Goal: Answer question/provide support: Share knowledge or assist other users

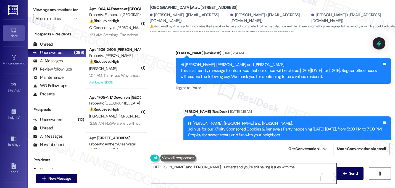
scroll to position [3262, 0]
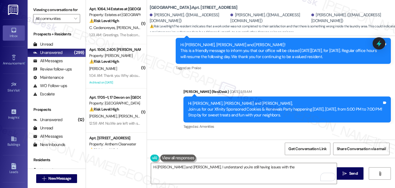
scroll to position [3283, 0]
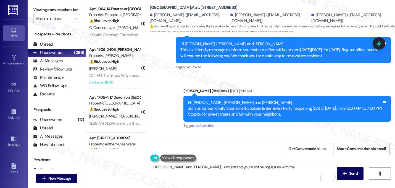
click at [197, 169] on span "button" at bounding box center [198, 170] width 3 height 3
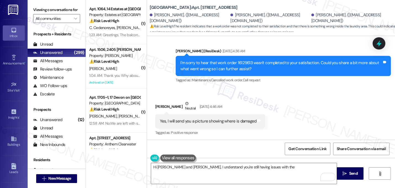
scroll to position [3550, 0]
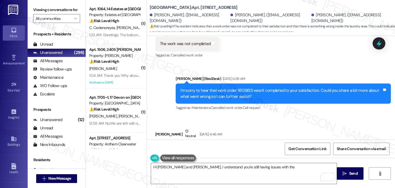
click at [284, 116] on div "Received via SMS Carlos Morles Neutral Sep 13, 2025 at 4:46 AM Yes, I will send…" at bounding box center [271, 168] width 248 height 105
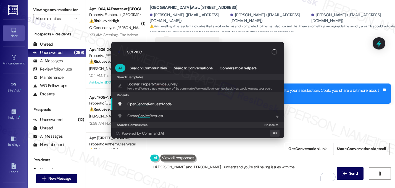
click at [153, 106] on span "Open Service Request Modal" at bounding box center [149, 103] width 45 height 5
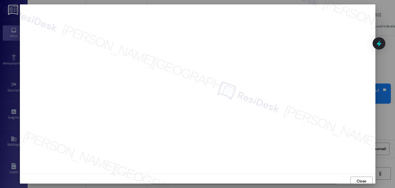
scroll to position [2, 0]
click at [359, 179] on span "Close" at bounding box center [362, 179] width 10 height 6
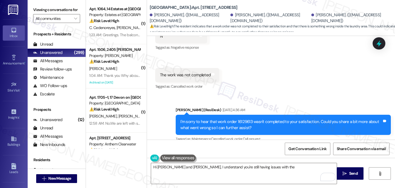
scroll to position [3444, 0]
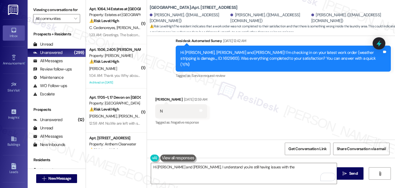
click at [273, 84] on div "Received via SMS Carlos Morles Sep 13, 2025 at 12:59 AM N Tags and notes Tagged…" at bounding box center [271, 127] width 248 height 86
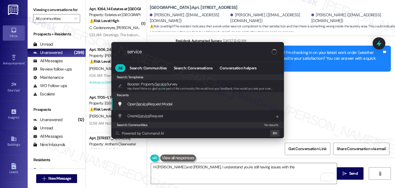
type input "service"
click at [148, 101] on span "Service" at bounding box center [143, 103] width 12 height 5
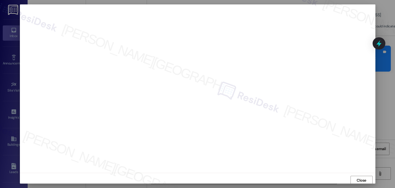
scroll to position [0, 0]
click at [358, 179] on span "Close" at bounding box center [362, 181] width 10 height 6
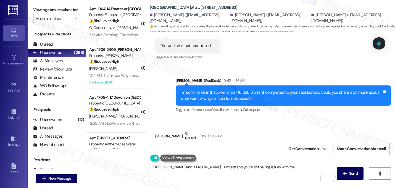
scroll to position [3548, 0]
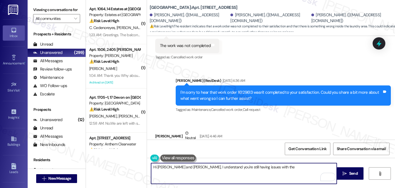
click at [262, 170] on textarea "Hi Carlos and Jose, I understand you're still having issues with the" at bounding box center [244, 173] width 186 height 21
drag, startPoint x: 267, startPoint y: 169, endPoint x: 185, endPoint y: 166, distance: 82.4
click at [185, 166] on textarea "Hi Carlos and Jose, I understand you're still having issues with the" at bounding box center [244, 173] width 186 height 21
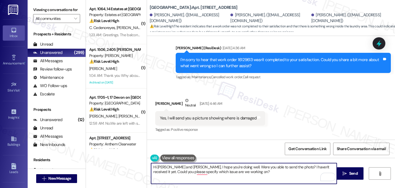
scroll to position [3576, 0]
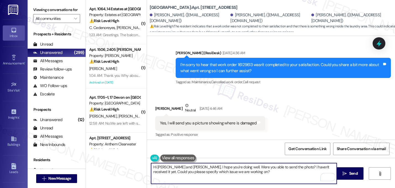
click at [233, 169] on textarea "Hi Carlos and Jose, I hope you're doing well. Were you able to send the photo? …" at bounding box center [244, 173] width 186 height 21
click at [232, 170] on textarea "Hi Carlos and Jose, I hope you're doing well. Were you able to send the photo? …" at bounding box center [244, 173] width 186 height 21
type textarea "Hi Carlos and Jose, I hope you're doing well. Were you able to send the photo? …"
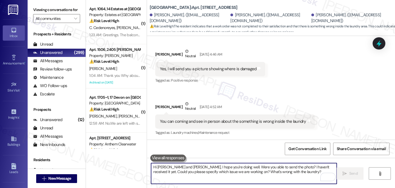
scroll to position [3643, 0]
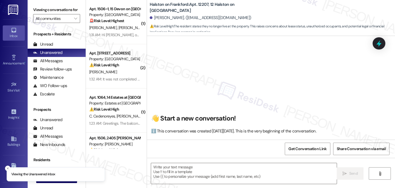
scroll to position [387, 0]
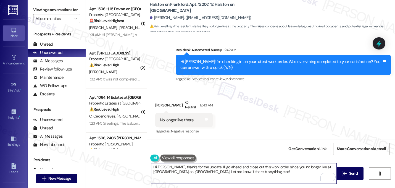
drag, startPoint x: 200, startPoint y: 167, endPoint x: 232, endPoint y: 176, distance: 33.1
click at [232, 176] on textarea "Hi Cole, thanks for the update. I'll go ahead and close out this work order sin…" at bounding box center [244, 173] width 186 height 21
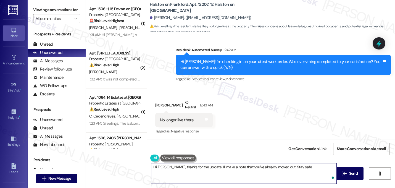
type textarea "Hi Cole, thanks for the update. I'll make a note that you've already moved out.…"
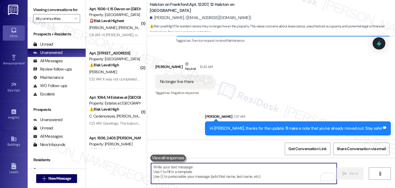
scroll to position [426, 0]
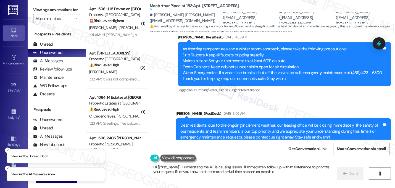
type textarea "Hi {{first_name}}, I understand the AC is causing issues. I'll immediately foll…"
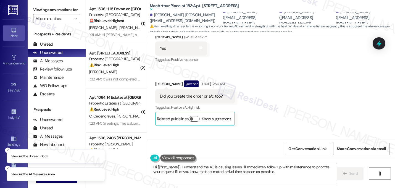
scroll to position [5914, 0]
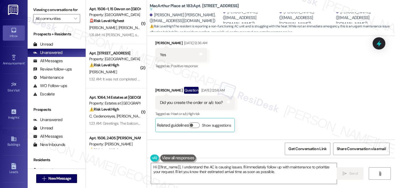
click at [270, 184] on button "Hide Suggestions" at bounding box center [273, 187] width 11 height 6
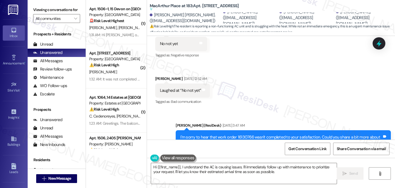
scroll to position [5683, 0]
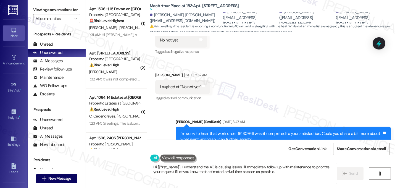
drag, startPoint x: 158, startPoint y: 103, endPoint x: 284, endPoint y: 98, distance: 125.9
click at [284, 179] on div "Cockroach and flies in kitchen and bathroom, also the ac is not working Tags an…" at bounding box center [224, 186] width 139 height 14
copy div "Cockroach and flies in kitchen and bathroom, also the ac is not working Tags an…"
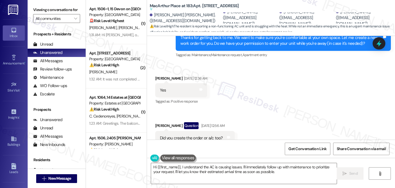
scroll to position [5942, 0]
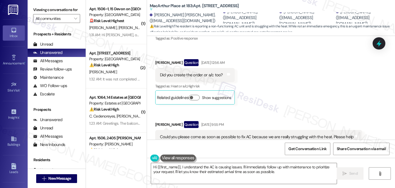
click at [285, 183] on div "Collections Status Yesterday at 1:24 PM" at bounding box center [270, 187] width 169 height 8
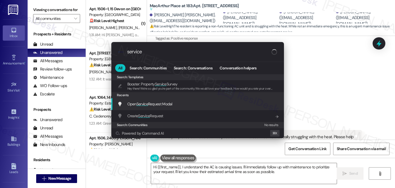
click at [142, 105] on span "Service" at bounding box center [143, 103] width 12 height 5
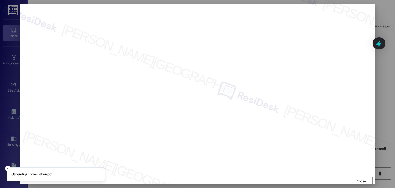
scroll to position [2, 0]
click at [357, 178] on span "Close" at bounding box center [362, 179] width 10 height 6
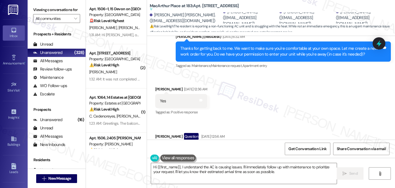
scroll to position [5942, 0]
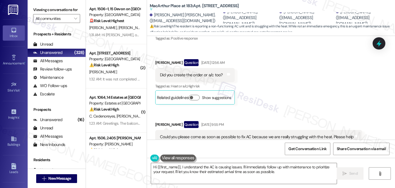
click at [270, 157] on button "Show suggestions" at bounding box center [272, 160] width 11 height 6
click at [270, 157] on button "Hide Suggestions" at bounding box center [273, 160] width 11 height 6
click at [312, 183] on div "Collections Status Yesterday at 1:24 PM" at bounding box center [270, 187] width 169 height 8
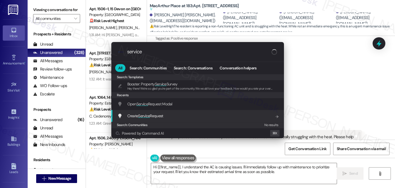
type input "service"
click at [144, 116] on span "Service" at bounding box center [144, 115] width 12 height 5
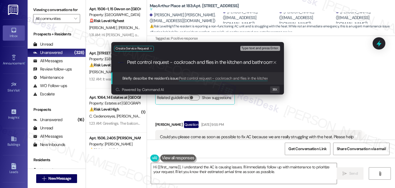
scroll to position [0, 2]
click at [149, 61] on input "Pest control request - cockroach and flies in the kitchen and bathroom" at bounding box center [200, 62] width 146 height 6
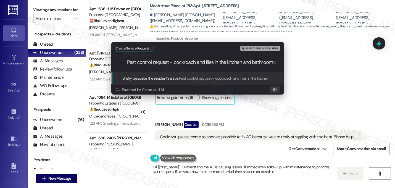
click at [234, 67] on div ".cls-1{fill:#0a055f;}.cls-2{fill:#0cc4c4;} resideskLogoBlueOrange Pest control …" at bounding box center [197, 63] width 173 height 20
click at [233, 65] on div ".cls-1{fill:#0a055f;}.cls-2{fill:#0cc4c4;} resideskLogoBlueOrange Pest control …" at bounding box center [197, 63] width 173 height 20
click at [232, 65] on input "Pest control request - cockroach and flies in the kitchen and bathroom" at bounding box center [200, 62] width 146 height 6
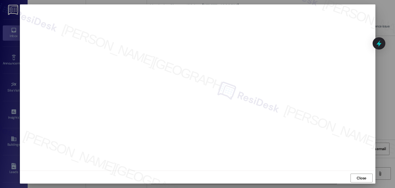
scroll to position [5, 0]
click at [368, 178] on button "Close" at bounding box center [362, 176] width 22 height 9
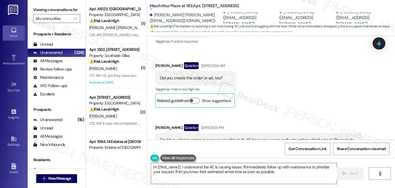
scroll to position [5942, 0]
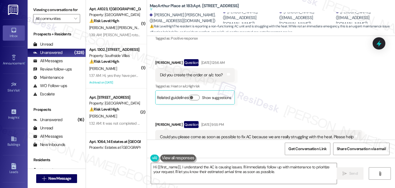
click at [271, 183] on div "Collections Status Yesterday at 1:24 PM" at bounding box center [270, 187] width 169 height 8
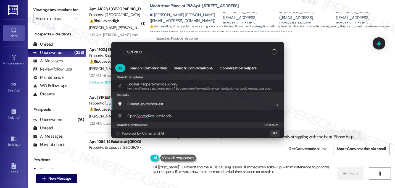
type input "service"
click at [135, 106] on span "Create Service Request" at bounding box center [145, 103] width 36 height 5
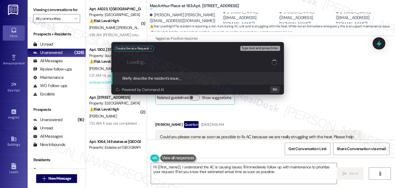
paste input "Pest control request - cockroach and flies in the kitchen and bathroom"
type input "Pest control request - cockroach and flies in the kitchen and bathroom"
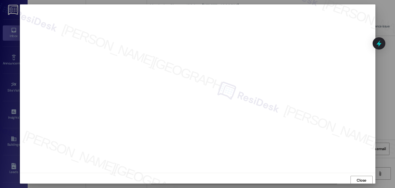
scroll to position [0, 0]
click at [361, 179] on span "Close" at bounding box center [362, 181] width 10 height 6
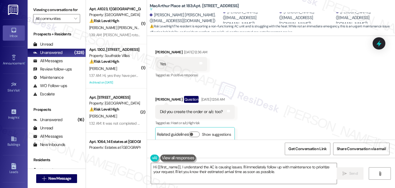
scroll to position [5906, 0]
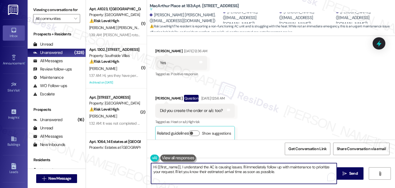
click at [177, 169] on textarea "Hi {{first_name}}, I understand the AC is causing issues. I'll immediately foll…" at bounding box center [244, 173] width 186 height 21
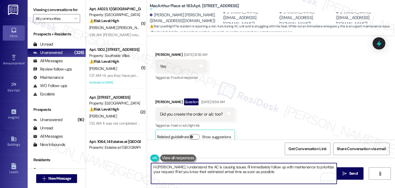
scroll to position [5897, 0]
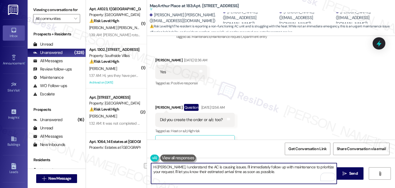
drag, startPoint x: 228, startPoint y: 167, endPoint x: 173, endPoint y: 164, distance: 54.6
click at [173, 164] on textarea "Hi Pabitra, I understand the AC is causing issues. I'll immediately follow up w…" at bounding box center [244, 173] width 186 height 21
click at [193, 179] on textarea "Hi Pabitra, I understand the AC is causing issues. I'll immediately follow up w…" at bounding box center [244, 173] width 186 height 21
drag, startPoint x: 176, startPoint y: 169, endPoint x: 265, endPoint y: 176, distance: 90.1
click at [265, 176] on textarea "Hi Pabitra, I understand the AC is causing issues. I'll immediately follow up w…" at bounding box center [244, 173] width 186 height 21
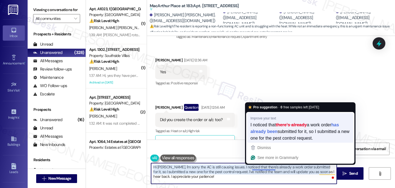
type textarea "Hi Pabitra, I'm sorry the AC is still causing issues. I noticed that a work ord…"
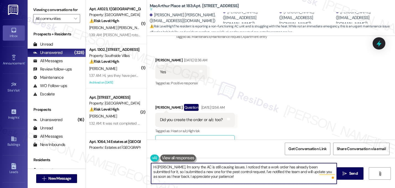
click at [198, 180] on textarea "Hi Pabitra, I'm sorry the AC is still causing issues. I noticed that a work ord…" at bounding box center [244, 173] width 186 height 21
drag, startPoint x: 205, startPoint y: 178, endPoint x: 125, endPoint y: 161, distance: 81.5
click at [125, 161] on div "( 1 ) Apt. A1023, 1 Lexington Property: Lexington ⚠️ Risk Level: High The resid…" at bounding box center [240, 94] width 309 height 188
click at [201, 176] on textarea "Hi Pabitra, I'm sorry the AC is still causing issues. I noticed that a work ord…" at bounding box center [244, 173] width 186 height 21
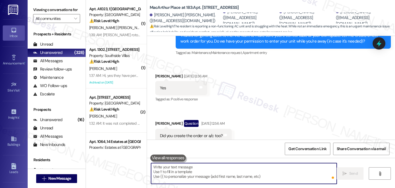
scroll to position [5978, 0]
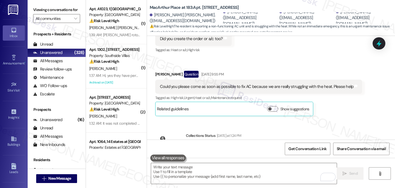
click at [239, 153] on div "Click to show details" at bounding box center [270, 156] width 159 height 6
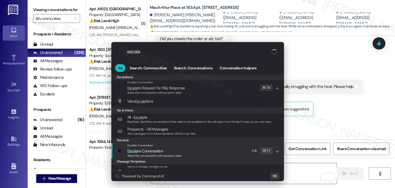
type input "escala"
click at [138, 149] on span "Escala te Conversation" at bounding box center [145, 150] width 36 height 5
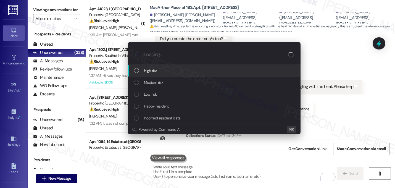
click at [158, 69] on div "High risk" at bounding box center [215, 70] width 162 height 6
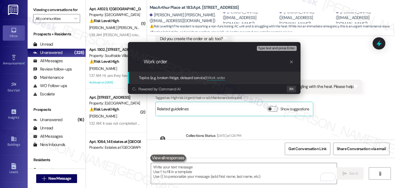
paste input "Hi Pabitra, I'm sorry the AC is still causing issues. I noticed that a work ord…"
paste input "16144022"
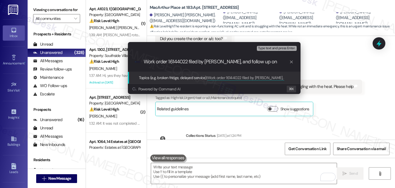
paste input "16141818"
type input "Work order 16144022 filed by Residesk, and follow up on 16141818 - pest control…"
click at [242, 66] on div ".cls-1{fill:#0a055f;}.cls-2{fill:#0cc4c4;} resideskLogoBlueOrange Work order 16…" at bounding box center [214, 62] width 173 height 20
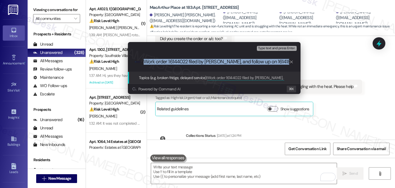
click at [242, 66] on div ".cls-1{fill:#0a055f;}.cls-2{fill:#0cc4c4;} resideskLogoBlueOrange Work order 16…" at bounding box center [214, 62] width 173 height 20
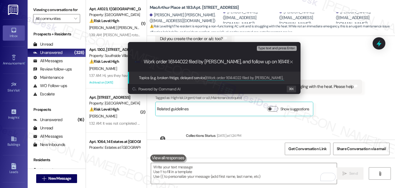
click at [242, 62] on input "Work order 16144022 filed by Residesk, and follow up on 16141818 - pest control…" at bounding box center [217, 62] width 146 height 6
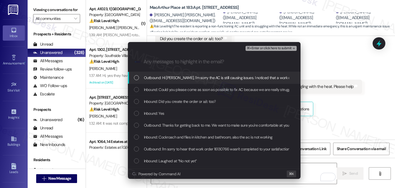
click at [197, 75] on span "Outbound: Hi Pabitra, I'm sorry the AC is still causing issues. I noticed that …" at bounding box center [366, 78] width 444 height 6
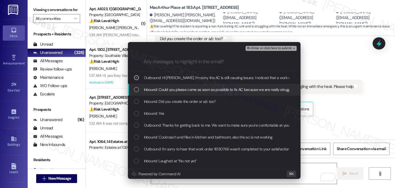
click at [177, 91] on span "Inbound: Could you please come as soon as possible to fix AC because we are rea…" at bounding box center [241, 90] width 194 height 6
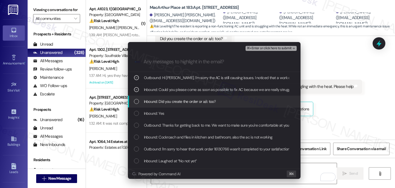
click at [178, 101] on span "Inbound: Did you create the order or a/c too?" at bounding box center [180, 101] width 72 height 6
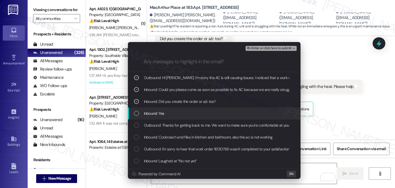
click at [166, 116] on div "Inbound: Yes" at bounding box center [215, 113] width 162 height 6
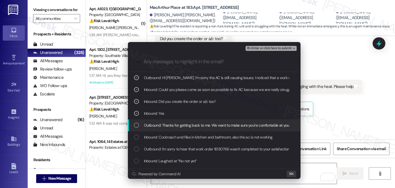
click at [167, 128] on span "Outbound: Thanks for getting back to me. We want to make sure you're comfortabl…" at bounding box center [328, 125] width 369 height 6
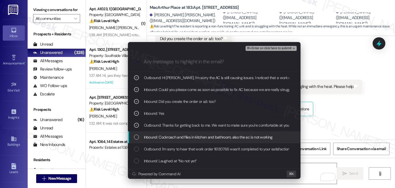
click at [171, 139] on span "Inbound: Cockroach and flies in kitchen and bathroom, also the ac is not working" at bounding box center [208, 137] width 129 height 6
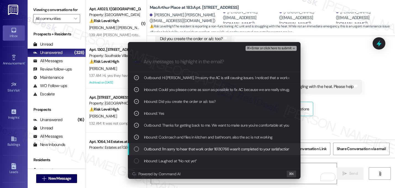
click at [164, 150] on span "Outbound: I'm sorry to hear that work order 16130766 wasn't completed to your s…" at bounding box center [277, 149] width 267 height 6
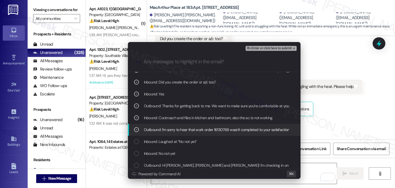
scroll to position [20, 0]
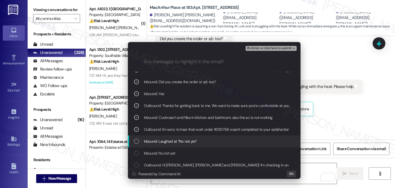
click at [180, 142] on span "Inbound: Laughed at “No not yet”" at bounding box center [170, 141] width 53 height 6
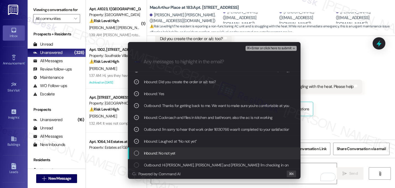
click at [174, 151] on span "Inbound: No not yet" at bounding box center [160, 153] width 32 height 6
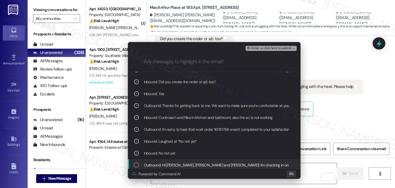
click at [178, 167] on span "Outbound: Hi Pramik, Ayush, Ashma and Pabitra! I'm checking in on your latest w…" at bounding box center [331, 165] width 375 height 6
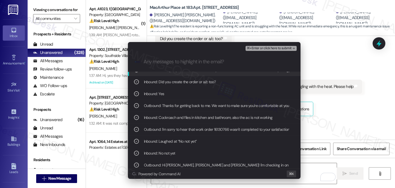
click at [287, 49] on span "⌘+Enter or click here to submit" at bounding box center [269, 48] width 45 height 4
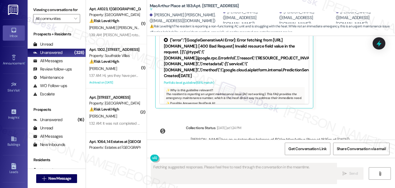
scroll to position [6150, 0]
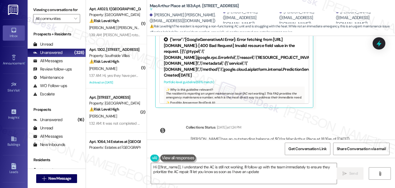
type textarea "Hi {{first_name}}, I understand the AC is still not working. I'll follow up wit…"
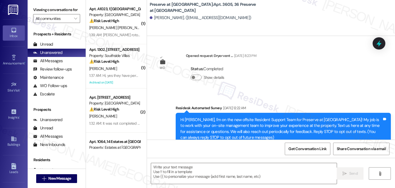
scroll to position [10407, 0]
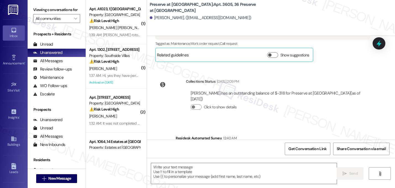
type textarea "Fetching suggested responses. Please feel free to read through the conversation…"
click at [297, 135] on div "Residesk Automated Survey 12:40 AM" at bounding box center [283, 139] width 215 height 8
click at [231, 167] on textarea at bounding box center [244, 173] width 186 height 21
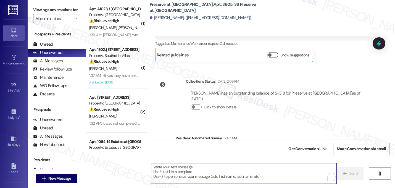
paste textarea "Great! I'm glad to hear that your last maintenance request was completed to you…"
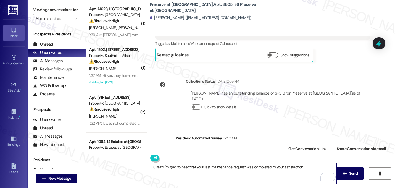
paste textarea "If I may ask...has {{property}} lived up to your expectations?"
type textarea "Great! I'm glad to hear that your last maintenance request was completed to you…"
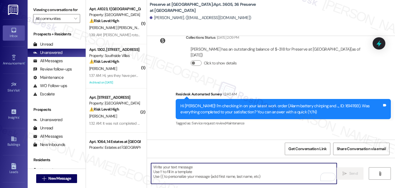
scroll to position [10451, 0]
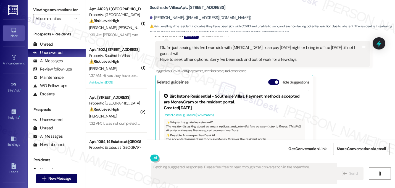
scroll to position [5550, 0]
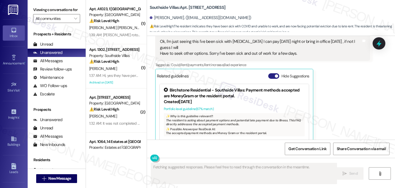
click at [271, 73] on button "Hide Suggestions" at bounding box center [273, 76] width 11 height 6
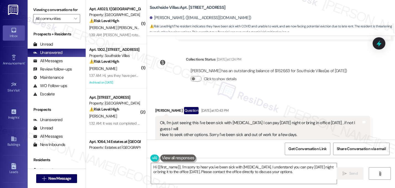
scroll to position [5475, 0]
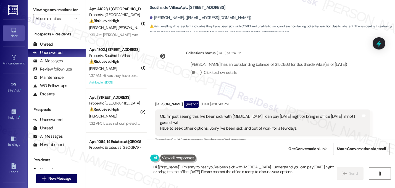
click at [269, 148] on button "Show suggestions" at bounding box center [272, 151] width 11 height 6
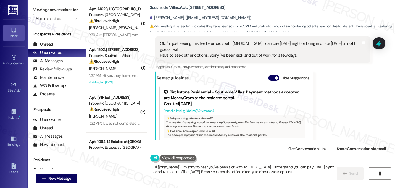
scroll to position [5550, 0]
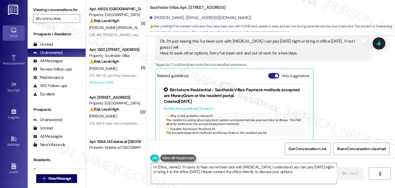
click at [269, 73] on button "Hide Suggestions" at bounding box center [273, 76] width 11 height 6
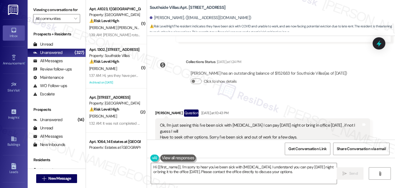
scroll to position [5475, 0]
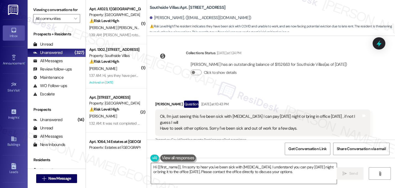
click at [279, 168] on textarea "Hi {{first_name}}, I'm sorry to hear you've been sick with [MEDICAL_DATA]. I un…" at bounding box center [244, 173] width 186 height 21
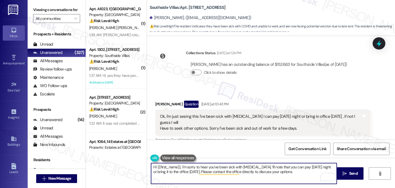
click at [284, 168] on textarea "Hi {{first_name}}, I'm sorry to hear you've been sick with [MEDICAL_DATA]. I'll…" at bounding box center [244, 173] width 186 height 21
click at [290, 172] on textarea "Hi {{first_name}}, I'm sorry to hear you've been sick with [MEDICAL_DATA]. I'll…" at bounding box center [244, 173] width 186 height 21
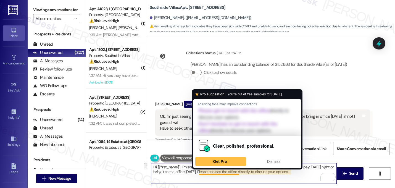
drag, startPoint x: 292, startPoint y: 173, endPoint x: 198, endPoint y: 173, distance: 94.2
click at [198, 173] on textarea "Hi {{first_name}}, I'm sorry to hear you've been sick with [MEDICAL_DATA]. I'll…" at bounding box center [244, 173] width 186 height 21
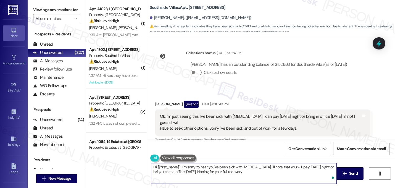
type textarea "Hi {{first_name}}, I'm sorry to hear you've been sick with [MEDICAL_DATA]. I'll…"
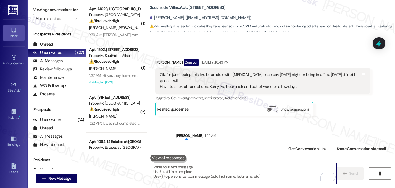
scroll to position [5520, 0]
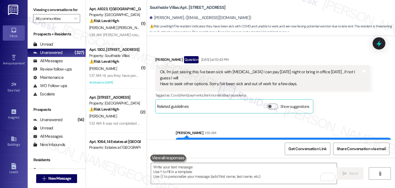
click at [249, 126] on div "Sent via SMS [PERSON_NAME] 1:55 AM Hi [PERSON_NAME], I'm sorry to hear you've b…" at bounding box center [284, 144] width 224 height 36
click at [247, 117] on div "Sent via SMS [PERSON_NAME] 1:55 AM Hi [PERSON_NAME], I'm sorry to hear you've b…" at bounding box center [271, 139] width 248 height 44
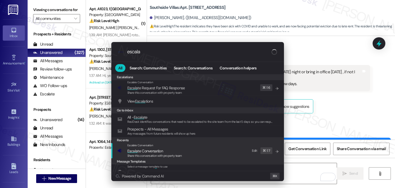
type input "escala"
click at [140, 150] on span "Escala te Conversation" at bounding box center [145, 150] width 36 height 5
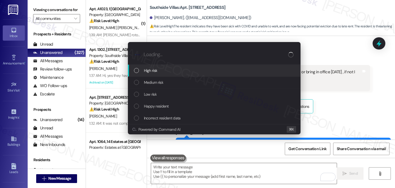
click at [148, 71] on span "High risk" at bounding box center [151, 70] width 14 height 6
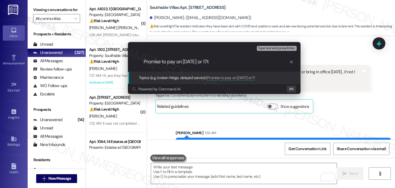
type input "Promise to pay on [DATE] or 17th"
click at [201, 63] on input "Promise to pay on [DATE] or 17th" at bounding box center [217, 62] width 146 height 6
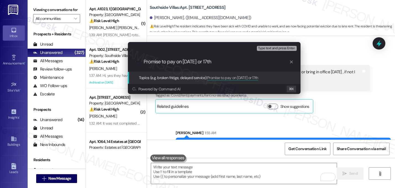
click at [237, 63] on input "Promise to pay on September 16th or 17th" at bounding box center [217, 62] width 146 height 6
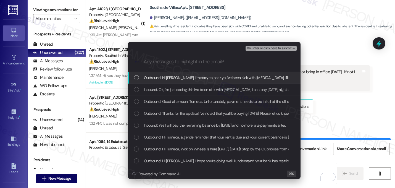
click at [200, 77] on span "Outbound: Hi Tumeca, I'm sorry to hear you've been sick with COVID. I'll note t…" at bounding box center [291, 78] width 294 height 6
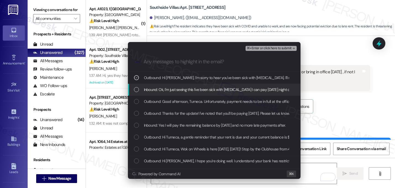
click at [193, 87] on span "Inbound: Ok, I'm just seeing this I've been sick with Covid I can pay tomorrow …" at bounding box center [312, 90] width 337 height 6
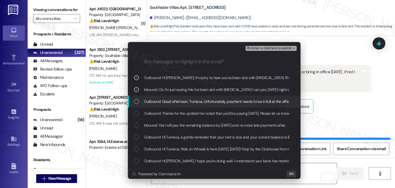
click at [196, 104] on span "Outbound: Good afternoon, Tumeca. Unfortunately, payment needs to be in full at…" at bounding box center [297, 101] width 306 height 6
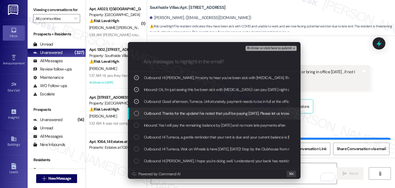
click at [190, 114] on span "Outbound: Thanks for the update! I've noted that you'll be paying on Tuesday. P…" at bounding box center [240, 113] width 193 height 6
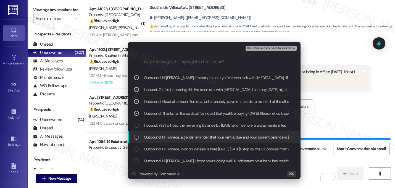
click at [200, 137] on span "Outbound: Hi Tumeca, a gentle reminder that your rent is due and your current b…" at bounding box center [336, 137] width 385 height 6
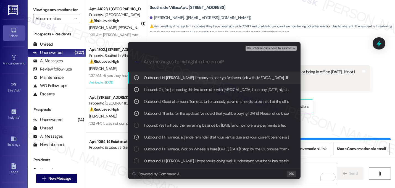
click at [287, 48] on span "⌘+Enter or click here to submit" at bounding box center [269, 48] width 45 height 4
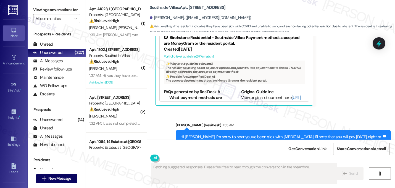
scroll to position [5603, 0]
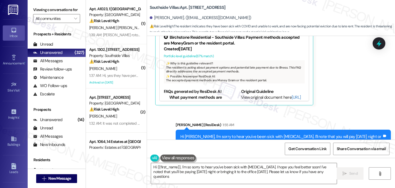
type textarea "Hi {{first_name}}, I'm so sorry to hear you've been sick with COVID. I hope you…"
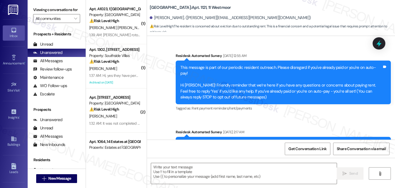
scroll to position [4889, 0]
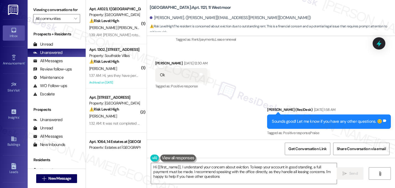
type textarea "Hi {{first_name}}, I understand your concern about eviction. To keep your accou…"
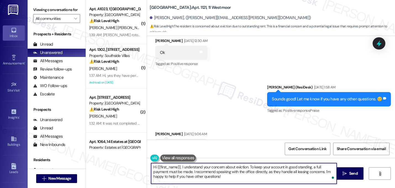
drag, startPoint x: 211, startPoint y: 177, endPoint x: 111, endPoint y: 149, distance: 103.4
click at [111, 149] on div "( 1 ) Apt. A1023, 1 Lexington Property: Lexington ⚠️ Risk Level: High The resid…" at bounding box center [240, 94] width 309 height 188
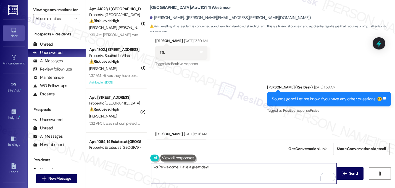
type textarea "You're welcome. Have a great day! 🌞"
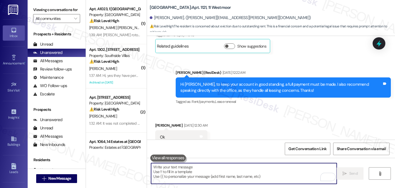
scroll to position [4927, 0]
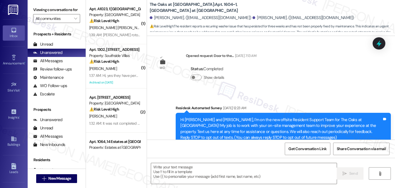
scroll to position [3247, 0]
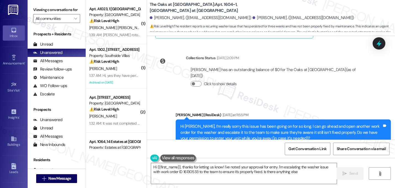
type textarea "Hi {{first_name}}, thanks for letting us know! I've noted your approval for ent…"
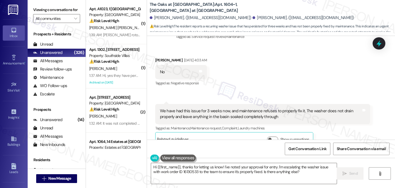
scroll to position [3129, 0]
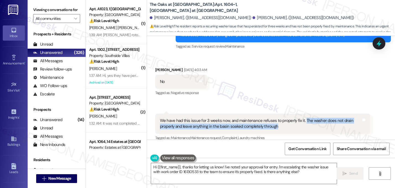
drag, startPoint x: 300, startPoint y: 60, endPoint x: 308, endPoint y: 67, distance: 10.7
click at [308, 118] on div "We have had this issue for 3 weeks now, and maintenance refuses to properly fix…" at bounding box center [261, 124] width 202 height 12
copy div "The washer does not drain properly and leave anything in the basin soaked compl…"
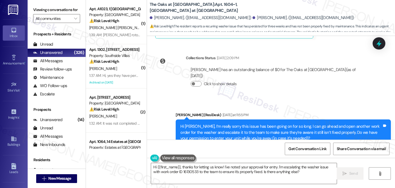
click at [268, 158] on div "Received via SMS [PERSON_NAME] [DATE] at 11:57 PM Yes Tags and notes Tagged as:…" at bounding box center [271, 181] width 248 height 47
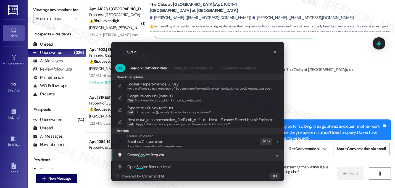
type input "serv"
click at [166, 153] on div "Create Serv ice Request Add shortcut" at bounding box center [198, 155] width 162 height 6
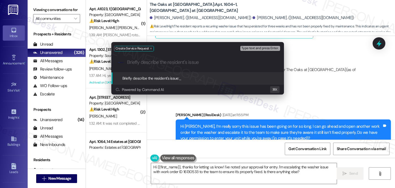
paste input "The washer does not drain properly and leave anything in the basin soaked compl…"
type input "The washer does not drain properly and leave anything in the basin soaked compl…"
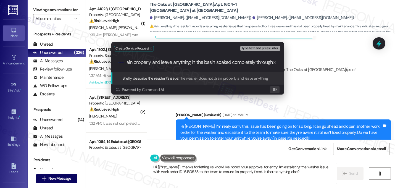
scroll to position [0, 0]
drag, startPoint x: 184, startPoint y: 62, endPoint x: 102, endPoint y: 63, distance: 82.1
click at [102, 63] on div "Create Service Request Type text and press Enter. .cls-1{fill:#0a055f;}.cls-2{f…" at bounding box center [197, 94] width 395 height 188
click at [171, 64] on input "The washer does not drain properly and leave anything in the basin soaked compl…" at bounding box center [200, 62] width 146 height 6
click at [205, 64] on input "The washer does not drain properly and leave anything in the basin soaked compl…" at bounding box center [200, 62] width 146 height 6
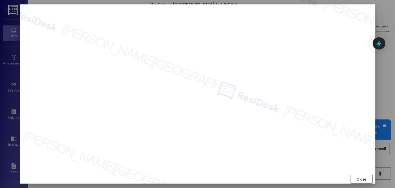
scroll to position [5, 0]
click at [358, 174] on span "Close" at bounding box center [362, 177] width 10 height 6
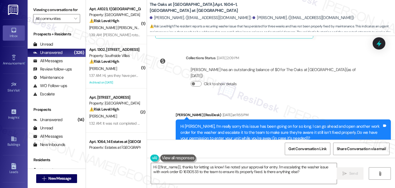
scroll to position [0, 0]
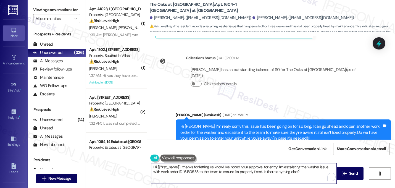
drag, startPoint x: 222, startPoint y: 167, endPoint x: 131, endPoint y: 166, distance: 90.7
click at [131, 166] on div "( 1 ) Apt. A1023, 1 Lexington Property: Lexington ⚠️ Risk Level: High The resid…" at bounding box center [240, 94] width 309 height 188
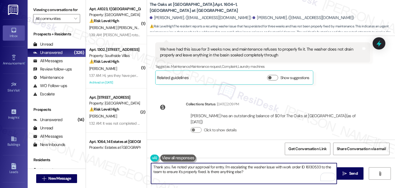
scroll to position [3247, 0]
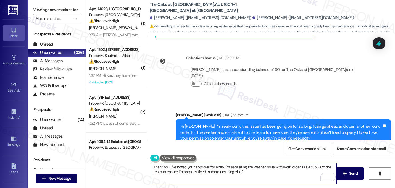
type textarea "Thank you. I've noted your approval for entry. I'm escalating the washer issue …"
drag, startPoint x: 222, startPoint y: 167, endPoint x: 135, endPoint y: 164, distance: 87.4
click at [135, 164] on div "( 1 ) Apt. A1023, 1 Lexington Property: Lexington ⚠️ Risk Level: High The resid…" at bounding box center [240, 94] width 309 height 188
click at [243, 177] on textarea "Thank you. I've noted your approval for entry. I'm escalating the washer issue …" at bounding box center [244, 173] width 186 height 21
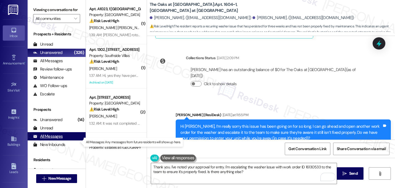
click at [74, 140] on div "All Messages (undefined)" at bounding box center [57, 136] width 58 height 8
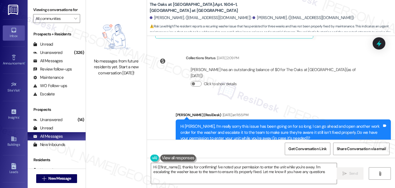
type textarea "Hi {{first_name}}, thanks for confirming! I've noted your permission to enter t…"
click at [199, 173] on textarea "Hi {{first_name}}, thanks for confirming! I've noted your permission to enter t…" at bounding box center [244, 173] width 186 height 21
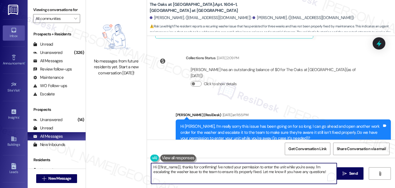
click at [199, 173] on textarea "Hi {{first_name}}, thanks for confirming! I've noted your permission to enter t…" at bounding box center [244, 173] width 186 height 21
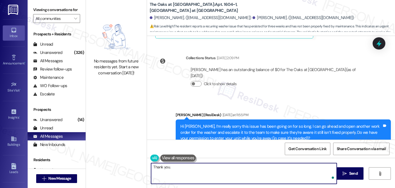
paste textarea "I submitted the work order, notified the team, and will update you as soon as I…"
type textarea "Thank you. I submitted the work order, notified the team, and will update you a…"
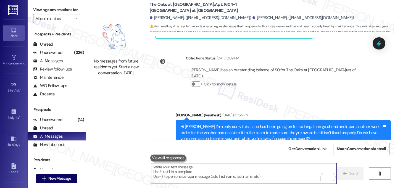
scroll to position [3291, 0]
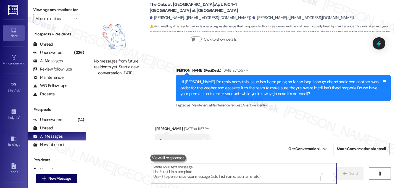
click at [273, 113] on div "Received via SMS Adam Weldon Yesterday at 11:57 PM Yes Tags and notes Tagged as…" at bounding box center [271, 136] width 248 height 47
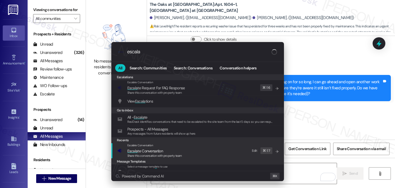
type input "escala"
click at [137, 149] on span "Escala" at bounding box center [132, 150] width 11 height 5
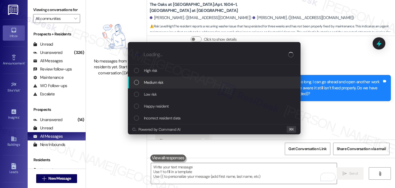
click at [158, 84] on span "Medium risk" at bounding box center [153, 82] width 19 height 6
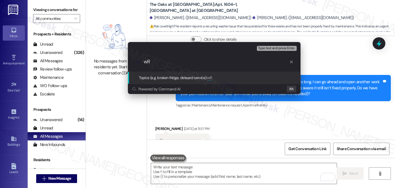
type input "w"
paste input "I submitted the work order, notified the team, and will update you as soon as I…"
paste input "16144031"
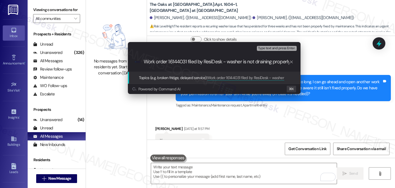
scroll to position [0, 2]
type input "Work order 16144031 filed by ResiDesk - washer is not draining properly"
click at [214, 66] on div ".cls-1{fill:#0a055f;}.cls-2{fill:#0cc4c4;} resideskLogoBlueOrange Work order 16…" at bounding box center [214, 62] width 173 height 20
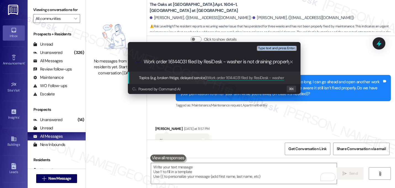
click at [214, 66] on div ".cls-1{fill:#0a055f;}.cls-2{fill:#0cc4c4;} resideskLogoBlueOrange Work order 16…" at bounding box center [214, 62] width 173 height 20
click at [213, 64] on input "Work order 16144031 filed by ResiDesk - washer is not draining properly" at bounding box center [217, 62] width 146 height 6
click at [243, 63] on input "Work order 16144031 filed by ResiDesk - washer is not draining properly" at bounding box center [217, 62] width 146 height 6
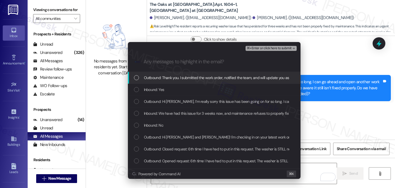
click at [193, 78] on span "Outbound: Thank you. I submitted the work order, notified the team, and will up…" at bounding box center [266, 78] width 245 height 6
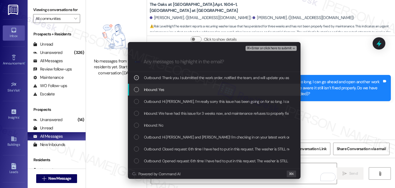
click at [170, 94] on div "Inbound: Yes" at bounding box center [214, 90] width 173 height 12
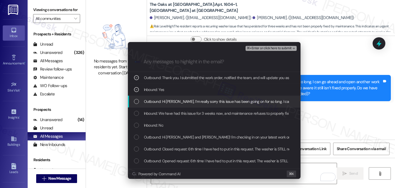
click at [171, 102] on span "Outbound: Hi Adam, I’m really sorry this issue has been going on for so long. I…" at bounding box center [395, 101] width 502 height 6
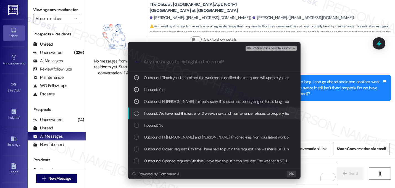
click at [165, 109] on div "Inbound: We have had this issue for 3 weeks now, and maintenance refuses to pro…" at bounding box center [214, 114] width 173 height 12
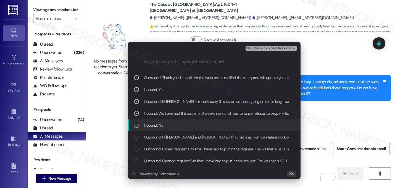
click at [149, 127] on span "Inbound: No" at bounding box center [153, 125] width 19 height 6
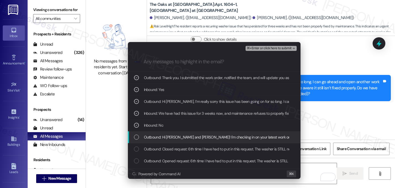
click at [159, 139] on span "Outbound: Hi Erica and Adam! I'm checking in on your latest work order (6th tim…" at bounding box center [321, 137] width 354 height 6
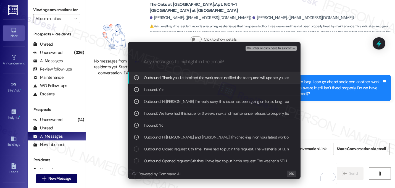
click at [291, 51] on div "⌘+Enter or click here to submit" at bounding box center [272, 48] width 52 height 7
click at [290, 50] on span "⌘+Enter or click here to submit" at bounding box center [269, 48] width 45 height 4
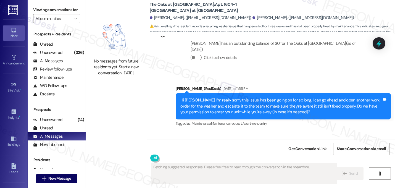
scroll to position [3300, 0]
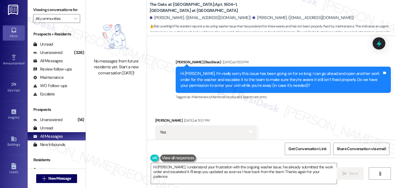
type textarea "Hi Adam, I understand your frustration with the ongoing washer issue. I've alre…"
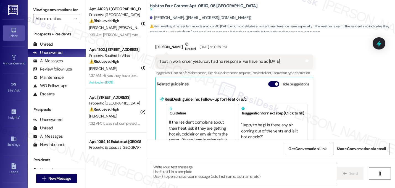
type textarea "Fetching suggested responses. Please feel free to read through the conversation…"
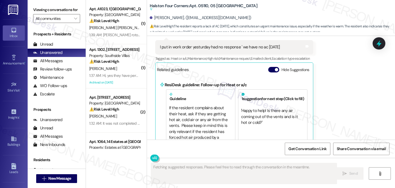
scroll to position [11754, 0]
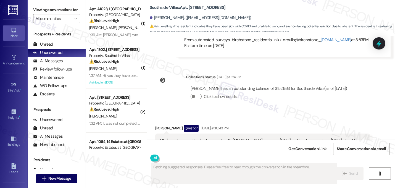
scroll to position [5550, 0]
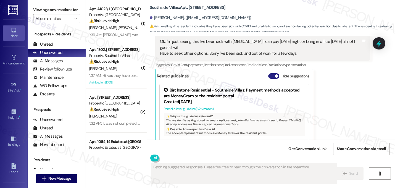
click at [275, 74] on span "button" at bounding box center [276, 75] width 3 height 3
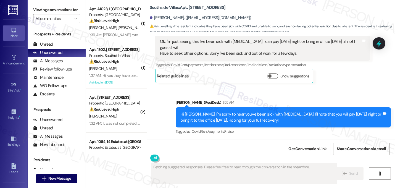
scroll to position [5592, 0]
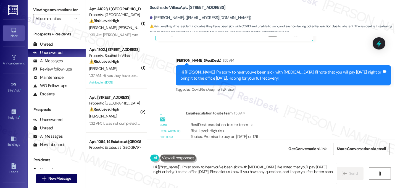
type textarea "Hi {{first_name}}, I'm so sorry to hear you've been sick with [MEDICAL_DATA]! I…"
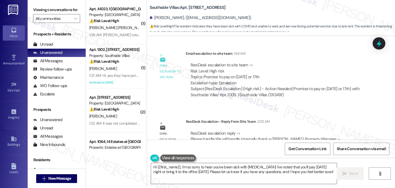
scroll to position [5652, 0]
click at [216, 175] on textarea "Hi {{first_name}}, I'm so sorry to hear you've been sick with [MEDICAL_DATA]! I…" at bounding box center [244, 173] width 186 height 21
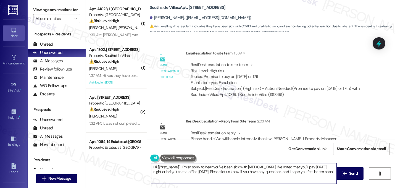
click at [216, 175] on textarea "Hi {{first_name}}, I'm so sorry to hear you've been sick with [MEDICAL_DATA]! I…" at bounding box center [244, 173] width 186 height 21
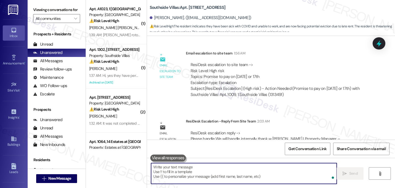
paste textarea "Hi {{first_name}}! Just a quick update on your concern. The office team may rea…"
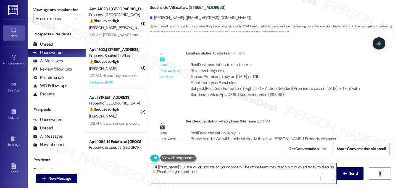
click at [154, 167] on textarea "Hi {{first_name}}! Just a quick update on your concern. The office team may rea…" at bounding box center [244, 173] width 186 height 21
click at [181, 167] on textarea "Hey {{first_name}}! Just a quick update on your concern. The office team may re…" at bounding box center [244, 173] width 186 height 21
click at [164, 167] on textarea "Hey {! Just a quick update on your concern. The office team may reach out to yo…" at bounding box center [244, 173] width 186 height 21
type textarea "Hey there, just a quick update on your concern. The office team may reach out t…"
click at [188, 172] on textarea "Hey there, just a quick update on your concern. The office team may reach out t…" at bounding box center [244, 173] width 186 height 21
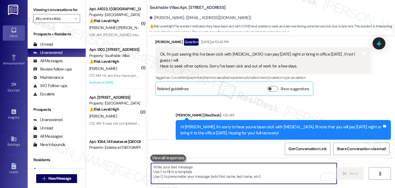
scroll to position [5697, 0]
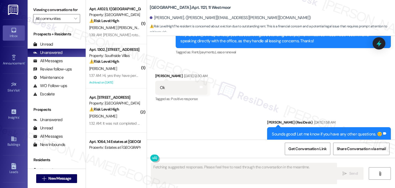
scroll to position [4936, 0]
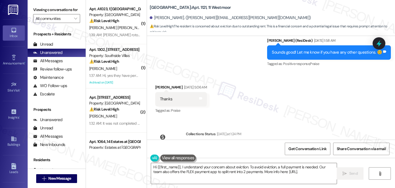
type textarea "Hi {{first_name}}, I understand your concern about eviction. To avoid eviction,…"
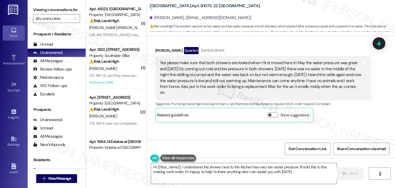
type textarea "Hi {{first_name}}, I understand the shower next to the kitchen has very low wat…"
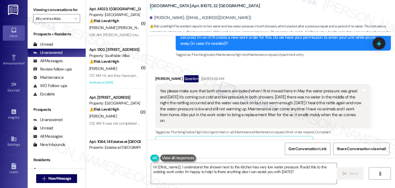
scroll to position [1535, 0]
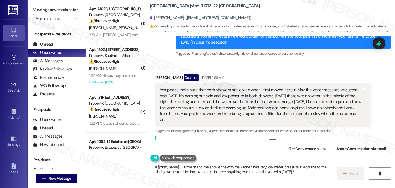
click at [221, 94] on div "Yes please make sure that both showers are looked when I first moved here in Ma…" at bounding box center [261, 105] width 202 height 36
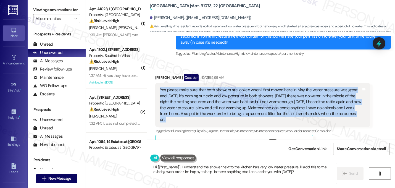
click at [221, 94] on div "Yes please make sure that both showers are looked when I first moved here in Ma…" at bounding box center [261, 105] width 202 height 36
copy div "Yes please make sure that both showers are looked when I first moved here in Ma…"
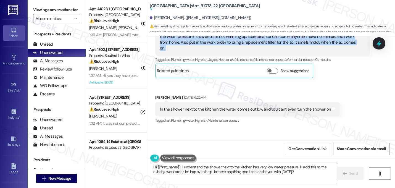
scroll to position [1607, 0]
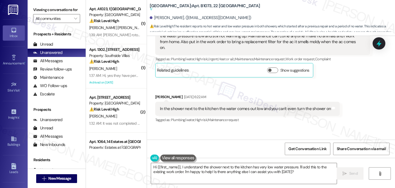
click at [182, 102] on div "In the shower next to the kitchen the water comes out low and you can't even tu…" at bounding box center [247, 109] width 185 height 14
click at [182, 106] on div "In the shower next to the kitchen the water comes out low and you can't even tu…" at bounding box center [245, 109] width 171 height 6
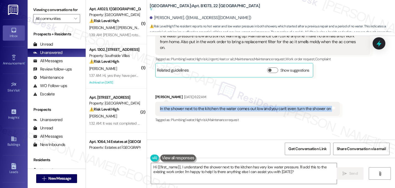
click at [182, 106] on div "In the shower next to the kitchen the water comes out low and you can't even tu…" at bounding box center [245, 109] width 171 height 6
copy div "In the shower next to the kitchen the water comes out low and you can't even tu…"
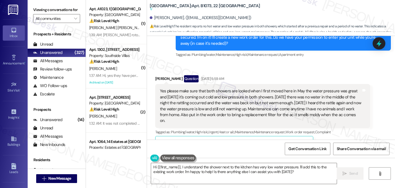
scroll to position [1556, 0]
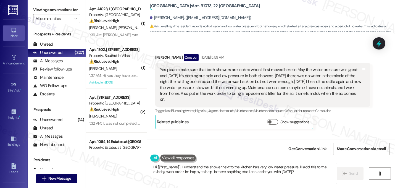
click at [233, 171] on textarea "Hi {{first_name}}, I understand the shower next to the kitchen has very low wat…" at bounding box center [244, 173] width 186 height 21
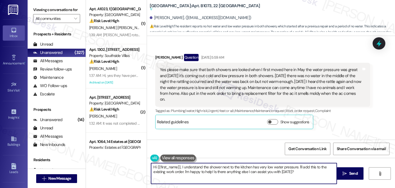
click at [233, 171] on textarea "Hi {{first_name}}, I understand the shower next to the kitchen has very low wat…" at bounding box center [244, 173] width 186 height 21
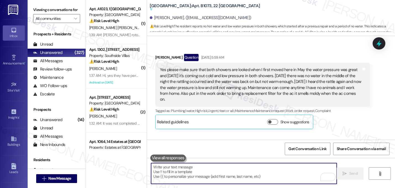
paste textarea "Hi there, thank you for sharing all those details—I know it hasn’t been easy de…"
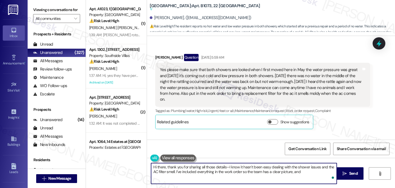
paste textarea "will update you as soon as I hear back from them. We appreciate your patience!"
click at [226, 167] on textarea "Hi there, thank you for sharing all those details—I know it hasn’t been easy de…" at bounding box center [244, 173] width 186 height 21
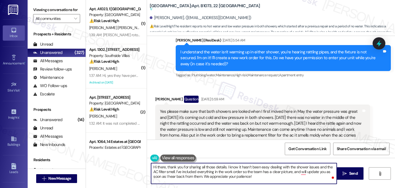
scroll to position [1635, 0]
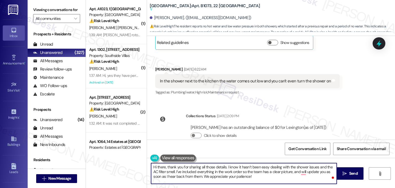
click at [164, 166] on textarea "Hi there, thank you for sharing all those details. I know it hasn’t been easy d…" at bounding box center [244, 173] width 186 height 21
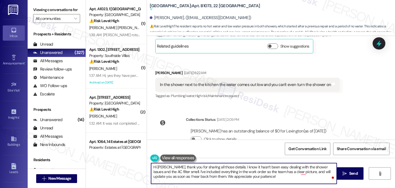
scroll to position [1630, 0]
type textarea "Hi Rosanna, thank you for sharing all those details. I know it hasn’t been easy…"
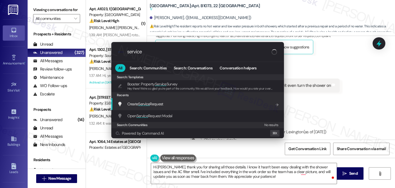
type input "service"
click at [149, 107] on span "Create Service Request" at bounding box center [145, 104] width 36 height 6
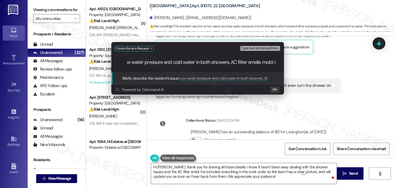
type input "Low water pressure and cold water in both showers, AC filter smells moldy"
click at [242, 64] on input "Low water pressure and cold water in both showers, AC filter smells moldy" at bounding box center [200, 62] width 146 height 6
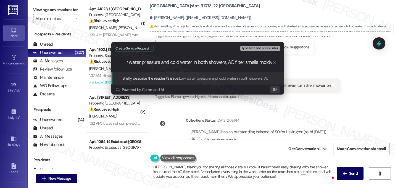
click at [242, 65] on input "Low water pressure and cold water in both showers, AC filter smells moldy" at bounding box center [200, 62] width 146 height 6
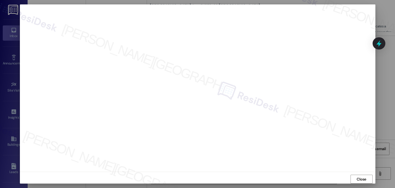
scroll to position [1, 0]
click at [360, 177] on span "Close" at bounding box center [362, 180] width 10 height 6
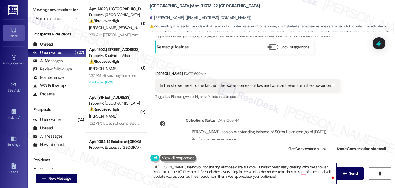
click at [254, 178] on textarea "Hi Rosanna, thank you for sharing all those details. I know it hasn’t been easy…" at bounding box center [244, 173] width 186 height 21
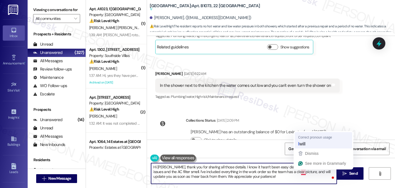
type textarea "Hi Rosanna, thank you for sharing all those details. I know it hasn’t been easy…"
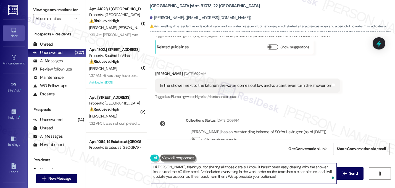
click at [256, 178] on textarea "Hi Rosanna, thank you for sharing all those details. I know it hasn’t been easy…" at bounding box center [244, 173] width 186 height 21
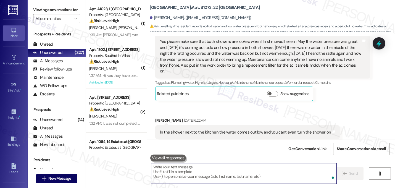
scroll to position [1685, 0]
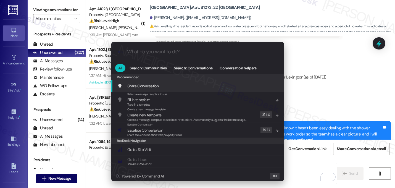
type input "s"
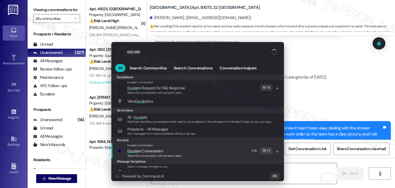
type input "escala"
click at [139, 151] on span "Escala te Conversation" at bounding box center [145, 150] width 36 height 5
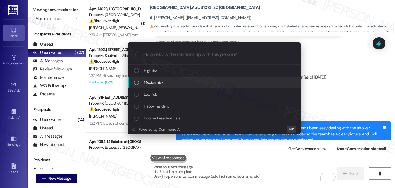
click at [136, 83] on div "List of options" at bounding box center [136, 82] width 5 height 5
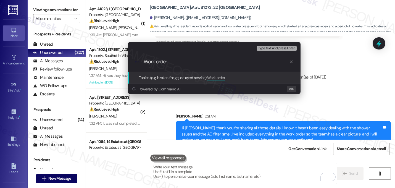
type input "Work order"
click at [297, 60] on div ".cls-1{fill:#0a055f;}.cls-2{fill:#0cc4c4;} resideskLogoBlueOrange Work order" at bounding box center [214, 62] width 173 height 20
click at [294, 61] on div ".cls-1{fill:#0a055f;}.cls-2{fill:#0cc4c4;} resideskLogoBlueOrange Work order" at bounding box center [214, 62] width 173 height 20
click at [292, 62] on icon "progress bar" at bounding box center [291, 62] width 4 height 4
click at [324, 77] on div "Escalate Conversation Medium risk Topics (e.g. broken fridge, delayed service) …" at bounding box center [197, 94] width 395 height 188
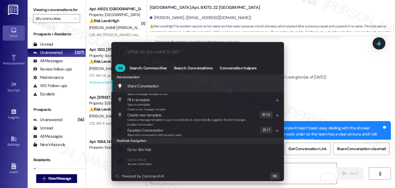
type input "e"
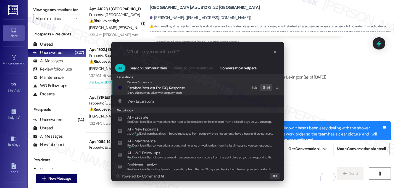
type input "s"
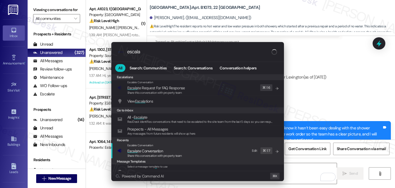
type input "escala"
click at [133, 149] on span "Escala" at bounding box center [132, 150] width 11 height 5
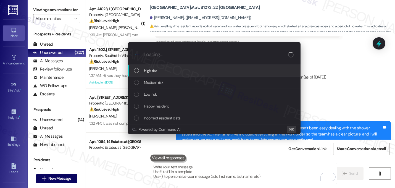
click at [161, 72] on div "High risk" at bounding box center [215, 70] width 162 height 6
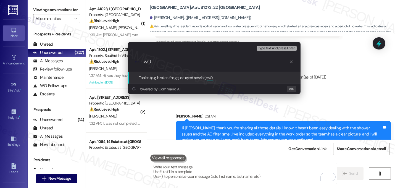
type input "w"
paste input "16144036"
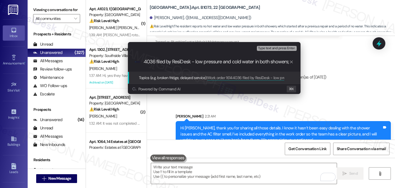
scroll to position [0, 34]
type input "Work order 16144036 filed by ResiDesk - low pressure and cold water in both sho…"
click at [192, 61] on input "Work order 16144036 filed by ResiDesk - low pressure and cold water in both sho…" at bounding box center [217, 62] width 146 height 6
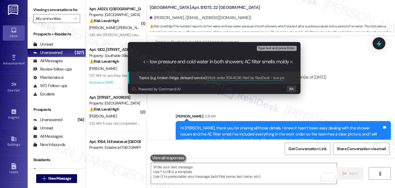
click at [192, 61] on input "Work order 16144036 filed by ResiDesk - low pressure and cold water in both sho…" at bounding box center [217, 62] width 146 height 6
click at [259, 62] on input "Work order 16144036 filed by ResiDesk - low pressure and cold water in both sho…" at bounding box center [217, 62] width 146 height 6
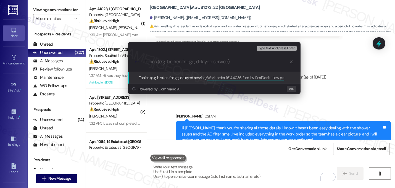
scroll to position [0, 0]
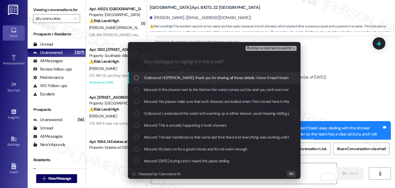
click at [195, 80] on span "Outbound: Hi Rosanna, thank you for sharing all those details. I know it hasn’t…" at bounding box center [392, 78] width 496 height 6
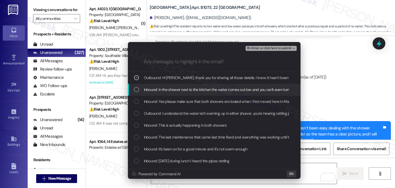
click at [179, 90] on span "Inbound: In the shower next to the kitchen the water comes out low and you can'…" at bounding box center [229, 90] width 170 height 6
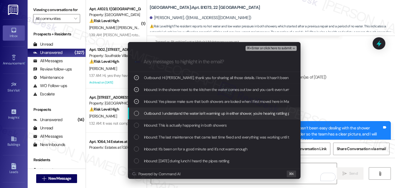
click at [179, 115] on span "Outbound: I understand the water isn't warming up in either shower, you're hear…" at bounding box center [349, 113] width 410 height 6
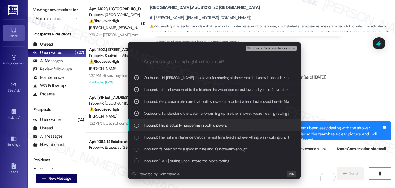
click at [177, 125] on span "Inbound: This is actually happening in both showers" at bounding box center [185, 125] width 83 height 6
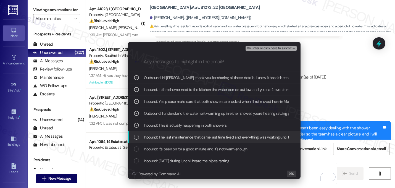
click at [179, 140] on div "Inbound: The last maintenance that came last time fixed and everything was work…" at bounding box center [214, 137] width 173 height 12
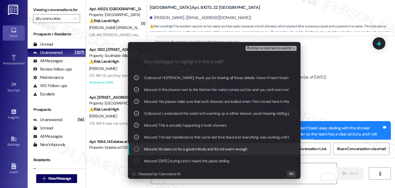
click at [181, 149] on span "Inbound: It's been on for a good minute and it's not warm enough" at bounding box center [196, 149] width 104 height 6
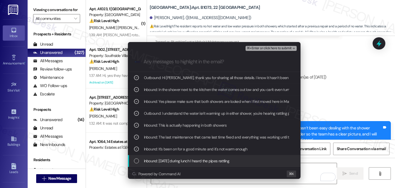
click at [183, 162] on span "Inbound: Today during lunch I heard the pipes rattling" at bounding box center [187, 161] width 86 height 6
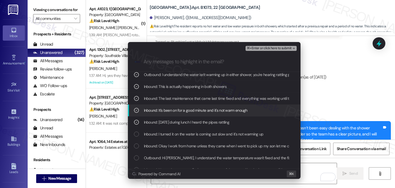
scroll to position [44, 0]
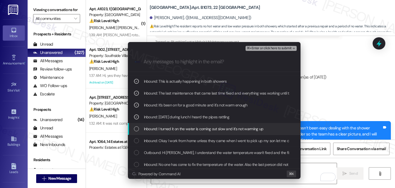
click at [172, 130] on span "Inbound: I turned it on the water is coming out slow and it's not warming up" at bounding box center [204, 129] width 120 height 6
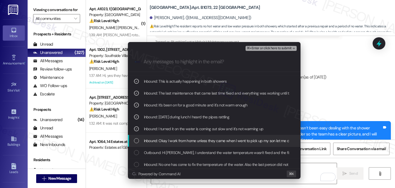
click at [169, 141] on span "Inbound: Okay I work from home unless they came when I went to pick up my son l…" at bounding box center [347, 141] width 406 height 6
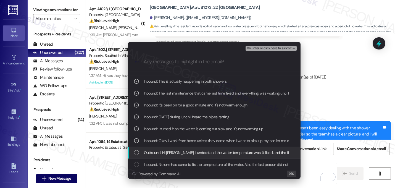
click at [166, 155] on span "Outbound: Hi Rosanna, I understand the water temperature wasn't fixed and the f…" at bounding box center [330, 153] width 372 height 6
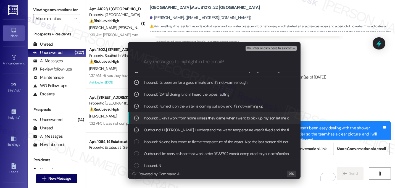
scroll to position [70, 0]
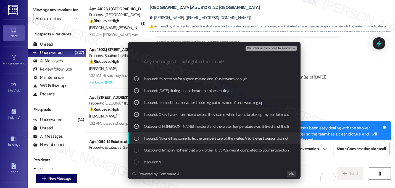
click at [185, 140] on span "Inbound: No one has come to fix the temperature of the water. Also the last per…" at bounding box center [245, 138] width 203 height 6
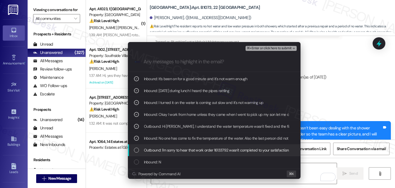
click at [181, 149] on span "Outbound: I'm sorry to hear that work order 16133792 wasn't completed to your s…" at bounding box center [277, 150] width 266 height 6
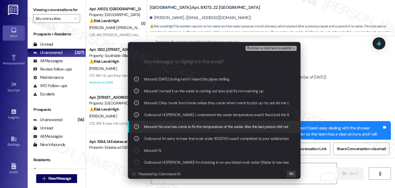
scroll to position [82, 0]
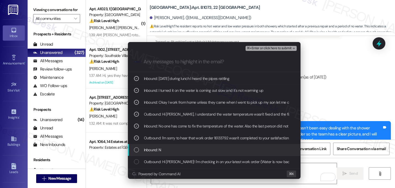
click at [173, 148] on div "Inbound: N" at bounding box center [215, 150] width 162 height 6
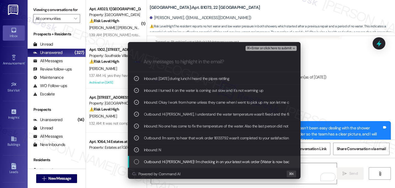
click at [172, 159] on span "Outbound: Hi Rosanna! I'm checking in on your latest work order (Water is now b…" at bounding box center [304, 162] width 321 height 6
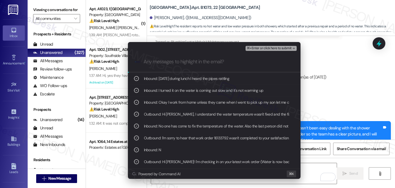
click at [286, 49] on span "⌘+Enter or click here to submit" at bounding box center [269, 48] width 45 height 4
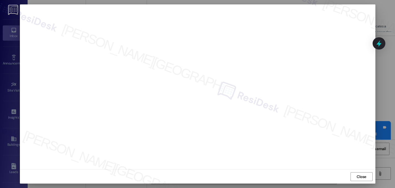
scroll to position [5, 0]
click at [362, 177] on span "Close" at bounding box center [362, 177] width 10 height 6
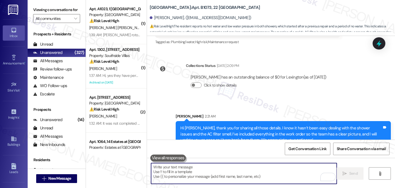
click at [275, 82] on div "Rosanna Ruiz has an outstanding balance of $0 for Lexington (as of Sep 14, 2025…" at bounding box center [258, 83] width 145 height 27
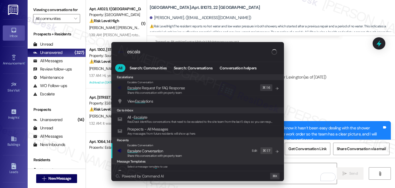
type input "escala"
click at [143, 154] on span "Share this conversation with property team" at bounding box center [154, 156] width 55 height 4
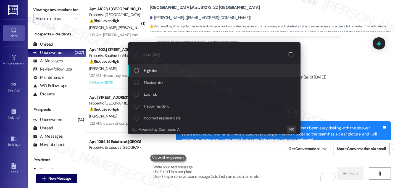
click at [161, 71] on div "High risk" at bounding box center [215, 70] width 162 height 6
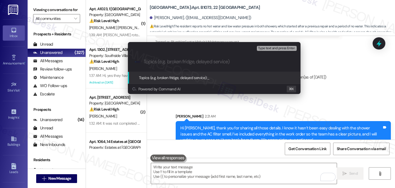
paste input "Work order 16144036 filed by ResiDesk - low pressure and cold water in both sho…"
type input "Work order 16144036 filed by ResiDesk - low pressure and cold water in both sho…"
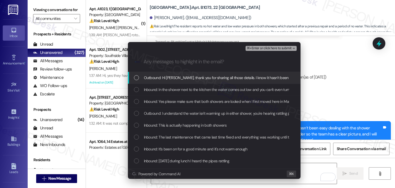
scroll to position [0, 0]
click at [163, 77] on span "Outbound: Hi Rosanna, thank you for sharing all those details. I know it hasn’t…" at bounding box center [392, 78] width 496 height 6
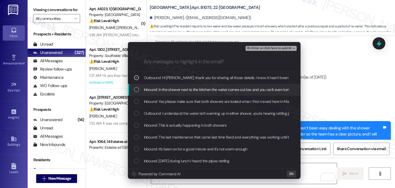
click at [153, 87] on span "Inbound: In the shower next to the kitchen the water comes out low and you can'…" at bounding box center [229, 90] width 170 height 6
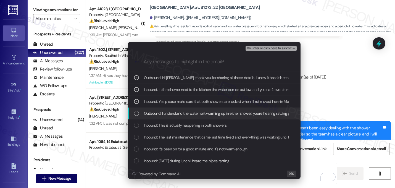
click at [151, 112] on span "Outbound: I understand the water isn't warming up in either shower, you're hear…" at bounding box center [349, 113] width 410 height 6
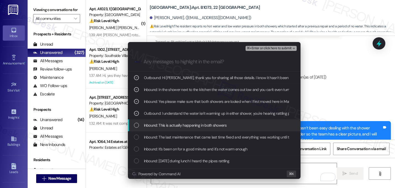
click at [154, 126] on span "Inbound: This is actually happening in both showers" at bounding box center [185, 125] width 83 height 6
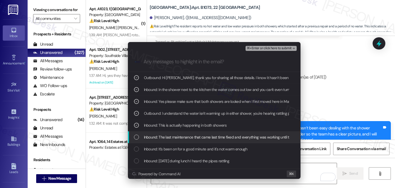
click at [154, 135] on span "Inbound: The last maintenance that came last time fixed and everything was work…" at bounding box center [239, 137] width 191 height 6
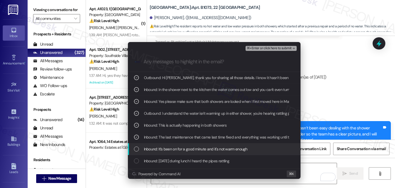
click at [155, 149] on span "Inbound: It's been on for a good minute and it's not warm enough" at bounding box center [196, 149] width 104 height 6
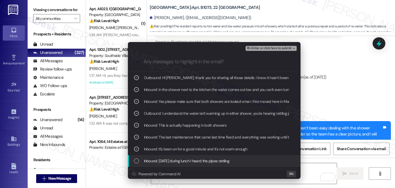
click at [154, 161] on span "Inbound: Today during lunch I heard the pipes rattling" at bounding box center [187, 161] width 86 height 6
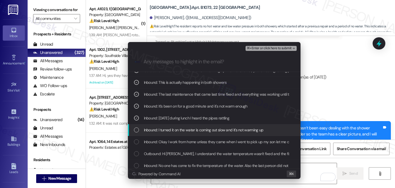
scroll to position [43, 0]
click at [148, 130] on span "Inbound: I turned it on the water is coming out slow and it's not warming up" at bounding box center [204, 130] width 120 height 6
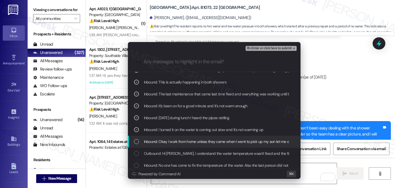
click at [151, 141] on span "Inbound: Okay I work from home unless they came when I went to pick up my son l…" at bounding box center [347, 141] width 406 height 6
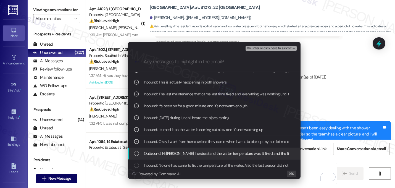
click at [153, 152] on span "Outbound: Hi Rosanna, I understand the water temperature wasn't fixed and the f…" at bounding box center [330, 153] width 372 height 6
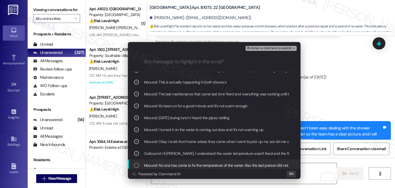
click at [147, 166] on span "Inbound: No one has come to fix the temperature of the water. Also the last per…" at bounding box center [245, 165] width 203 height 6
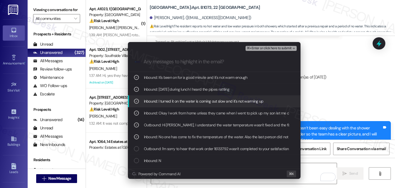
scroll to position [77, 0]
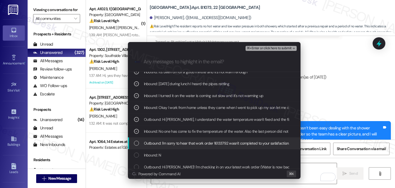
click at [150, 142] on span "Outbound: I'm sorry to hear that work order 16133792 wasn't completed to your s…" at bounding box center [277, 143] width 266 height 6
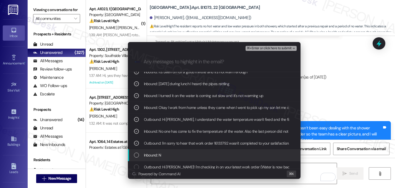
click at [149, 152] on span "Inbound: N" at bounding box center [152, 155] width 17 height 6
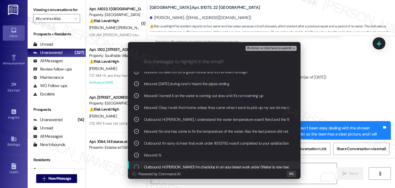
click at [167, 167] on span "Outbound: Hi Rosanna! I'm checking in on your latest work order (Water is now b…" at bounding box center [304, 167] width 321 height 6
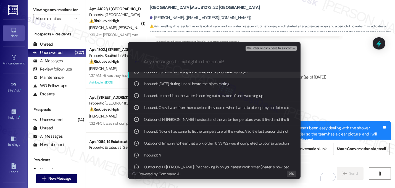
click at [286, 49] on span "⌘+Enter or click here to submit" at bounding box center [269, 48] width 45 height 4
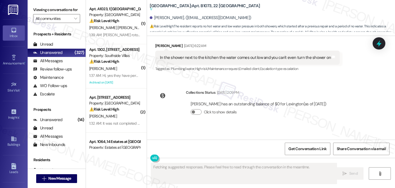
scroll to position [1693, 0]
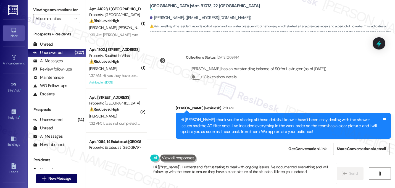
type textarea "Hi {{first_name}}, I understand it's frustrating to deal with ongoing issues. I…"
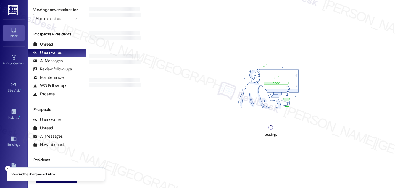
click at [230, 15] on div "Loading..." at bounding box center [271, 94] width 248 height 188
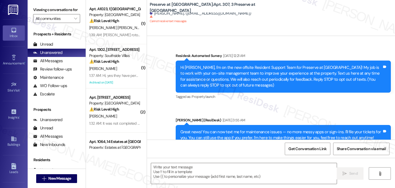
scroll to position [4539, 0]
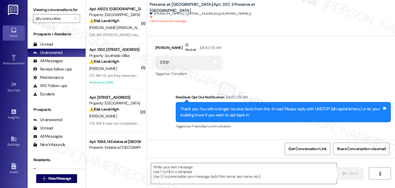
type textarea "Fetching suggested responses. Please feel free to read through the conversation…"
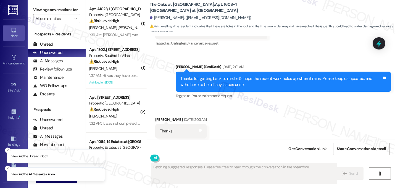
scroll to position [3387, 0]
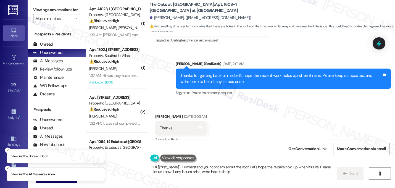
type textarea "Hi {{first_name}}, I understand your concern about the roof. Let's hope the rep…"
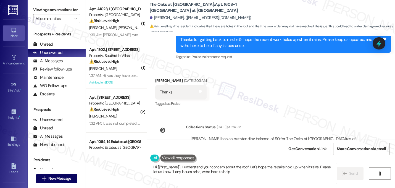
scroll to position [3427, 0]
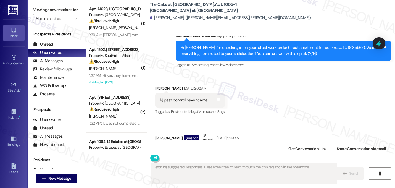
scroll to position [2178, 0]
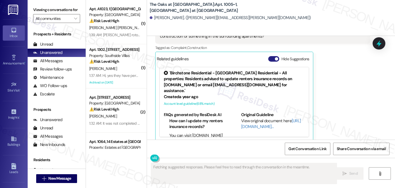
click at [274, 56] on button "Hide Suggestions" at bounding box center [273, 59] width 11 height 6
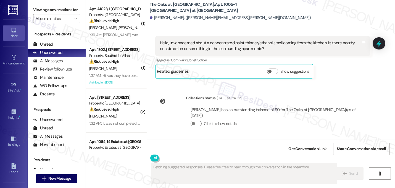
scroll to position [2154, 0]
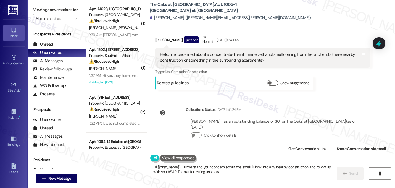
type textarea "Hi {{first_name}}, I understand your concern about the smell. I'll look into an…"
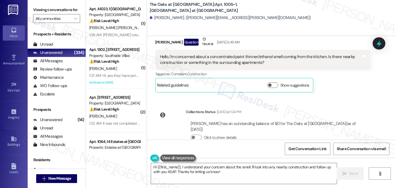
scroll to position [2143, 0]
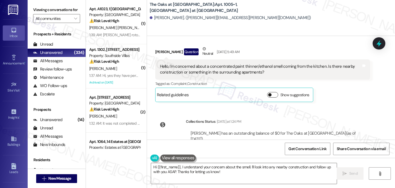
click at [270, 92] on button "Show suggestions" at bounding box center [272, 95] width 11 height 6
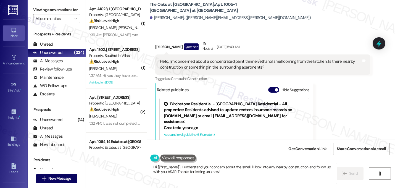
scroll to position [2153, 0]
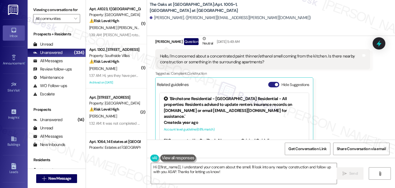
click at [275, 83] on span "button" at bounding box center [276, 84] width 3 height 3
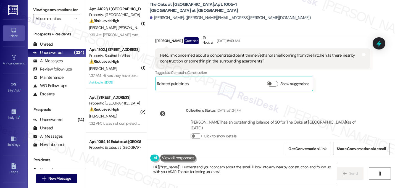
scroll to position [2154, 0]
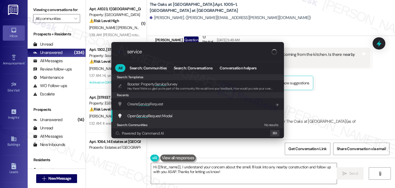
click at [148, 113] on span "Service" at bounding box center [143, 115] width 12 height 5
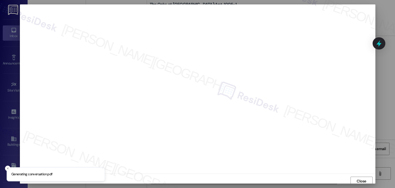
scroll to position [2, 0]
click at [360, 178] on span "Close" at bounding box center [362, 179] width 10 height 6
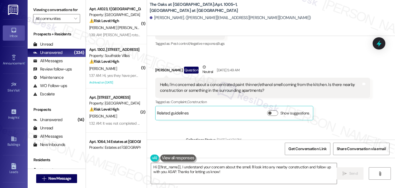
scroll to position [2154, 0]
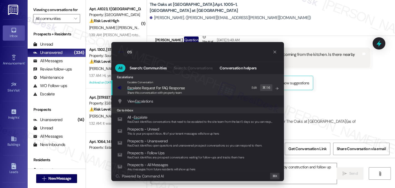
type input "e"
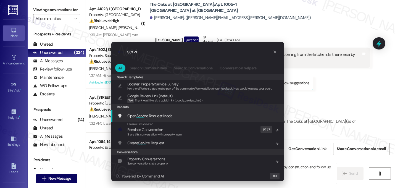
type input "servi"
click at [137, 119] on span "Open Servi ce Request Modal" at bounding box center [150, 116] width 46 height 6
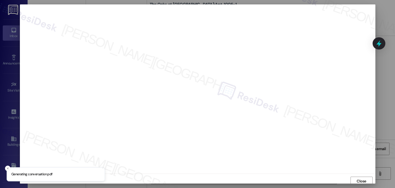
scroll to position [2, 0]
click at [360, 177] on span "Close" at bounding box center [362, 179] width 10 height 6
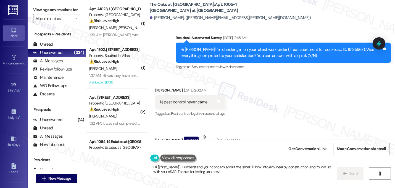
scroll to position [2054, 0]
drag, startPoint x: 321, startPoint y: 44, endPoint x: 332, endPoint y: 44, distance: 11.3
click at [332, 47] on div "Hi Esha! I'm checking in on your latest work order (Treat apartment for cockroa…" at bounding box center [281, 53] width 202 height 12
click at [333, 52] on div "Hi Esha! I'm checking in on your latest work order (Treat apartment for cockroa…" at bounding box center [281, 53] width 202 height 12
drag, startPoint x: 335, startPoint y: 44, endPoint x: 320, endPoint y: 44, distance: 14.9
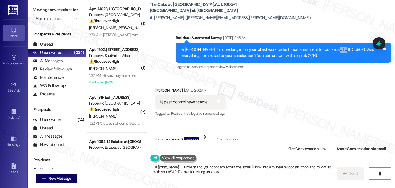
click at [320, 47] on div "Hi Esha! I'm checking in on your latest work order (Treat apartment for cockroa…" at bounding box center [281, 53] width 202 height 12
copy div "6135967"
click at [224, 174] on textarea "Hi {{first_name}}, I understand your concern about the smell. I'll look into an…" at bounding box center [244, 173] width 186 height 21
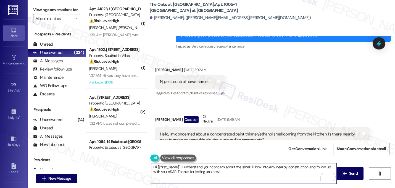
scroll to position [2075, 0]
drag, startPoint x: 225, startPoint y: 173, endPoint x: 127, endPoint y: 163, distance: 98.0
click at [127, 163] on div "( 1 ) Apt. A1023, 1 Lexington Property: Lexington ⚠️ Risk Level: High The resid…" at bounding box center [240, 94] width 309 height 188
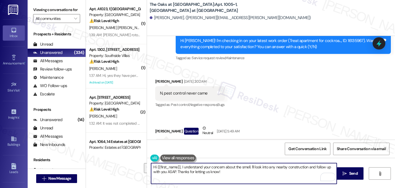
scroll to position [2069, 0]
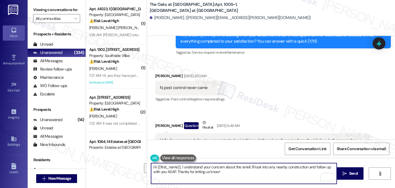
click at [229, 173] on textarea "Hi {{first_name}}, I understand your concern about the smell. I'll look into an…" at bounding box center [244, 173] width 186 height 21
click at [180, 169] on textarea "Hi {{first_name}}, I understand your concern about the smell. I'll look into an…" at bounding box center [244, 173] width 186 height 21
click at [151, 167] on textarea "understand your concern about the smell. I'll look into any nearby construction…" at bounding box center [244, 173] width 186 height 21
click at [214, 174] on textarea "I understand your concern about the smell. I'll look into any nearby constructi…" at bounding box center [244, 173] width 186 height 21
drag, startPoint x: 195, startPoint y: 170, endPoint x: 153, endPoint y: 177, distance: 42.6
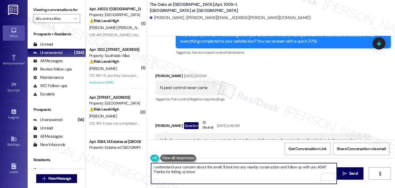
click at [153, 177] on textarea "I understand your concern about the smell. I'll look into any nearby constructi…" at bounding box center [244, 173] width 186 height 21
click at [151, 172] on textarea "I understand your concern about the smell. I'll look into any nearby constructi…" at bounding box center [244, 173] width 186 height 21
drag, startPoint x: 150, startPoint y: 171, endPoint x: 195, endPoint y: 172, distance: 44.5
click at [195, 172] on textarea "I understand your concern about the smell. I'll look into any nearby constructi…" at bounding box center [244, 173] width 186 height 21
drag, startPoint x: 193, startPoint y: 166, endPoint x: 145, endPoint y: 163, distance: 48.2
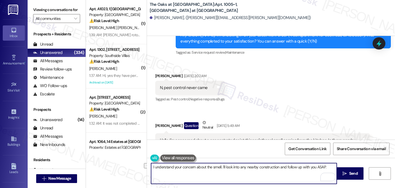
click at [148, 163] on div "I understand your concern about the smell. I'll look into any nearby constructi…" at bounding box center [241, 173] width 186 height 21
click at [151, 169] on textarea "about the smell. I'll look into any nearby construction and follow up with you …" at bounding box center [244, 173] width 186 height 21
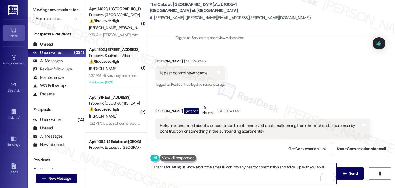
scroll to position [2084, 0]
click at [237, 168] on textarea "Thanks for letting us know about the smell. I'll look into any nearby construct…" at bounding box center [244, 173] width 186 height 21
drag, startPoint x: 311, startPoint y: 167, endPoint x: 317, endPoint y: 176, distance: 11.1
click at [317, 176] on textarea "Thanks for letting us know about the smell. I'll check with the team if there's…" at bounding box center [244, 173] width 186 height 21
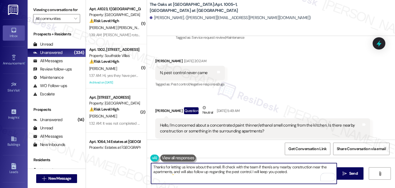
type textarea "Thanks for letting us know about the smell. I'll check with the team if there's…"
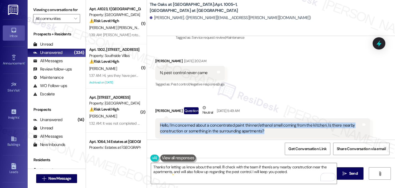
drag, startPoint x: 264, startPoint y: 125, endPoint x: 149, endPoint y: 120, distance: 115.4
click at [151, 120] on div "Received via SMS Esha Shah Question Neutral Sep 13, 2025 at 5:49 AM Hello, I'm …" at bounding box center [263, 133] width 224 height 64
copy div "Hello, I'm concerned about a concentrated paint thinner/ethanol smell coming fr…"
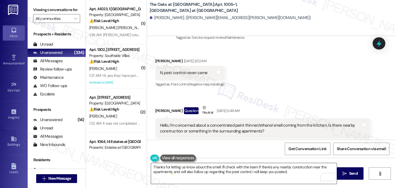
click at [291, 171] on textarea "Thanks for letting us know about the smell. I'll check with the team if there's…" at bounding box center [244, 173] width 186 height 21
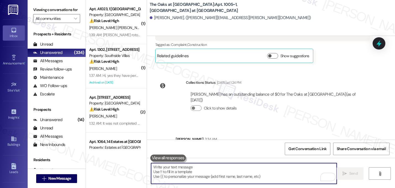
scroll to position [2199, 0]
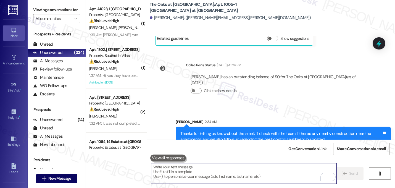
click at [315, 87] on div "Esha Shah has an outstanding balance of $0 for The Oaks at Valley Ranch (as of …" at bounding box center [278, 86] width 185 height 32
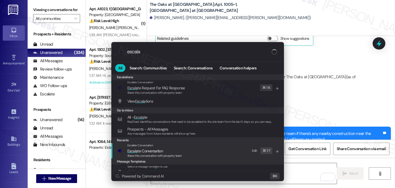
type input "escala"
click at [162, 151] on span "Escala te Conversation" at bounding box center [145, 150] width 36 height 5
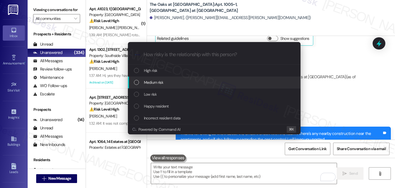
click at [160, 82] on span "Medium risk" at bounding box center [153, 82] width 19 height 6
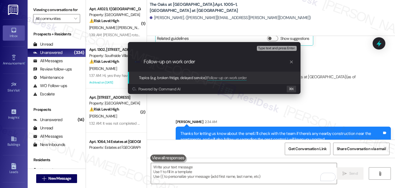
paste input "16135967"
drag, startPoint x: 283, startPoint y: 61, endPoint x: 333, endPoint y: 60, distance: 50.3
click at [333, 60] on div "Escalate Conversation Medium risk Topics (e.g. broken fridge, delayed service) …" at bounding box center [197, 94] width 395 height 188
click at [282, 61] on input "Follow-up on work order 16135967 - it was marked completed but resident said no…" at bounding box center [217, 62] width 146 height 6
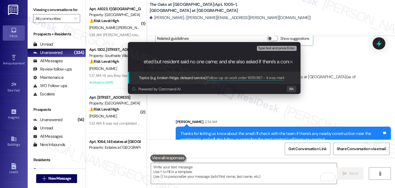
scroll to position [0, 171]
drag, startPoint x: 282, startPoint y: 61, endPoint x: 328, endPoint y: 61, distance: 46.2
click at [328, 61] on div "Escalate Conversation Medium risk Topics (e.g. broken fridge, delayed service) …" at bounding box center [197, 94] width 395 height 188
click at [288, 63] on input "Follow-up on work order 16135967 - it was marked completed but resident said no…" at bounding box center [217, 62] width 146 height 6
paste input "a concentrated paint thinner/ethanol smell coming from the kitchen"
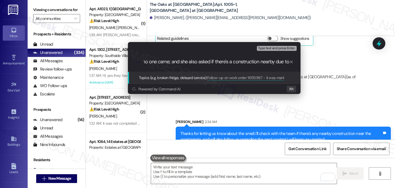
type input "Follow-up on work order 16135967 - it was marked completed but resident said no…"
click at [281, 63] on input "Follow-up on work order 16135967 - it was marked completed but resident said no…" at bounding box center [217, 62] width 146 height 6
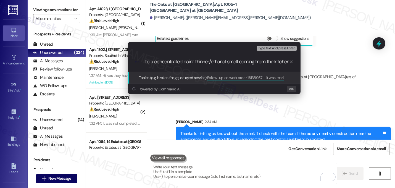
click at [261, 64] on input "Follow-up on work order 16135967 - it was marked completed but resident said no…" at bounding box center [217, 62] width 146 height 6
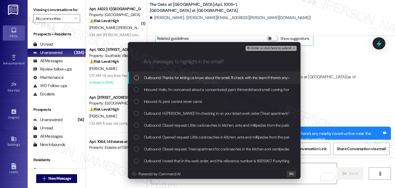
scroll to position [0, 0]
click at [214, 80] on span "Outbound: Thanks for letting us know about the smell. I'll check with the team …" at bounding box center [307, 78] width 326 height 6
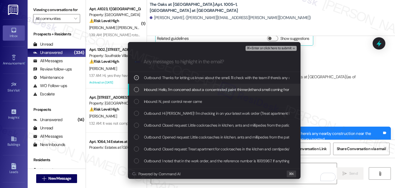
click at [206, 87] on span "Inbound: Hello, I'm concerned about a concentrated paint thinner/ethanol smell …" at bounding box center [287, 90] width 286 height 6
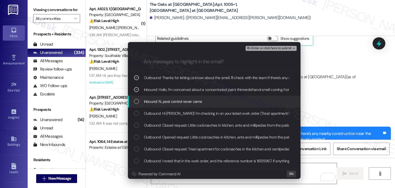
click at [185, 103] on span "Inbound: N, pest control never came" at bounding box center [173, 101] width 58 height 6
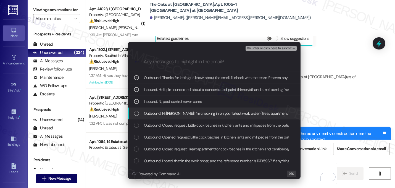
click at [189, 116] on span "Outbound: Hi Esha! I'm checking in on your latest work order (Treat apartment f…" at bounding box center [304, 113] width 321 height 6
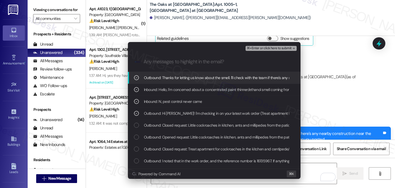
click at [286, 48] on span "⌘+Enter or click here to submit" at bounding box center [269, 48] width 45 height 4
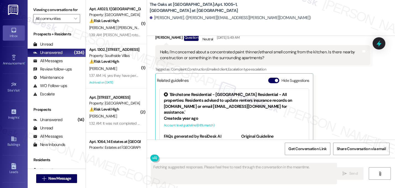
scroll to position [2178, 0]
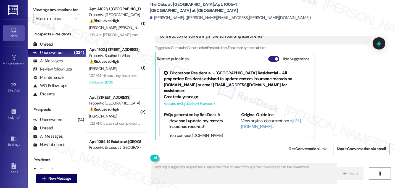
click at [272, 56] on button "Hide Suggestions" at bounding box center [273, 59] width 11 height 6
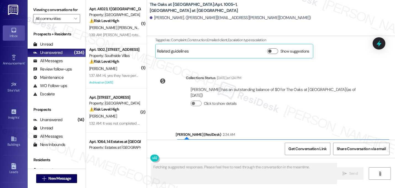
scroll to position [2207, 0]
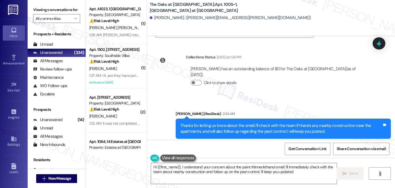
type textarea "Hi {{first_name}}, I understand your concern about the paint thinner/ethanol sm…"
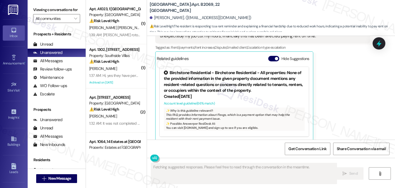
scroll to position [145, 0]
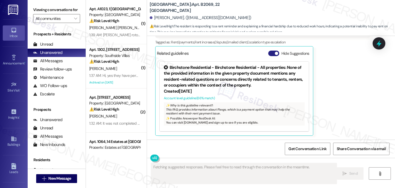
click at [275, 53] on span "button" at bounding box center [276, 53] width 3 height 3
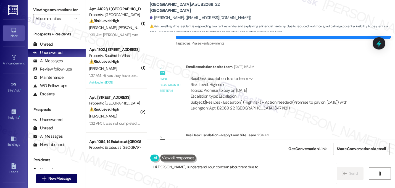
scroll to position [247, 0]
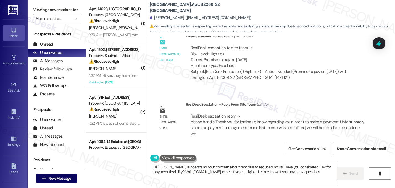
type textarea "Hi [PERSON_NAME], I understand your concern about rent due to reduced hours. Ha…"
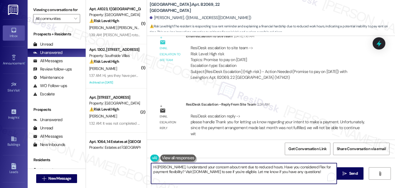
drag, startPoint x: 297, startPoint y: 170, endPoint x: 133, endPoint y: 160, distance: 164.8
click at [133, 160] on div "( 1 ) Apt. A1023, 1 Lexington Property: Lexington ⚠️ Risk Level: High The resid…" at bounding box center [240, 94] width 309 height 188
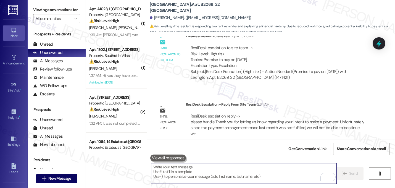
paste textarea "Thank you for letting us know regarding your intent to make a payment. Unfortun…"
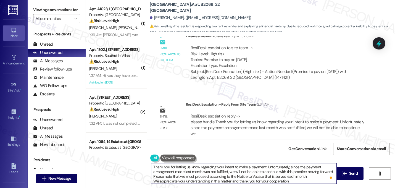
click at [153, 168] on textarea "Thank you for letting us know regarding your intent to make a payment. Unfortun…" at bounding box center [244, 173] width 186 height 21
type textarea "Hi [PERSON_NAME], thank you for letting us know regarding your intent to make a…"
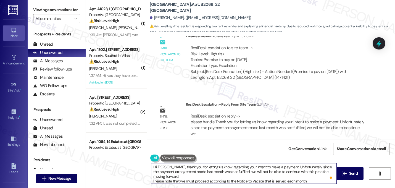
scroll to position [1, 0]
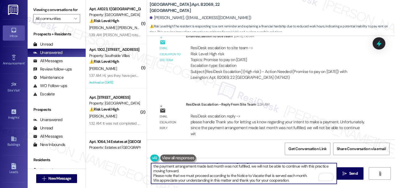
click at [174, 172] on textarea "Hi [PERSON_NAME], thank you for letting us know regarding your intent to make a…" at bounding box center [244, 173] width 186 height 21
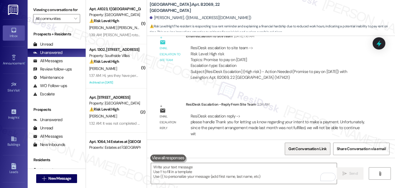
click at [309, 147] on span "Get Conversation Link" at bounding box center [308, 149] width 38 height 6
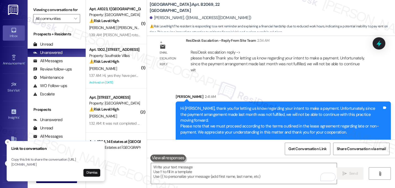
scroll to position [315, 0]
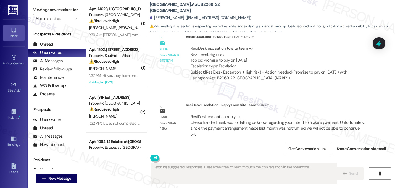
scroll to position [322, 0]
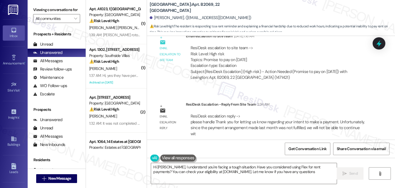
type textarea "Hi [PERSON_NAME], I understand you're facing a tough situation. Have you consid…"
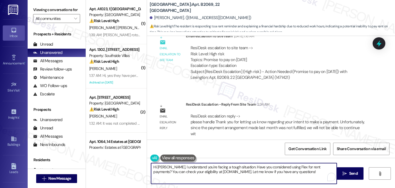
drag, startPoint x: 269, startPoint y: 170, endPoint x: 114, endPoint y: 150, distance: 156.8
click at [114, 150] on div "( 1 ) Apt. A1023, 1 Lexington Property: Lexington ⚠️ Risk Level: High The resid…" at bounding box center [240, 94] width 309 height 188
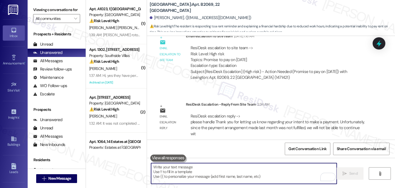
paste textarea "Thank you for letting us know regarding your intent to make a payment. Unfortun…"
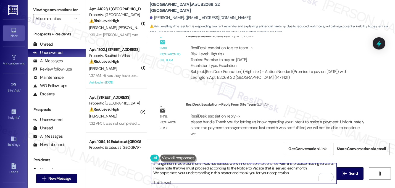
scroll to position [0, 0]
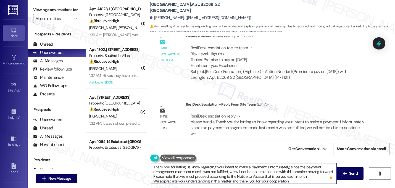
click at [152, 167] on textarea "Thank you for letting us know regarding your intent to make a payment. Unfortun…" at bounding box center [244, 173] width 186 height 21
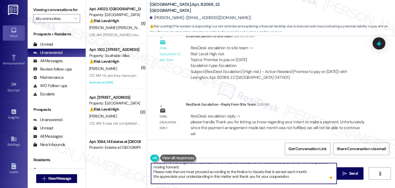
scroll to position [15, 0]
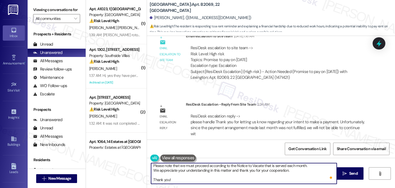
click at [207, 173] on textarea "Hi [PERSON_NAME], thank you for letting us know regarding your intent to make a…" at bounding box center [244, 173] width 186 height 21
click at [207, 173] on textarea "Hi Selena, thank you for letting us know regarding your intent to make a paymen…" at bounding box center [244, 173] width 186 height 21
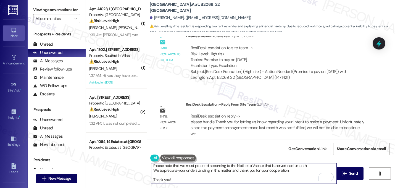
click at [207, 172] on textarea "Hi Selena, thank you for letting us know regarding your intent to make a paymen…" at bounding box center [244, 173] width 186 height 21
type textarea "Hi Selena, thank you for letting us know regarding your intent to make a paymen…"
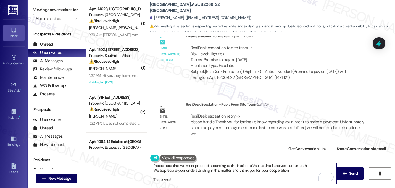
click at [185, 184] on div "Hi Selena, thank you for letting us know regarding your intent to make a paymen…" at bounding box center [244, 173] width 186 height 21
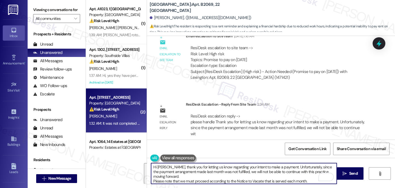
drag, startPoint x: 175, startPoint y: 182, endPoint x: 135, endPoint y: 107, distance: 84.5
click at [135, 107] on div "( 1 ) Apt. A1023, 1 Lexington Property: Lexington ⚠️ Risk Level: High The resid…" at bounding box center [240, 94] width 309 height 188
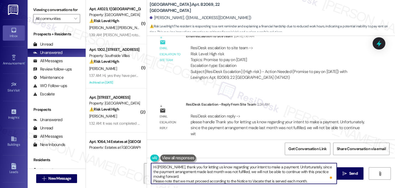
click at [173, 171] on textarea "Hi Selena, thank you for letting us know regarding your intent to make a paymen…" at bounding box center [244, 173] width 186 height 21
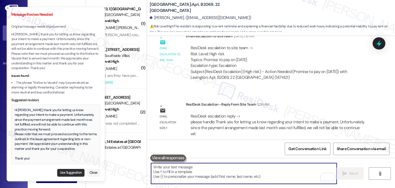
click at [64, 171] on button "Use Suggestion" at bounding box center [70, 173] width 27 height 8
type textarea "Hi Selena, thank you for letting us know regarding your intent to make a paymen…"
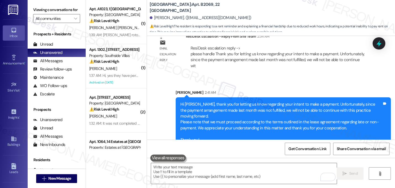
click at [272, 85] on div "Sent via SMS Sarah 2:41 AM Hi Selena, thank you for letting us know regarding y…" at bounding box center [284, 118] width 224 height 66
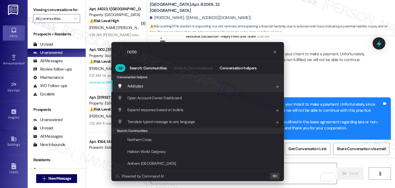
type input "note"
click at [137, 89] on div "Add note s Add shortcut" at bounding box center [197, 86] width 173 height 12
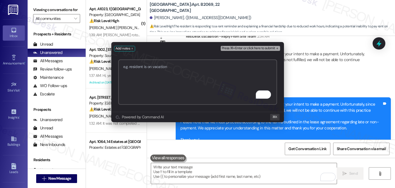
paste textarea "I had to rephrase site team's message because system won't let me send the same…"
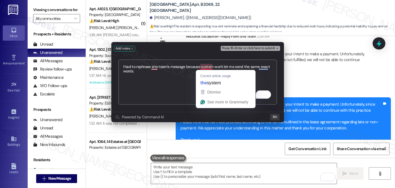
click at [174, 76] on textarea "I had to rephrase site team's message because system won't let me send the same…" at bounding box center [197, 81] width 159 height 45
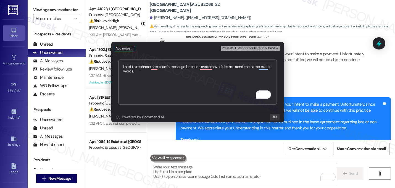
click at [148, 72] on textarea "I had to rephrase site team's message because system won't let me send the same…" at bounding box center [197, 81] width 159 height 45
drag, startPoint x: 250, startPoint y: 67, endPoint x: 254, endPoint y: 73, distance: 6.7
click at [254, 73] on textarea "I had to rephrase site team's message because system won't let me send the same…" at bounding box center [197, 81] width 159 height 45
drag, startPoint x: 250, startPoint y: 67, endPoint x: 259, endPoint y: 70, distance: 9.4
click at [259, 70] on textarea "I had to rephrase site team's message because system won't let me send the same…" at bounding box center [197, 81] width 159 height 45
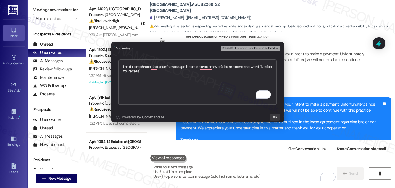
type textarea "I had to rephrase site team's message because system won't let me send the word…"
click at [270, 49] on span "Press ⌘+Enter or click here to submit" at bounding box center [248, 48] width 53 height 4
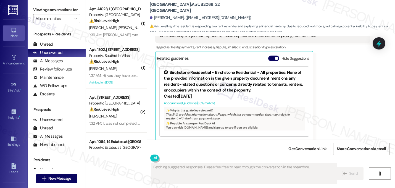
scroll to position [145, 0]
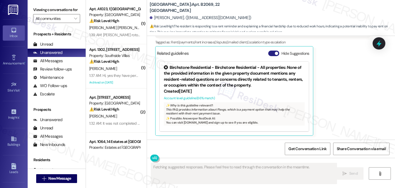
click at [272, 51] on button "Hide Suggestions" at bounding box center [273, 54] width 11 height 6
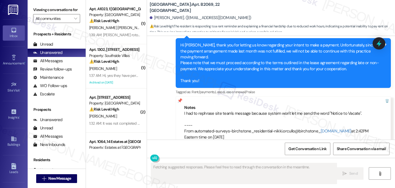
scroll to position [376, 0]
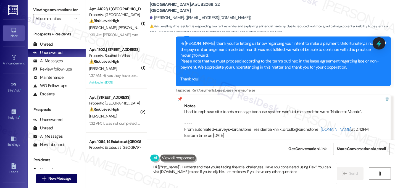
type textarea "Hi {{first_name}}, I understand that you're facing financial challenges. Have y…"
click at [156, 103] on div "Sent via SMS Sarah (ResiDesk) 2:41 AM Hi Selena, thank you for letting us know …" at bounding box center [271, 83] width 248 height 135
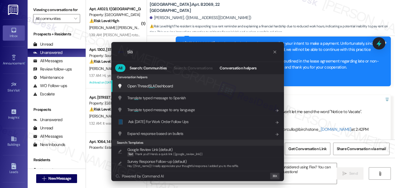
type input "sla"
click at [153, 87] on span "SLA" at bounding box center [152, 85] width 6 height 5
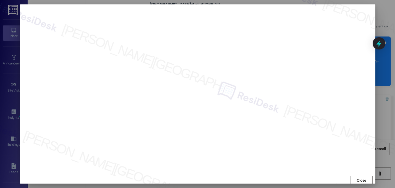
scroll to position [0, 0]
click at [383, 89] on div at bounding box center [197, 94] width 395 height 188
click at [358, 180] on span "Close" at bounding box center [362, 179] width 10 height 6
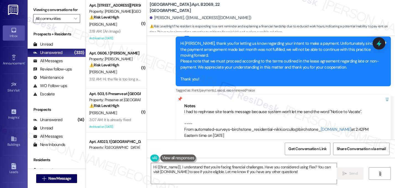
click at [62, 23] on input "All communities" at bounding box center [54, 18] width 36 height 9
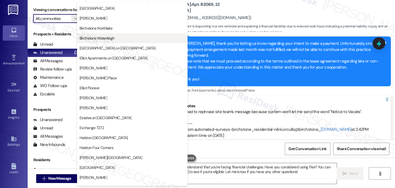
scroll to position [92, 0]
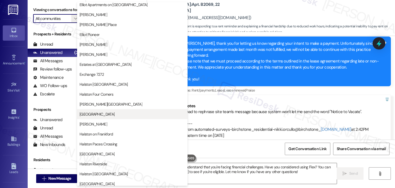
click at [109, 112] on span "Halston Lakeside" at bounding box center [133, 114] width 106 height 6
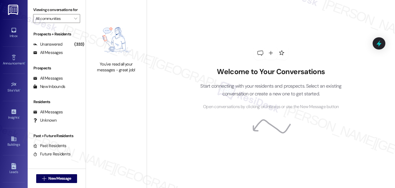
type input "Halston Lakeside"
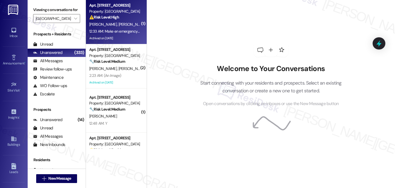
click at [111, 21] on div "D. Franco M. Ortegon" at bounding box center [115, 24] width 52 height 7
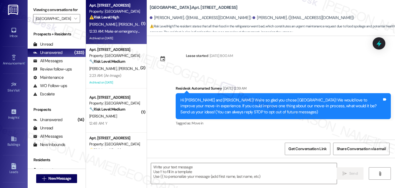
scroll to position [2870, 0]
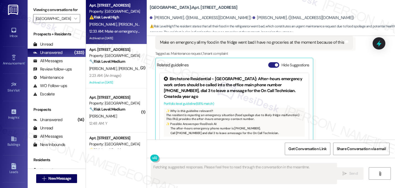
click at [271, 62] on button "Hide Suggestions" at bounding box center [273, 65] width 11 height 6
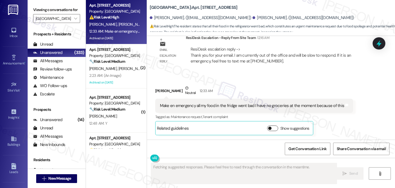
scroll to position [2795, 0]
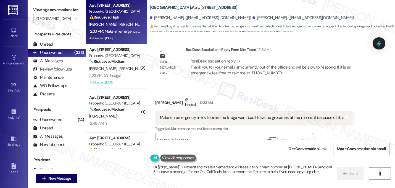
type textarea "Hi {{first_name}}, I understand this is an emergency. Please call our main numb…"
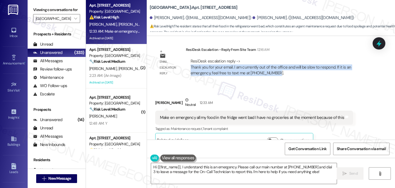
drag, startPoint x: 277, startPoint y: 63, endPoint x: 187, endPoint y: 56, distance: 90.3
click at [190, 58] on div "ResiDesk escalation reply -> Thank you for your email. I am currently out of th…" at bounding box center [278, 67] width 176 height 18
copy div "Thank you for your email. I am currently out of the office and will be slow to …"
click at [301, 146] on span "Get Conversation Link" at bounding box center [308, 149] width 38 height 6
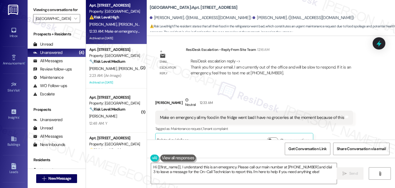
click at [279, 85] on div "Received via SMS Deviyanara Franco Neutral 12:33 AM Make en emergency all my fo…" at bounding box center [271, 118] width 248 height 67
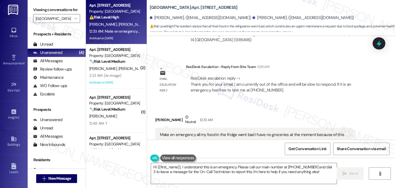
scroll to position [2722, 0]
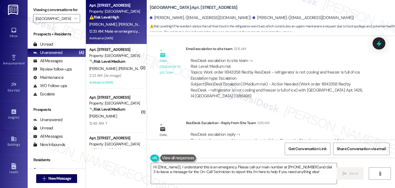
click at [208, 85] on div "Subject: [ResiDesk Escalation] (Medium risk) - Action Needed (Work order 161433…" at bounding box center [278, 90] width 175 height 18
copy div "1385496"
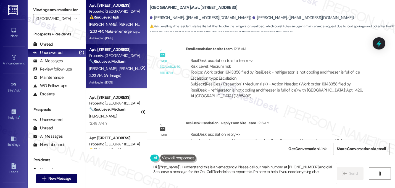
click at [122, 73] on div "2:23 AM: (An Image) 2:23 AM: (An Image)" at bounding box center [115, 75] width 52 height 7
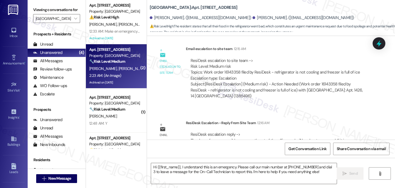
type textarea "Fetching suggested responses. Please feel free to read through the conversation…"
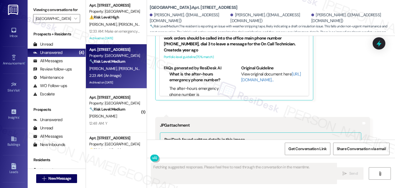
scroll to position [4059, 0]
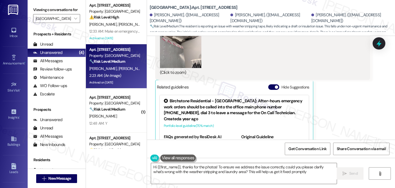
type textarea "Hi {{first_name}}, thanks for the photos! To ensure we address the issue correc…"
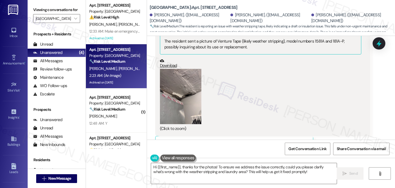
scroll to position [3877, 0]
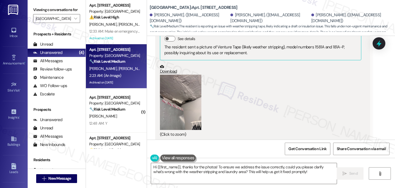
click at [270, 146] on button "Hide Suggestions" at bounding box center [273, 149] width 11 height 6
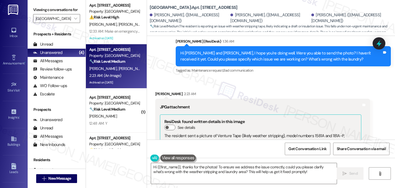
scroll to position [3789, 0]
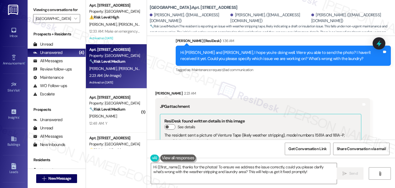
click at [190, 163] on button "Zoom image" at bounding box center [180, 190] width 41 height 55
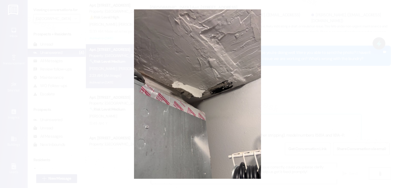
click at [279, 111] on button "Unzoom image" at bounding box center [197, 94] width 395 height 188
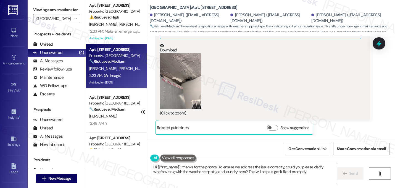
scroll to position [3984, 0]
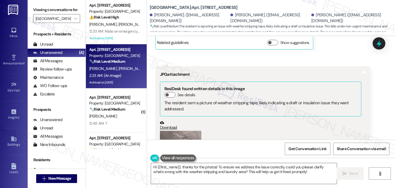
click at [311, 131] on div "(Click to zoom)" at bounding box center [261, 162] width 202 height 63
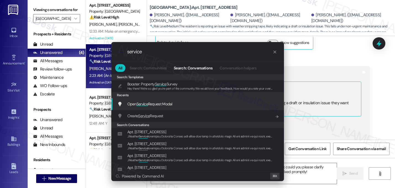
type input "service"
click at [143, 106] on span "Service" at bounding box center [143, 103] width 12 height 5
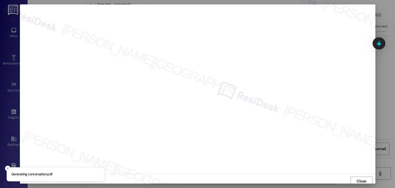
scroll to position [2, 0]
click at [360, 179] on span "Close" at bounding box center [362, 179] width 10 height 6
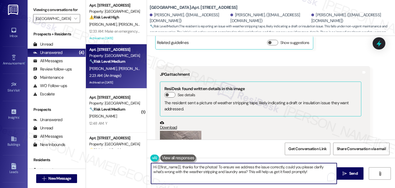
drag, startPoint x: 180, startPoint y: 167, endPoint x: 149, endPoint y: 163, distance: 32.1
click at [151, 163] on textarea "Hi {{first_name}}, thanks for the photos! To ensure we address the issue correc…" at bounding box center [244, 173] width 186 height 21
click at [168, 169] on textarea "Thanks for the photos! To ensure we address the issue correctly, could you plea…" at bounding box center [244, 173] width 186 height 21
drag, startPoint x: 201, startPoint y: 167, endPoint x: 288, endPoint y: 172, distance: 86.6
click at [288, 172] on textarea "Thanks for sending the photos! To ensure we address the issue correctly, could …" at bounding box center [244, 173] width 186 height 21
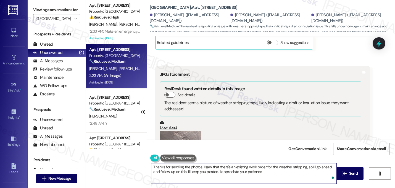
type textarea "Thanks for sending the photos. I saw that there's an existing work order for th…"
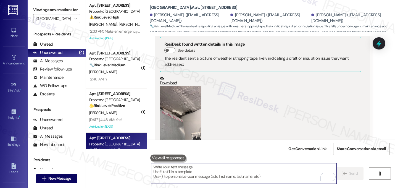
scroll to position [4028, 0]
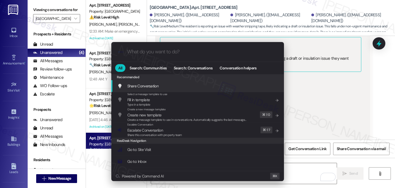
type input "s"
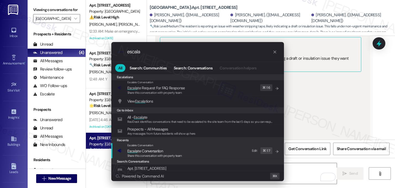
type input "escala"
click at [138, 152] on span "Escala te Conversation" at bounding box center [145, 150] width 36 height 5
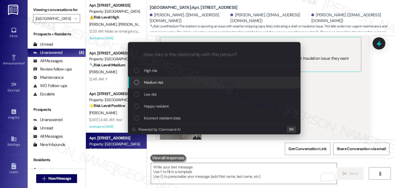
click at [149, 83] on span "Medium risk" at bounding box center [153, 82] width 19 height 6
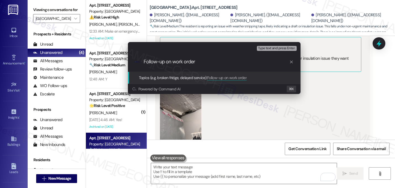
paste input "16141378"
click at [219, 62] on input "Follow-up on work order 16141378 - weather stripping" at bounding box center [217, 62] width 146 height 6
click at [280, 62] on input "Follow-up on work order 16141378 - damaged weather stripping" at bounding box center [217, 62] width 146 height 6
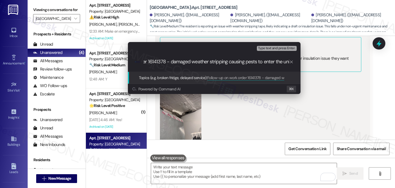
scroll to position [0, 51]
type input "Follow-up on work order 16141378 - damaged weather stripping causing pests to e…"
click at [250, 64] on input "Follow-up on work order 16141378 - damaged weather stripping causing pests to e…" at bounding box center [217, 62] width 146 height 6
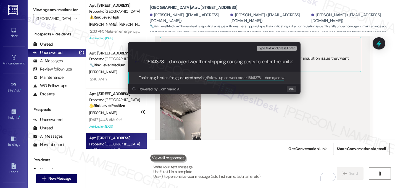
click at [250, 64] on input "Follow-up on work order 16141378 - damaged weather stripping causing pests to e…" at bounding box center [217, 62] width 146 height 6
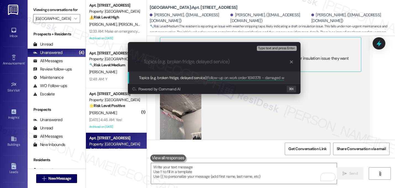
scroll to position [0, 0]
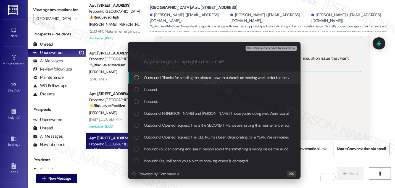
click at [184, 79] on span "Outbound: Thanks for sending the photos. I saw that there's an existing work or…" at bounding box center [297, 78] width 307 height 6
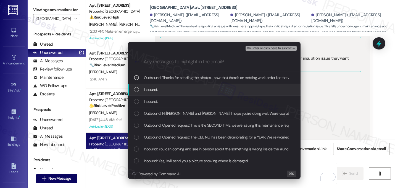
click at [161, 91] on div "Inbound:" at bounding box center [215, 90] width 162 height 6
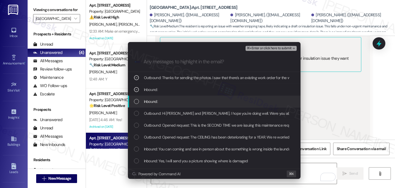
click at [161, 100] on div "Inbound:" at bounding box center [215, 101] width 162 height 6
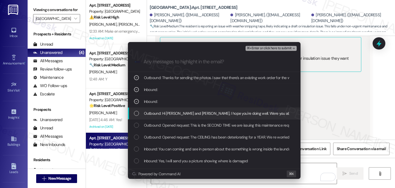
click at [168, 110] on div "Outbound: Hi Carlos and Jose, I hope you're doing well. Were you able to send t…" at bounding box center [214, 114] width 173 height 12
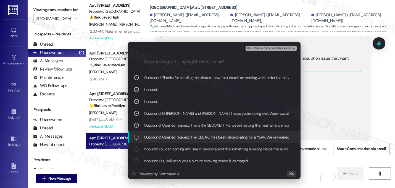
click at [176, 137] on span "Outbound: Opened request: The CEILING has been deteriorating for a YEAR. We re …" at bounding box center [378, 137] width 468 height 6
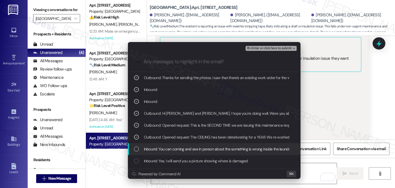
click at [180, 148] on span "Inbound: You can coming and see in person about the something is wrong inside t…" at bounding box center [218, 149] width 148 height 6
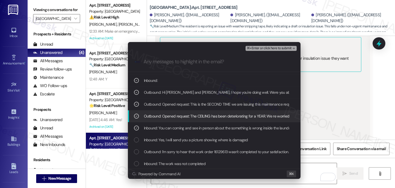
scroll to position [28, 0]
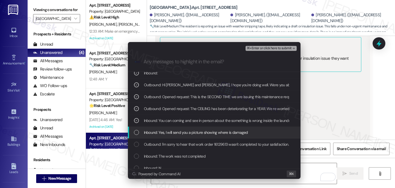
click at [194, 131] on span "Inbound: Yes, I will send you a picture showing where is damaged" at bounding box center [196, 132] width 104 height 6
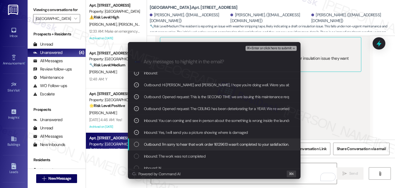
click at [188, 141] on span "Outbound: I'm sorry to hear that work order 16129613 wasn't completed to your s…" at bounding box center [277, 144] width 266 height 6
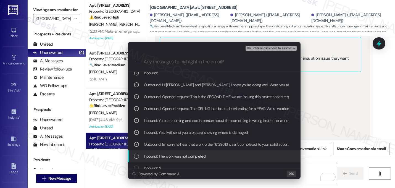
click at [181, 153] on div "Inbound: The work was not completed" at bounding box center [214, 156] width 173 height 12
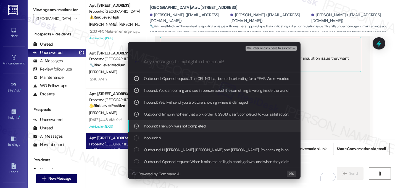
scroll to position [64, 0]
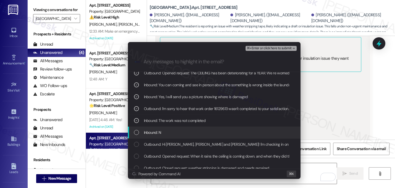
click at [177, 133] on div "Inbound: N" at bounding box center [215, 132] width 162 height 6
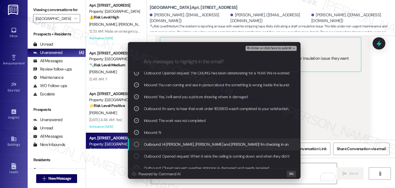
click at [173, 141] on span "Outbound: Hi Jose, Silfida and Carlos! I'm checking in on your latest work orde…" at bounding box center [336, 144] width 385 height 6
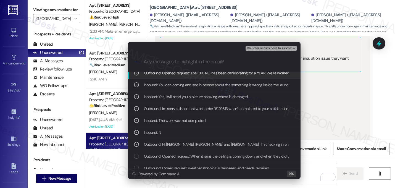
click at [288, 50] on span "⌘+Enter or click here to submit" at bounding box center [269, 48] width 45 height 4
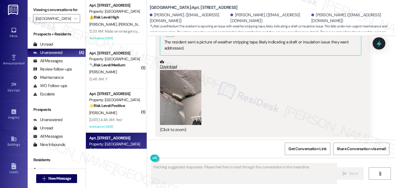
scroll to position [4118, 0]
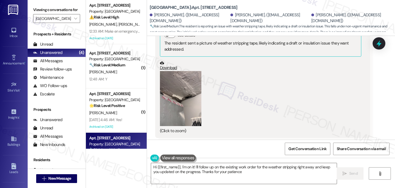
type textarea "Hi {{first_name}}, I'm on it! I'll follow up on the existing work order for the…"
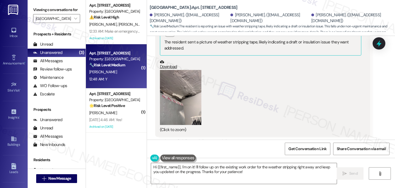
click at [115, 70] on div "B. King" at bounding box center [115, 72] width 52 height 7
type textarea "Fetching suggested responses. Please feel free to read through the conversation…"
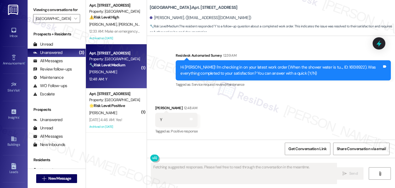
scroll to position [915, 0]
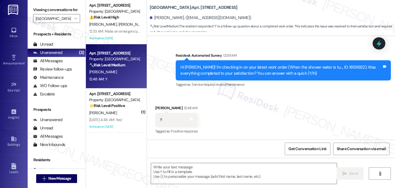
click at [243, 87] on div "Tagged as: Service request review , Click to highlight conversations about Serv…" at bounding box center [283, 84] width 215 height 8
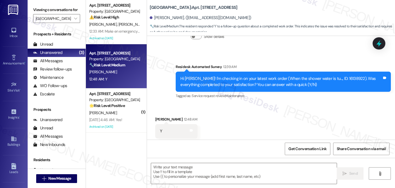
click at [272, 84] on div "Hi Brandon! I'm checking in on your latest work order (When the shower water is…" at bounding box center [281, 82] width 202 height 12
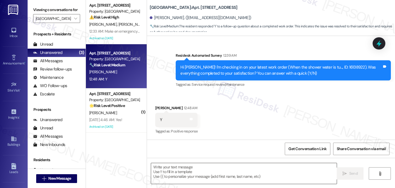
click at [215, 174] on textarea at bounding box center [244, 173] width 186 height 21
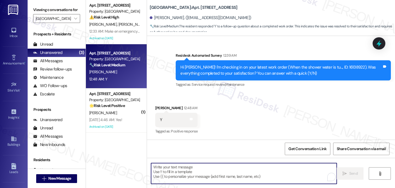
paste textarea "Great! I'm glad to hear that your last maintenance request was completed to you…"
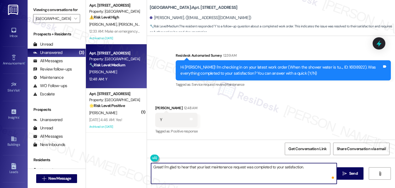
type textarea "Great! I'm glad to hear that your last maintenance request was completed to you…"
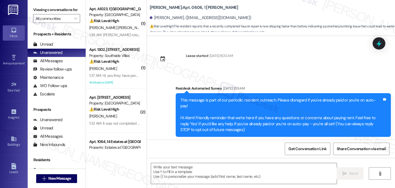
scroll to position [1596, 0]
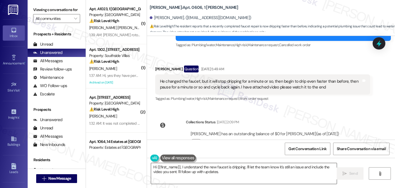
click at [220, 172] on textarea "Hi {{first_name}}, I understand the new faucet is dripping. I'll let the team k…" at bounding box center [244, 173] width 186 height 21
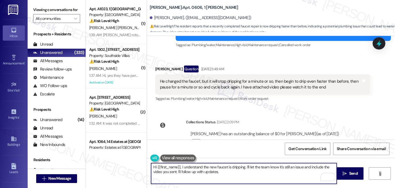
click at [201, 167] on textarea "Hi {{first_name}}, I understand the new faucet is dripping. I'll let the team k…" at bounding box center [244, 173] width 186 height 21
click at [221, 168] on textarea "Hi {{first_name}}, I'm sorry the new faucet is dripping. I'll let the team know…" at bounding box center [244, 173] width 186 height 21
drag, startPoint x: 244, startPoint y: 167, endPoint x: 259, endPoint y: 183, distance: 21.3
click at [259, 183] on textarea "Hi {{first_name}}, I'm sorry the new faucet is also dripping. I'll let the team…" at bounding box center [244, 173] width 186 height 21
type textarea "Hi {{first_name}}, I'm sorry the new faucet is also dripping. Were you able to …"
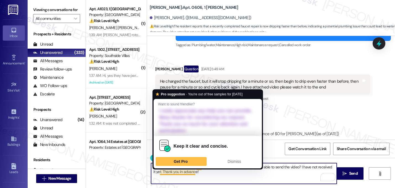
click at [201, 176] on textarea "Hi {{first_name}}, I'm sorry the new faucet is also dripping. Were you able to …" at bounding box center [244, 173] width 186 height 21
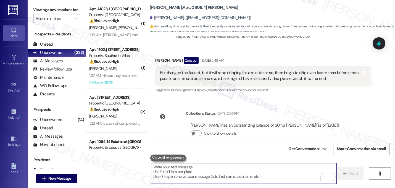
scroll to position [1641, 0]
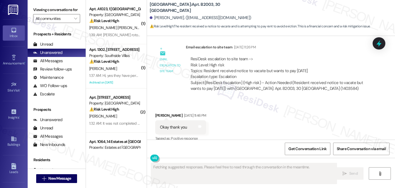
scroll to position [1120, 0]
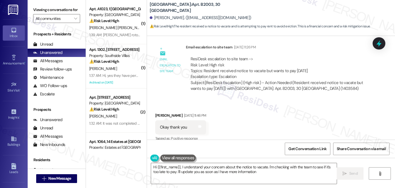
type textarea "Hi {{first_name}}, I understand your concern about the notice to vacate. I'm ch…"
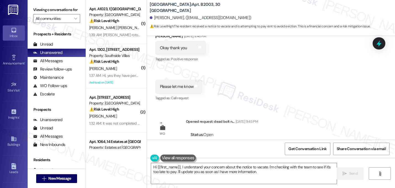
scroll to position [1200, 0]
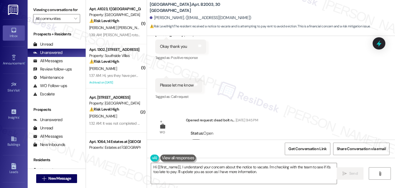
click at [194, 139] on button "Show details" at bounding box center [196, 142] width 11 height 6
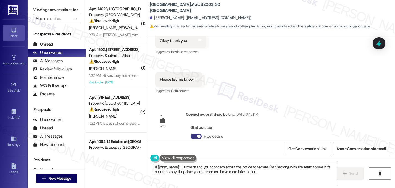
scroll to position [1218, 0]
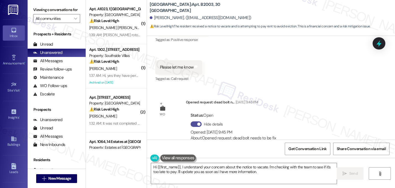
click at [197, 122] on span "button" at bounding box center [198, 123] width 3 height 3
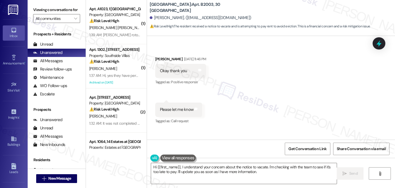
scroll to position [1200, 0]
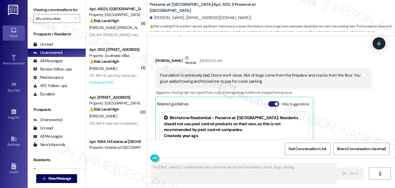
click at [271, 101] on button "Hide Suggestions" at bounding box center [273, 104] width 11 height 6
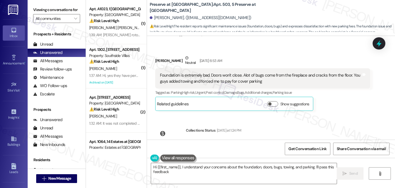
scroll to position [6126, 0]
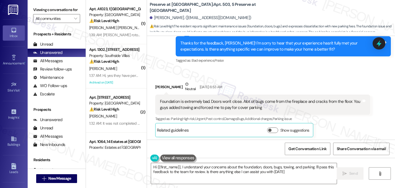
type textarea "Hi {{first_name}}, I understand your concerns about the foundation, doors, bugs…"
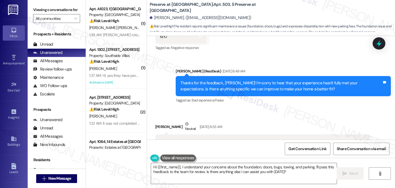
scroll to position [6086, 0]
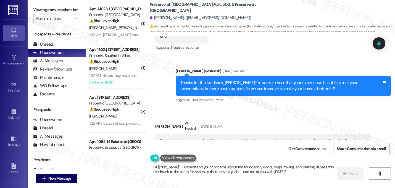
click at [267, 167] on button "Show suggestions" at bounding box center [272, 170] width 11 height 6
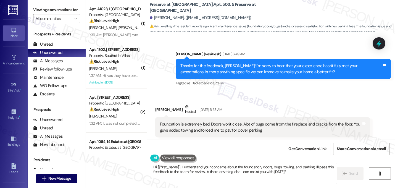
scroll to position [6104, 0]
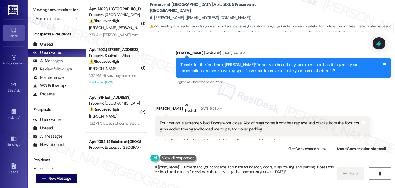
click at [270, 149] on button "Hide Suggestions" at bounding box center [273, 152] width 11 height 6
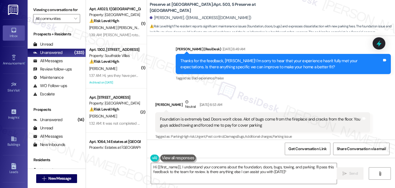
scroll to position [6101, 0]
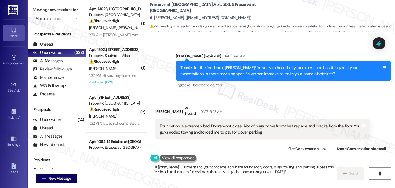
click at [195, 123] on div "Foundation is extremely bad. Doors won't close. Alot of bugs come from the fire…" at bounding box center [261, 129] width 202 height 12
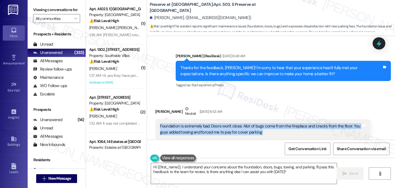
click at [195, 123] on div "Foundation is extremely bad. Doors won't close. Alot of bugs come from the fire…" at bounding box center [261, 129] width 202 height 12
copy div "Foundation is extremely bad. Doors won't close. Alot of bugs come from the fire…"
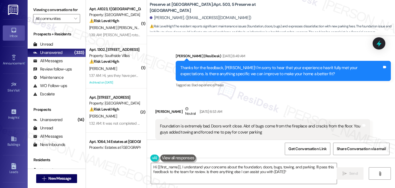
click at [335, 106] on div "Tony Rodriguez Neutral Sep 13, 2025 at 6:53 AM Foundation is extremely bad. Doo…" at bounding box center [262, 134] width 215 height 56
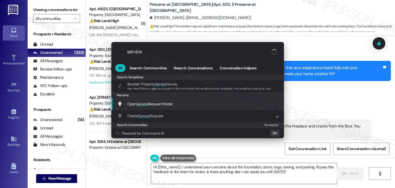
type input "service"
click at [139, 103] on span "Service" at bounding box center [143, 103] width 12 height 5
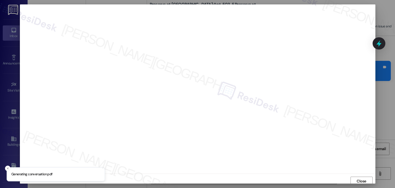
scroll to position [2, 0]
click at [367, 179] on button "Close" at bounding box center [362, 179] width 22 height 9
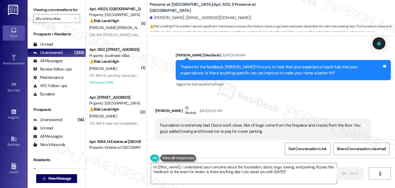
scroll to position [6102, 0]
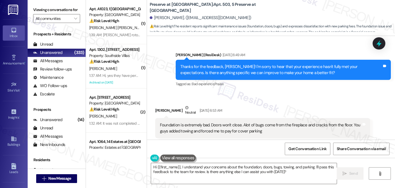
click at [268, 152] on span "button" at bounding box center [269, 153] width 3 height 3
click at [273, 151] on button "Hide Suggestions" at bounding box center [273, 154] width 11 height 6
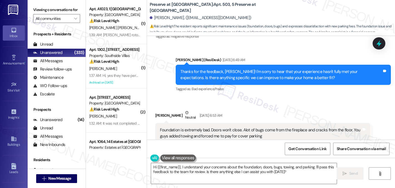
scroll to position [6126, 0]
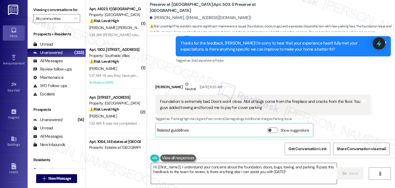
click at [229, 172] on textarea "Hi {{first_name}}, I understand your concerns about the foundation, doors, bugs…" at bounding box center [244, 173] width 186 height 21
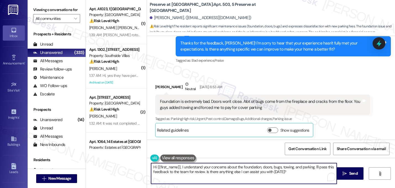
click at [229, 172] on textarea "Hi {{first_name}}, I understand your concerns about the foundation, doors, bugs…" at bounding box center [244, 173] width 186 height 21
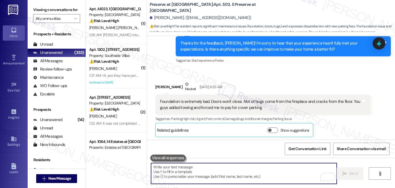
paste textarea "Hi there, I’m really sorry to hear about the issues you’ve been dealing with—th…"
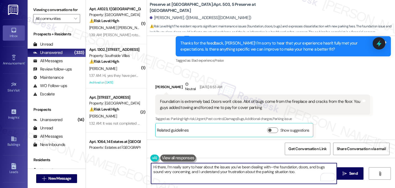
click at [163, 167] on textarea "Hi there, I’m really sorry to hear about the issues you’ve been dealing with—th…" at bounding box center [244, 173] width 186 height 21
click at [271, 168] on textarea "Hi Tony, I’m really sorry to hear about the issues you’ve been dealing with—the…" at bounding box center [244, 173] width 186 height 21
click at [158, 171] on textarea "Hi Tony, I’m really sorry to hear about the issues you’ve been dealing with. Th…" at bounding box center [244, 173] width 186 height 21
drag, startPoint x: 319, startPoint y: 167, endPoint x: 315, endPoint y: 172, distance: 5.9
click at [319, 167] on textarea "Hi Tony, I’m really sorry to hear about the issues you’ve been dealing with. Th…" at bounding box center [244, 173] width 186 height 21
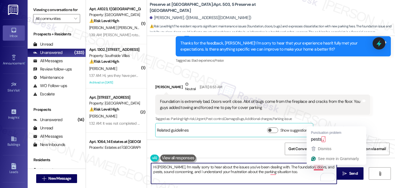
click at [311, 168] on textarea "Hi Tony, I’m really sorry to hear about the issues you’ve been dealing with. Th…" at bounding box center [244, 173] width 186 height 21
click at [315, 167] on textarea "Hi Tony, I’m really sorry to hear about the issues you’ve been dealing with. Th…" at bounding box center [244, 173] width 186 height 21
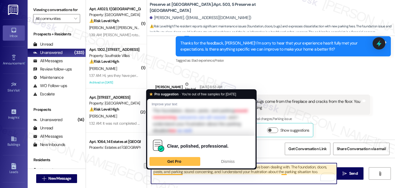
drag, startPoint x: 291, startPoint y: 172, endPoint x: 180, endPoint y: 172, distance: 110.8
click at [180, 172] on textarea "Hi Tony, I’m really sorry to hear about the issues you’ve been dealing with. Th…" at bounding box center [244, 173] width 186 height 21
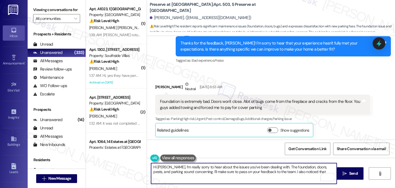
click at [272, 174] on textarea "Hi Tony, I’m really sorry to hear about the issues you’ve been dealing with. Th…" at bounding box center [244, 173] width 186 height 21
click at [272, 173] on textarea "Hi Tony, I’m really sorry to hear about the issues you’ve been dealing with. Th…" at bounding box center [244, 173] width 186 height 21
click at [297, 173] on textarea "Hi Tony, I’m really sorry to hear about the issues you’ve been dealing with. Th…" at bounding box center [244, 173] width 186 height 21
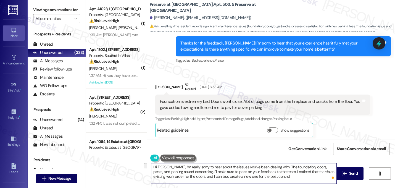
drag, startPoint x: 260, startPoint y: 178, endPoint x: 231, endPoint y: 176, distance: 28.8
click at [231, 176] on textarea "Hi Tony, I’m really sorry to hear about the issues you’ve been dealing with. Th…" at bounding box center [244, 173] width 186 height 21
click at [229, 179] on textarea "Hi Tony, I’m really sorry to hear about the issues you’ve been dealing with. Th…" at bounding box center [244, 173] width 186 height 21
click at [249, 178] on textarea "Hi Tony, I’m really sorry to hear about the issues you’ve been dealing with. Th…" at bounding box center [244, 173] width 186 height 21
paste textarea "Do we have your permission to enter your unit while you're away (in case it's n…"
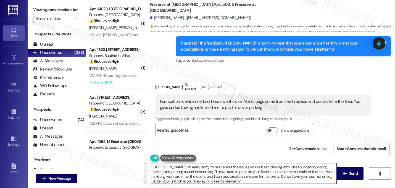
drag, startPoint x: 226, startPoint y: 182, endPoint x: 135, endPoint y: 156, distance: 94.2
click at [135, 156] on div "( 1 ) Apt. A1023, 1 Lexington Property: Lexington ⚠️ Risk Level: High The resid…" at bounding box center [240, 94] width 309 height 188
click at [223, 182] on textarea "Hi Tony, I’m really sorry to hear about the issues you’ve been dealing with. Th…" at bounding box center [244, 173] width 186 height 21
drag, startPoint x: 264, startPoint y: 177, endPoint x: 149, endPoint y: 158, distance: 117.1
click at [149, 163] on div "Hi Tony, I’m really sorry to hear about the issues you’ve been dealing with. Th…" at bounding box center [241, 173] width 186 height 21
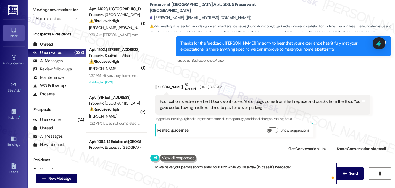
paste textarea "Hi Tony, I’m sorry you’ve been dealing with these issues. I understand your con…"
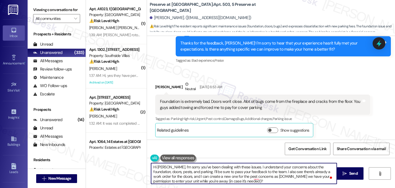
type textarea "Hi Tony, I’m sorry you’ve been dealing with these issues. I understand your con…"
click at [220, 182] on textarea "Hi Tony, I’m sorry you’ve been dealing with these issues. I understand your con…" at bounding box center [244, 173] width 186 height 21
drag, startPoint x: 220, startPoint y: 182, endPoint x: 128, endPoint y: 157, distance: 95.3
click at [128, 157] on div "( 1 ) Apt. A1023, 1 Lexington Property: Lexington ⚠️ Risk Level: High The resid…" at bounding box center [240, 94] width 309 height 188
click at [224, 179] on textarea "Hi Tony, I’m sorry you’ve been dealing with these issues. I understand your con…" at bounding box center [244, 173] width 186 height 21
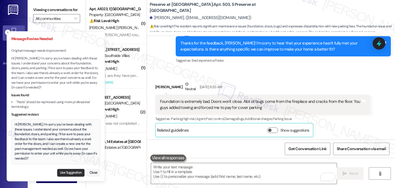
click at [70, 172] on button "Use Suggestion" at bounding box center [70, 173] width 27 height 8
type textarea "Hi Tony, I’m sorry you’ve been dealing with these issues. I understand your con…"
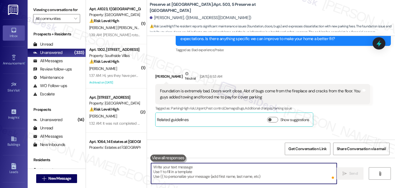
scroll to position [6182, 0]
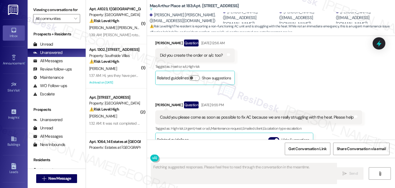
scroll to position [5953, 0]
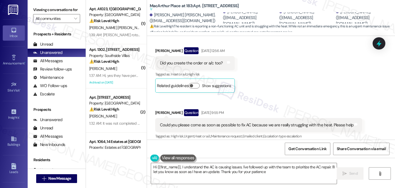
type textarea "Hi {{first_name}}, I understand the AC is causing issues. I've followed up with…"
click at [275, 146] on span "button" at bounding box center [276, 147] width 3 height 3
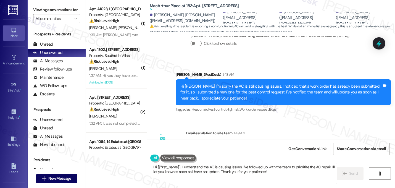
scroll to position [6124, 0]
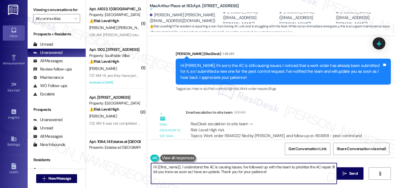
drag, startPoint x: 269, startPoint y: 174, endPoint x: 78, endPoint y: 164, distance: 190.4
click at [78, 164] on div "Viewing conversations for All communities  Prospects + Residents Unread (0) Un…" at bounding box center [212, 94] width 368 height 188
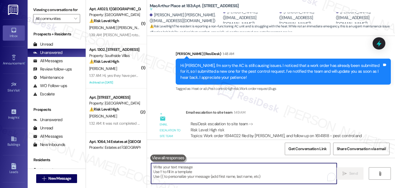
paste textarea "Hi {{first_name}}! Just a quick update on your concern."
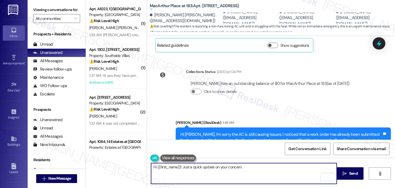
scroll to position [6064, 0]
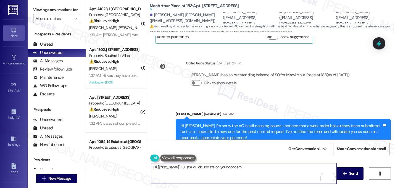
click at [177, 167] on textarea "Hi {{first_name}}! Just a quick update on your concern." at bounding box center [244, 173] width 186 height 21
click at [154, 166] on textarea "Hi Pabitra! Just a quick update on your concern." at bounding box center [244, 173] width 186 height 21
click at [173, 167] on textarea "Hey Pabitra! Just a quick update on your concern." at bounding box center [244, 173] width 186 height 21
click at [242, 168] on textarea "Hey Pabitra, just a quick update on your concern." at bounding box center [244, 173] width 186 height 21
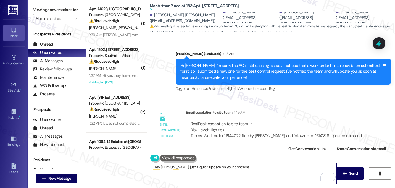
scroll to position [6124, 0]
click at [301, 167] on textarea "Hey Pabitra, just a quick update on your concerns. Your unit has been added to …" at bounding box center [244, 173] width 186 height 21
click at [194, 172] on textarea "Hey Pabitra, just a quick update on your concerns. Your unit has been added to …" at bounding box center [244, 173] width 186 height 21
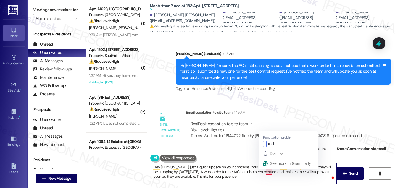
type textarea "Hey Pabitra, just a quick update on your concerns. Your unit has been added to …"
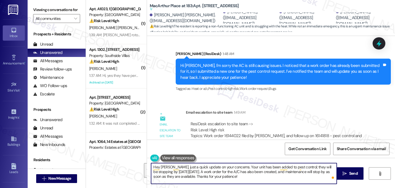
drag, startPoint x: 224, startPoint y: 177, endPoint x: 130, endPoint y: 165, distance: 94.9
click at [130, 165] on div "( 1 ) Apt. A1023, 1 Lexington Property: Lexington ⚠️ Risk Level: High The resid…" at bounding box center [240, 94] width 309 height 188
click at [240, 179] on textarea "Hey Pabitra, just a quick update on your concerns. Your unit has been added to …" at bounding box center [244, 173] width 186 height 21
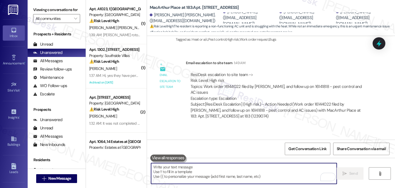
scroll to position [6161, 0]
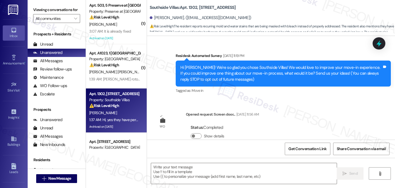
scroll to position [6629, 0]
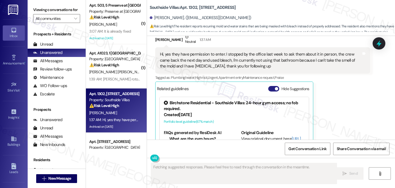
click at [271, 86] on button "Hide Suggestions" at bounding box center [273, 89] width 11 height 6
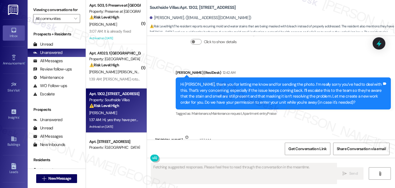
scroll to position [6501, 0]
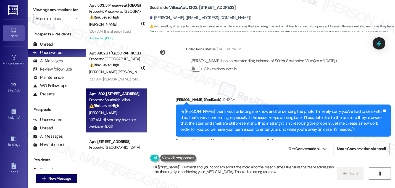
type textarea "Hi {{first_name}}, I understand your concern about the mold and the bleach smel…"
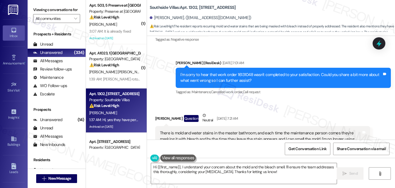
scroll to position [6268, 0]
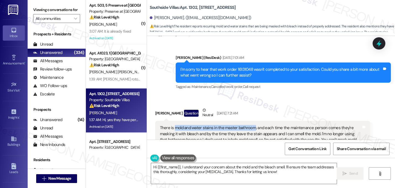
drag, startPoint x: 171, startPoint y: 92, endPoint x: 250, endPoint y: 93, distance: 78.2
click at [250, 125] on div "There is mold and water stains in the master bathroom, and each time the mainte…" at bounding box center [261, 137] width 202 height 24
copy div "mold and water stains in the master bathroom"
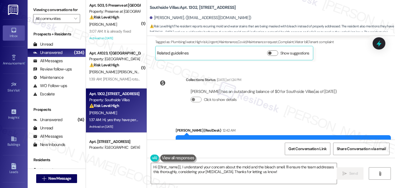
scroll to position [6553, 0]
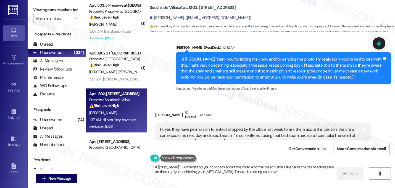
click at [342, 125] on div "Jhana Young Neutral 1:37 AM Hi, yes they have permission to enter. I stopped by…" at bounding box center [262, 140] width 215 height 62
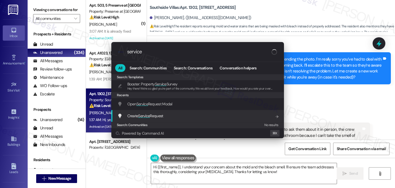
type input "service"
click at [153, 117] on span "Create Service Request" at bounding box center [145, 115] width 36 height 5
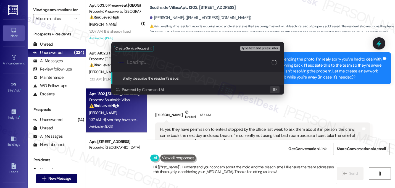
paste input "mold and water stains in the master bathroom"
click at [130, 64] on input "mold and water stains in the master bathroom" at bounding box center [199, 62] width 145 height 6
type input "Mold and water stains in the master bathroom"
click at [216, 64] on input "Mold and water stains in the master bathroom" at bounding box center [200, 62] width 146 height 6
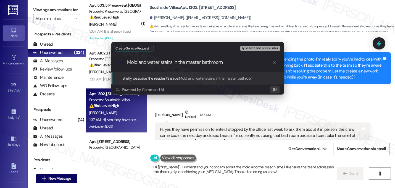
click at [216, 64] on input "Mold and water stains in the master bathroom" at bounding box center [200, 62] width 146 height 6
click at [236, 61] on input "Mold and water stains in the master bathroom" at bounding box center [200, 62] width 146 height 6
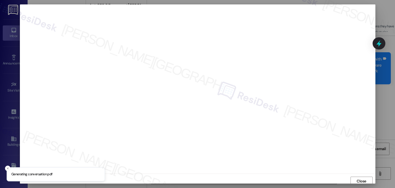
scroll to position [2, 0]
click at [363, 179] on span "Close" at bounding box center [362, 179] width 10 height 6
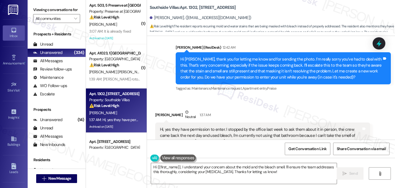
scroll to position [6553, 0]
click at [213, 127] on div "Hi, yes they have permission to enter. I stopped by the office last week to ask…" at bounding box center [261, 136] width 202 height 18
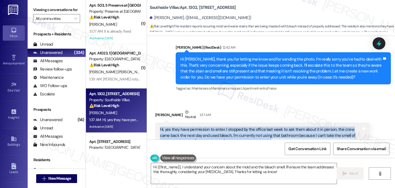
click at [213, 127] on div "Hi, yes they have permission to enter. I stopped by the office last week to ask…" at bounding box center [261, 136] width 202 height 18
copy div "Hi, yes they have permission to enter. I stopped by the office last week to ask…"
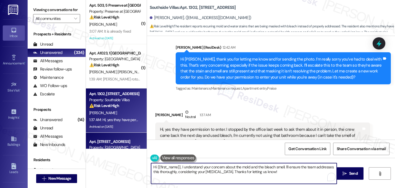
drag, startPoint x: 271, startPoint y: 172, endPoint x: 87, endPoint y: 145, distance: 185.8
click at [87, 145] on div "( 1 ) Apt. 503, 5 Preserve at Preston Property: Preserve at Preston ⚠️ Risk Lev…" at bounding box center [240, 94] width 309 height 188
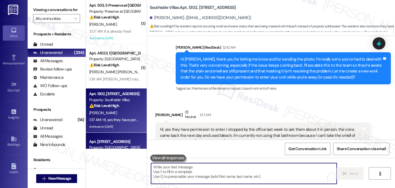
paste textarea "hank you for letting me know. I’m so sorry you’re still dealing with this, espe…"
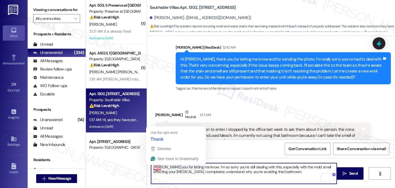
click at [151, 168] on textarea "hank you for letting me know. I’m so sorry you’re still dealing with this, espe…" at bounding box center [244, 173] width 186 height 21
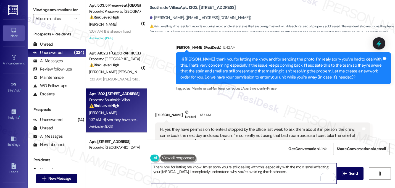
click at [198, 166] on textarea "Thank you for letting me know. I’m so sorry you’re still dealing with this, esp…" at bounding box center [244, 173] width 186 height 21
click at [307, 167] on textarea "Thank you for the update, Jhana. I’m so sorry you’re still dealing with this, e…" at bounding box center [244, 173] width 186 height 21
click at [306, 167] on textarea "Thank you for the update, Jhana. I’m so sorry you’re still dealing with this, e…" at bounding box center [244, 173] width 186 height 21
click at [268, 172] on textarea "Thank you for the update, Jhana. I’m so sorry you’re still dealing with this, e…" at bounding box center [244, 173] width 186 height 21
paste textarea "I submitted the work order, notified the team, and will update you as soon as I…"
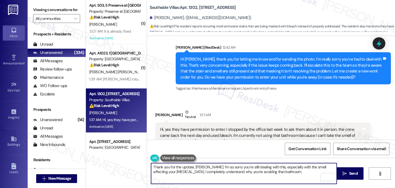
type textarea "Thank you for the update, Jhana. I’m so sorry you’re still dealing with this, e…"
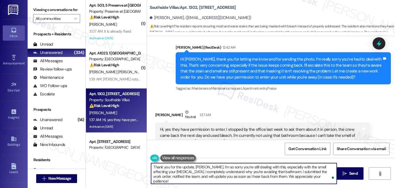
click at [262, 173] on textarea "Thank you for the update, Jhana. I’m so sorry you’re still dealing with this, e…" at bounding box center [244, 173] width 186 height 21
click at [292, 178] on textarea "Thank you for the update, Jhana. I’m so sorry you’re still dealing with this, e…" at bounding box center [244, 173] width 186 height 21
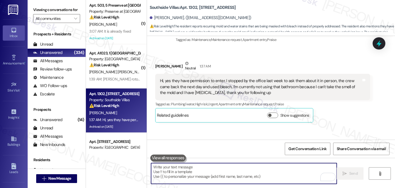
scroll to position [6604, 0]
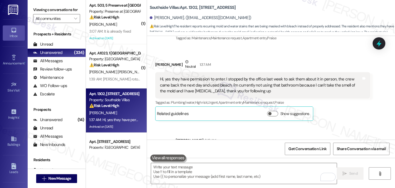
click at [328, 85] on div "Received via SMS Jhana Young Neutral 1:37 AM Hi, yes they have permission to en…" at bounding box center [263, 90] width 224 height 70
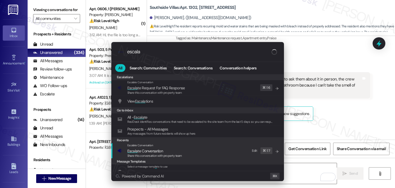
type input "escala"
click at [145, 151] on span "Escala te Conversation" at bounding box center [145, 150] width 36 height 5
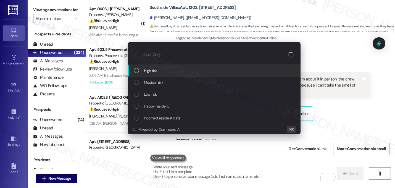
click at [150, 73] on span "High risk" at bounding box center [151, 70] width 14 height 6
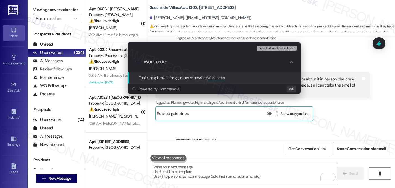
paste input "I submitted the work order, notified the team, and will update you as soon as I…"
paste input "16144086"
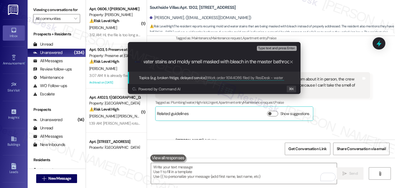
scroll to position [0, 93]
type input "Work order 16144086 filed by ResiDesk - water stains and moldy smell masked wit…"
click at [234, 65] on div ".cls-1{fill:#0a055f;}.cls-2{fill:#0cc4c4;} resideskLogoBlueOrange Work order 16…" at bounding box center [214, 62] width 173 height 20
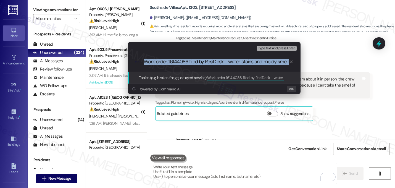
click at [234, 65] on div ".cls-1{fill:#0a055f;}.cls-2{fill:#0cc4c4;} resideskLogoBlueOrange Work order 16…" at bounding box center [214, 62] width 173 height 20
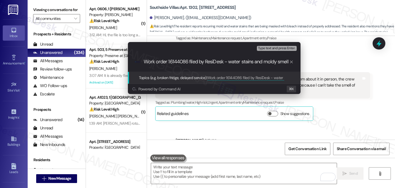
click at [233, 63] on input "Work order 16144086 filed by ResiDesk - water stains and moldy smell masked wit…" at bounding box center [217, 62] width 146 height 6
click at [233, 64] on input "Work order 16144086 filed by ResiDesk - water stains and moldy smell masked wit…" at bounding box center [217, 62] width 146 height 6
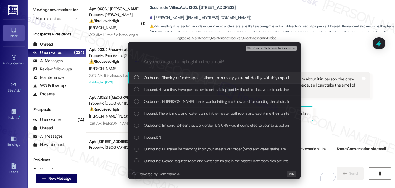
click at [198, 82] on div "Outbound: Thank you for the update, Jhana. I’m so sorry you’re still dealing wi…" at bounding box center [214, 78] width 173 height 12
drag, startPoint x: 197, startPoint y: 81, endPoint x: 195, endPoint y: 96, distance: 14.4
click at [197, 81] on div "Outbound: Thank you for the update, Jhana. I’m so sorry you’re still dealing wi…" at bounding box center [214, 78] width 173 height 12
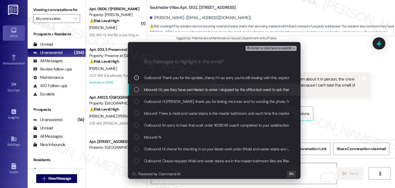
click at [194, 93] on div "Inbound: Hi, yes they have permission to enter. I stopped by the office last we…" at bounding box center [214, 90] width 173 height 12
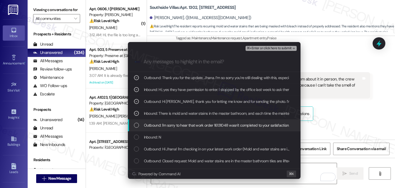
click at [191, 128] on span "Outbound: I'm sorry to hear that work order 16131048 wasn't completed to your s…" at bounding box center [277, 125] width 266 height 6
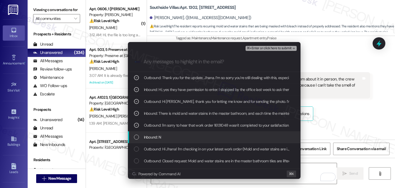
click at [183, 137] on div "Inbound: N" at bounding box center [215, 137] width 162 height 6
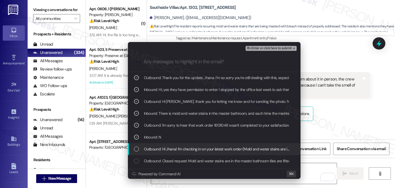
click at [187, 148] on span "Outbound: Hi Jhana! I'm checking in on your latest work order (Mold and water s…" at bounding box center [294, 149] width 300 height 6
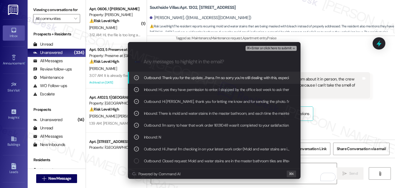
click at [289, 50] on span "⌘+Enter or click here to submit" at bounding box center [269, 48] width 45 height 4
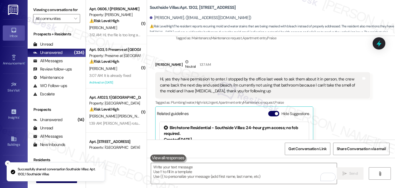
scroll to position [6679, 0]
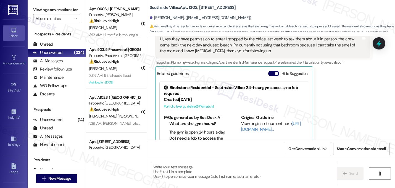
type textarea "Fetching suggested responses. Please feel free to read through the conversation…"
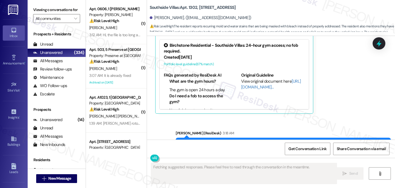
scroll to position [6687, 0]
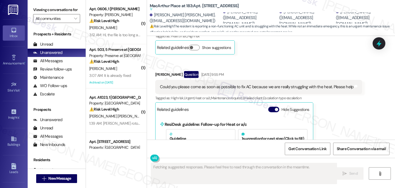
scroll to position [5893, 0]
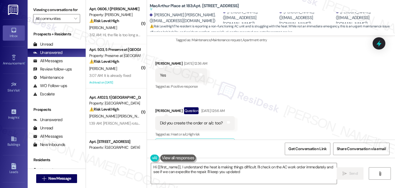
type textarea "Hi {{first_name}}, I understand the heat is making things difficult. I'll check…"
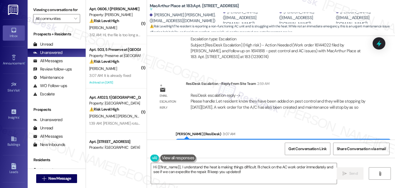
scroll to position [6233, 0]
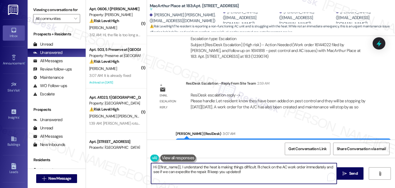
drag, startPoint x: 243, startPoint y: 172, endPoint x: 139, endPoint y: 166, distance: 104.7
click at [139, 166] on div "( 1 ) Apt. 0606, 1 [PERSON_NAME] Property: [PERSON_NAME] ⚠️ Risk Level: High Th…" at bounding box center [240, 94] width 309 height 188
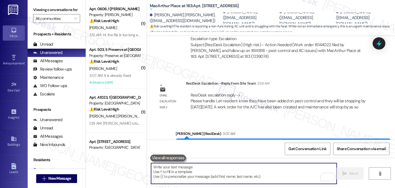
click at [219, 169] on textarea "To enrich screen reader interactions, please activate Accessibility in Grammarl…" at bounding box center [244, 173] width 186 height 21
click at [218, 171] on textarea "To enrich screen reader interactions, please activate Accessibility in Grammarl…" at bounding box center [244, 173] width 186 height 21
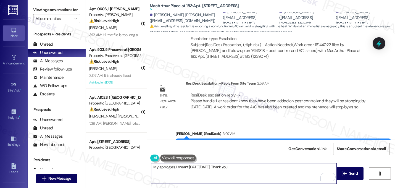
type textarea "My apologies, I meant [DATE][DATE]. Thank you."
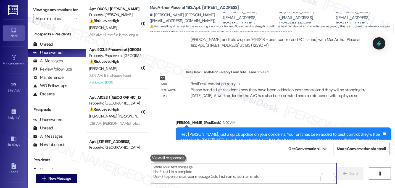
scroll to position [6258, 0]
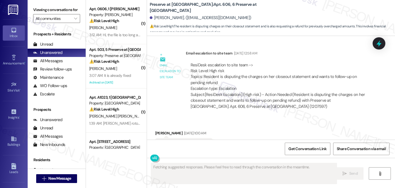
scroll to position [17318, 0]
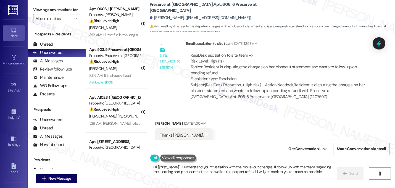
type textarea "Hi {{first_name}}, I understand your frustration with the move-out charges. I'l…"
click at [184, 169] on textarea "Hi {{first_name}}, I understand your frustration with the move-out charges. I'l…" at bounding box center [244, 173] width 186 height 21
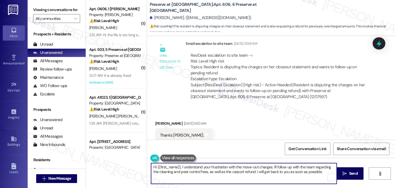
click at [184, 169] on textarea "Hi {{first_name}}, I understand your frustration with the move-out charges. I'l…" at bounding box center [244, 173] width 186 height 21
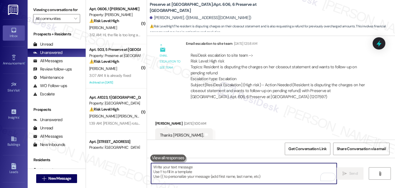
paste textarea "Hi {{first_name}}! Just a quick update on your concern"
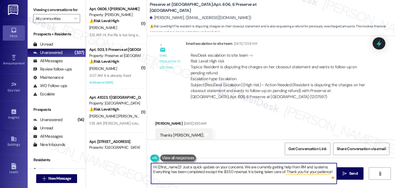
type textarea "Hi {{first_name}}! Just a quick update on your concerns. We are currently getti…"
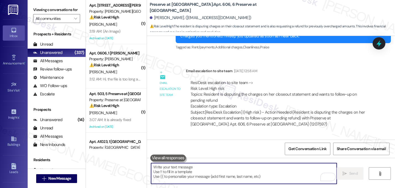
scroll to position [17363, 0]
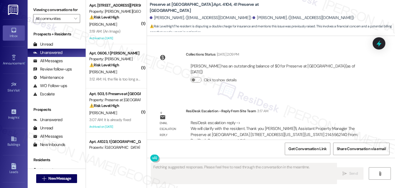
scroll to position [4751, 0]
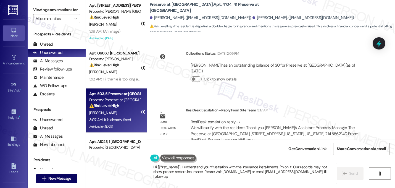
type textarea "Hi {{first_name}}, I understand your frustration with the insurance installment…"
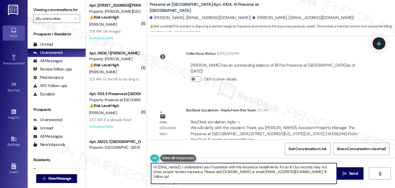
click at [214, 171] on textarea "Hi {{first_name}}, I understand your frustration with the insurance installment…" at bounding box center [244, 173] width 186 height 21
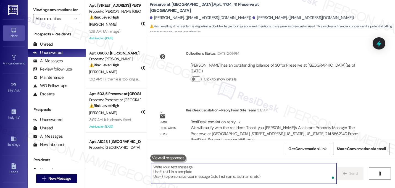
paste textarea "Hi {{first_name}}! Just a quick update on your concern. The office team may rea…"
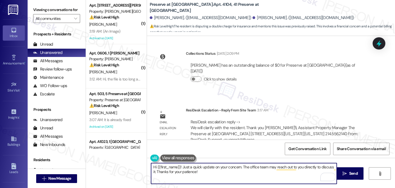
click at [178, 167] on textarea "Hi {{first_name}}! Just a quick update on your concern. The office team may rea…" at bounding box center [244, 173] width 186 height 21
type textarea "Hi [PERSON_NAME]! Just a quick update on your concern. The office team may reac…"
click at [163, 168] on textarea "Hi [PERSON_NAME]! Just a quick update on your concern. The office team may reac…" at bounding box center [244, 173] width 186 height 21
click at [174, 173] on textarea "Hi [PERSON_NAME]! Just a quick update on your concern. The office team may reac…" at bounding box center [244, 173] width 186 height 21
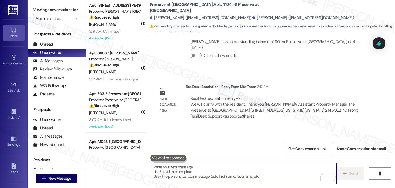
scroll to position [4796, 0]
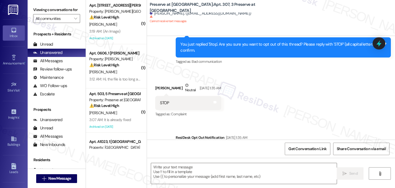
type textarea "Fetching suggested responses. Please feel free to read through the conversation…"
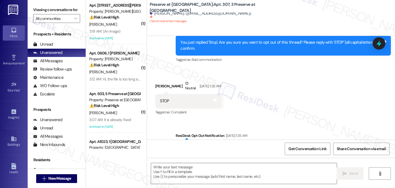
scroll to position [4539, 0]
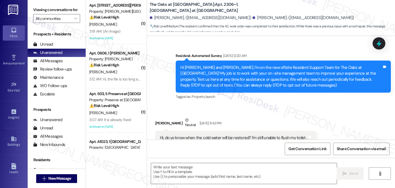
scroll to position [3646, 0]
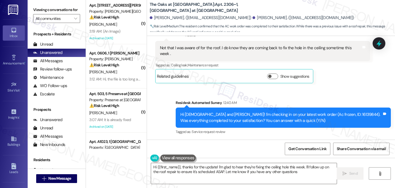
type textarea "Hi {{first_name}}, thanks for the update! I'm glad to hear they're fixing the c…"
click at [258, 95] on div "Survey, sent via SMS Residesk Automated Survey 12:40 AM Hi Diamon and Robert! I…" at bounding box center [284, 117] width 224 height 44
click at [257, 179] on textarea "Hi {{first_name}}, thanks for the update! I'm glad to hear they're fixing the c…" at bounding box center [244, 173] width 186 height 21
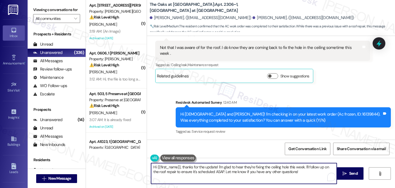
click at [255, 173] on textarea "Hi {{first_name}}, thanks for the update! I'm glad to hear they're fixing the c…" at bounding box center [244, 173] width 186 height 21
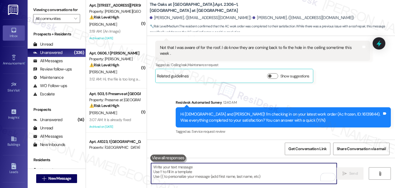
paste textarea "Great! I'm glad to hear that your last maintenance request was completed to you…"
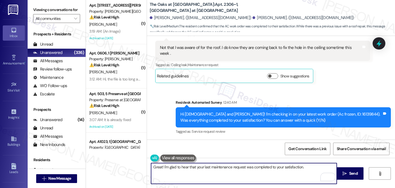
paste textarea "Let me know if you need anything else. 😊"
type textarea "Great! I'm glad to hear that your last maintenance request was completed to you…"
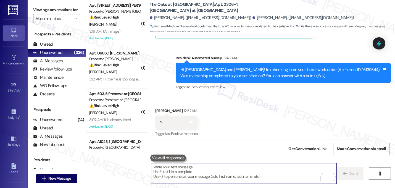
scroll to position [3691, 0]
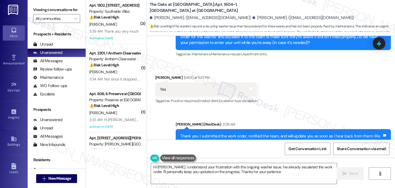
type textarea "Hi [PERSON_NAME], I understand your frustration with the ongoing washer issue. …"
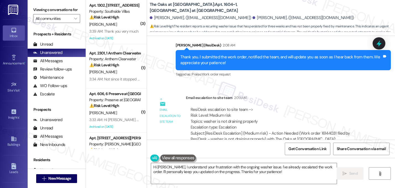
scroll to position [3424, 0]
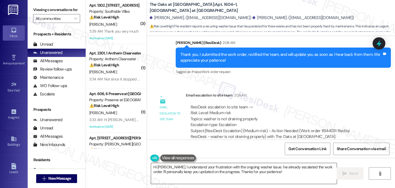
click at [234, 177] on textarea "Hi [PERSON_NAME], I understand your frustration with the ongoing washer issue. …" at bounding box center [244, 173] width 186 height 21
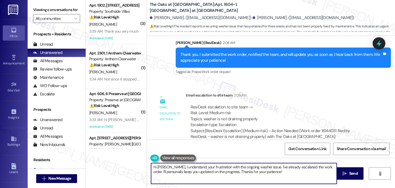
click at [234, 177] on textarea "Hi [PERSON_NAME], I understand your frustration with the ongoing washer issue. …" at bounding box center [244, 173] width 186 height 21
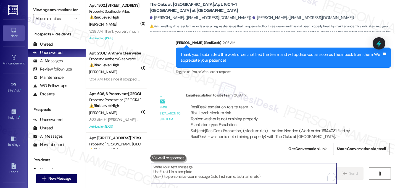
paste textarea "Hi {{first_name}}! Just a quick update on your concern. The office team"
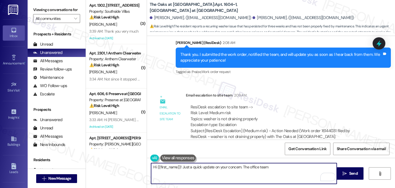
drag, startPoint x: 179, startPoint y: 168, endPoint x: 162, endPoint y: 165, distance: 17.6
click at [162, 165] on textarea "Hi {{first_name}}! Just a quick update on your concern. The office team" at bounding box center [244, 173] width 186 height 21
drag, startPoint x: 183, startPoint y: 167, endPoint x: 164, endPoint y: 167, distance: 18.2
click at [164, 167] on textarea "Hi {{first_name}}! Just a quick update on your concern. The office team" at bounding box center [244, 173] width 186 height 21
click at [261, 169] on textarea "Hey [PERSON_NAME], just a quick update on your concern. The office team" at bounding box center [244, 173] width 186 height 21
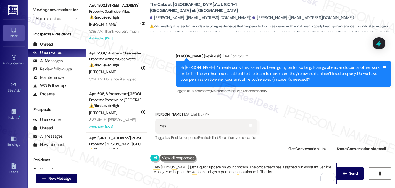
scroll to position [3313, 0]
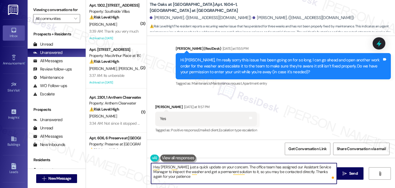
type textarea "Hey [PERSON_NAME], just a quick update on your concern. The office team has ass…"
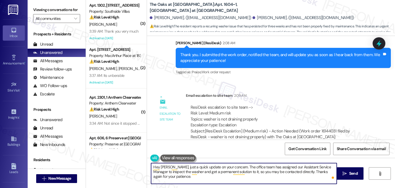
scroll to position [3424, 0]
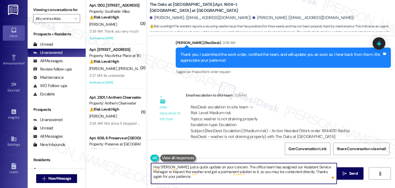
click at [181, 178] on textarea "Hey [PERSON_NAME], just a quick update on your concern. The office team has ass…" at bounding box center [244, 173] width 186 height 21
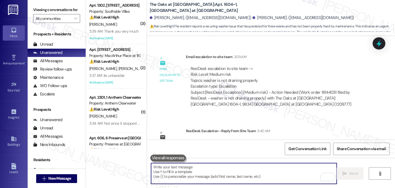
scroll to position [3474, 0]
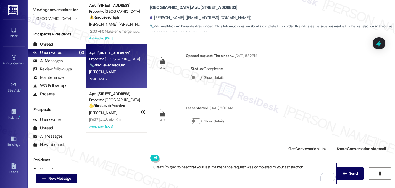
scroll to position [915, 0]
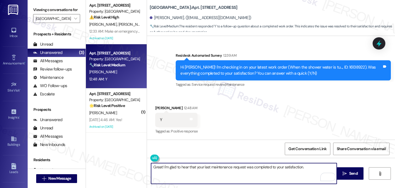
type textarea "Great! I'm glad to hear that your last maintenance request was completed to you…"
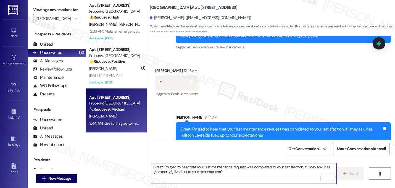
scroll to position [959, 0]
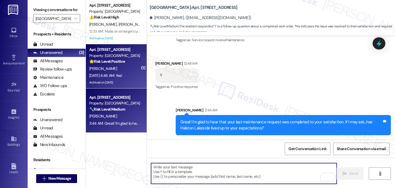
click at [116, 60] on strong "🌟 Risk Level: Positive" at bounding box center [107, 61] width 36 height 5
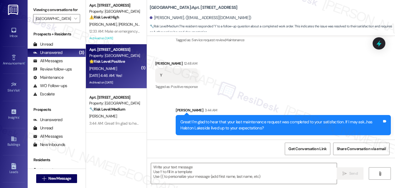
type textarea "Fetching suggested responses. Please feel free to read through the conversation…"
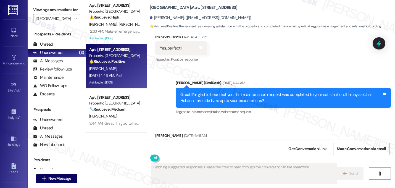
scroll to position [8000, 0]
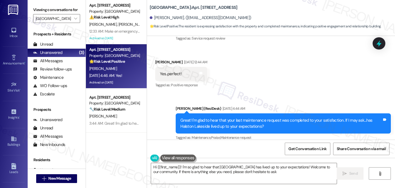
type textarea "Hi {{first_name}}! I'm so glad to hear that [GEOGRAPHIC_DATA] has lived up to y…"
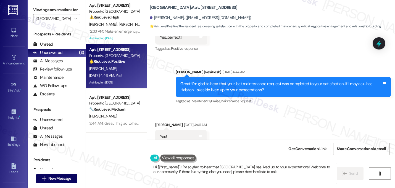
scroll to position [8026, 0]
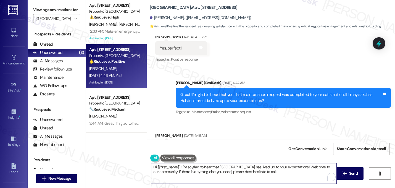
drag, startPoint x: 278, startPoint y: 173, endPoint x: 97, endPoint y: 163, distance: 181.6
click at [97, 163] on div "Apt. 1426, 14 [GEOGRAPHIC_DATA] Property: [GEOGRAPHIC_DATA] ⚠️ Risk Level: High…" at bounding box center [240, 94] width 309 height 188
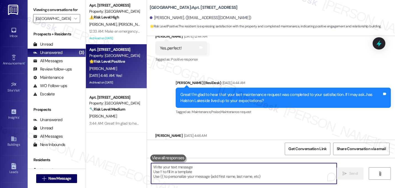
paste textarea "That makes me so happy to hear! Can I ask a quick favor...would you mind writin…"
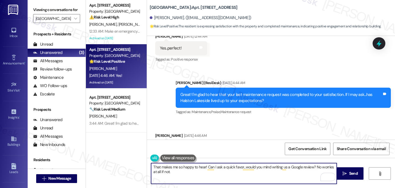
click at [153, 167] on textarea "That makes me so happy to hear! Can I ask a quick favor...would you mind writin…" at bounding box center [244, 173] width 186 height 21
click at [195, 172] on textarea "Hi [PERSON_NAME], that makes me so happy to hear! Can I ask a quick favor...wou…" at bounding box center [244, 173] width 186 height 21
paste textarea "Here's a quick link {{google_review_link}} Thank you so much! ☺️"
type textarea "Hi [PERSON_NAME], that makes me so happy to hear! Can I ask a quick favor...wou…"
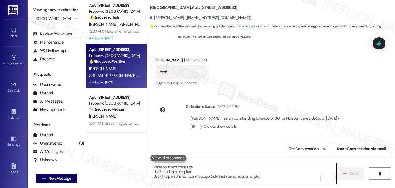
scroll to position [35, 0]
click at [65, 22] on input "[GEOGRAPHIC_DATA]" at bounding box center [54, 18] width 36 height 9
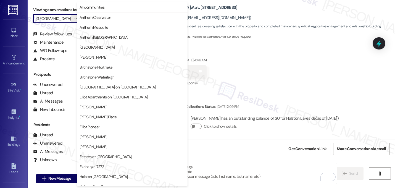
scroll to position [189, 0]
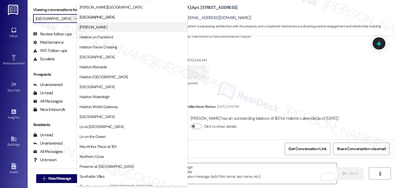
click at [90, 27] on span "[PERSON_NAME]" at bounding box center [94, 27] width 28 height 6
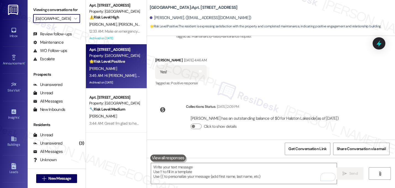
type input "[PERSON_NAME]"
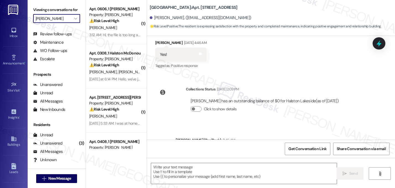
type textarea "Fetching suggested responses. Please feel free to read through the conversation…"
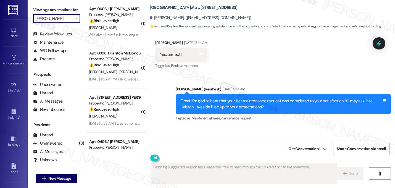
scroll to position [8006, 0]
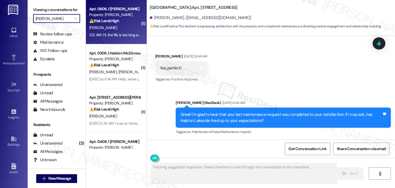
click at [121, 23] on div "⚠️ Risk Level: High The resident is reporting a recurring issue with a dripping…" at bounding box center [114, 21] width 51 height 6
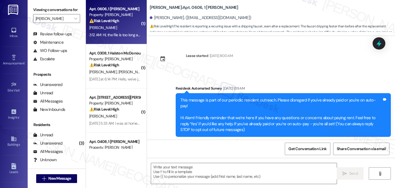
scroll to position [1790, 0]
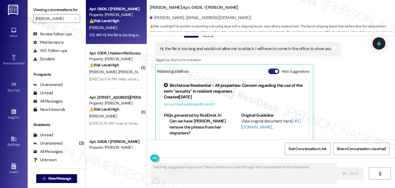
click at [269, 69] on button "Hide Suggestions" at bounding box center [273, 72] width 11 height 6
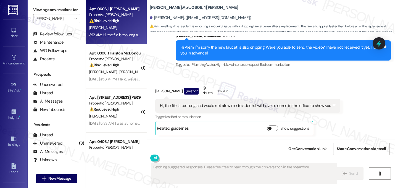
scroll to position [1715, 0]
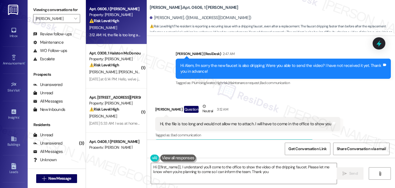
type textarea "Hi {{first_name}}, I understand you'll come to the office to show the video of …"
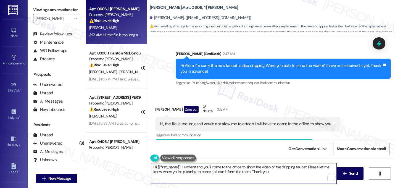
drag, startPoint x: 271, startPoint y: 174, endPoint x: 91, endPoint y: 155, distance: 180.9
click at [91, 155] on div "Apt. 0606, 1 [PERSON_NAME] Property: [PERSON_NAME] ⚠️ Risk Level: High The resi…" at bounding box center [240, 94] width 309 height 188
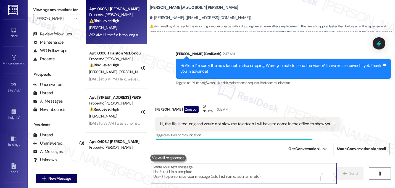
click at [208, 168] on textarea "To enrich screen reader interactions, please activate Accessibility in Grammarl…" at bounding box center [244, 173] width 186 height 21
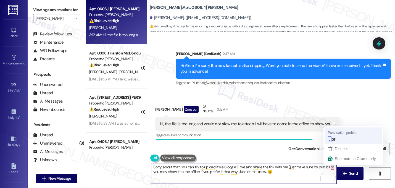
type textarea "Sorry about that. You can try to upload it via Google Drive and share the link …"
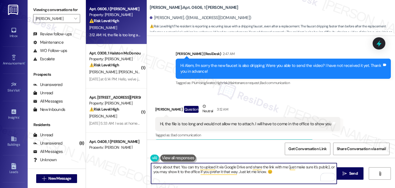
click at [276, 172] on textarea "Sorry about that. You can try to upload it via Google Drive and share the link …" at bounding box center [244, 173] width 186 height 21
click at [272, 172] on textarea "Sorry about that. You can try to upload it via Google Drive and share the link …" at bounding box center [244, 173] width 186 height 21
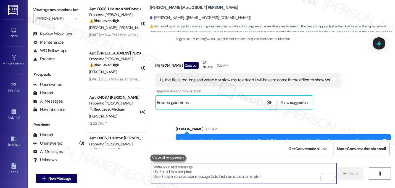
scroll to position [1760, 0]
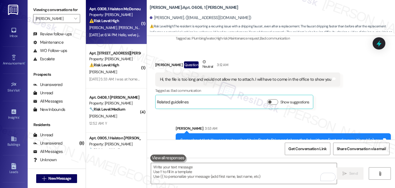
click at [122, 23] on div "⚠️ Risk Level: High The resident is facing a potential eviction filing due to a…" at bounding box center [114, 21] width 51 height 6
type textarea "Fetching suggested responses. Please feel free to read through the conversation…"
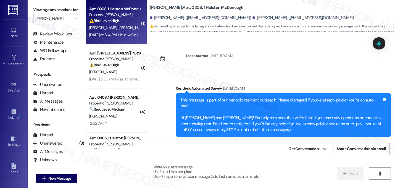
scroll to position [4677, 0]
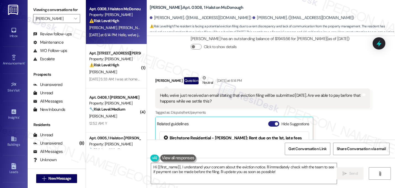
click at [272, 121] on button "Hide Suggestions" at bounding box center [273, 124] width 11 height 6
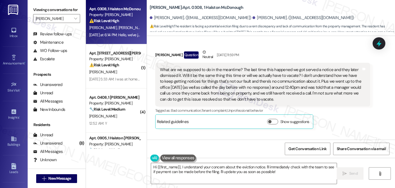
scroll to position [4602, 0]
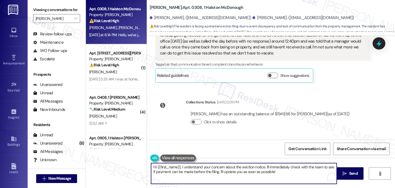
click at [177, 168] on textarea "Hi {{first_name}}, I understand your concern about the eviction notice. I'll im…" at bounding box center [244, 173] width 186 height 21
type textarea "Hi Laniya, I understand your concern about the eviction notice. I'll immediatel…"
click at [277, 173] on textarea "Hi Laniya, I understand your concern about the eviction notice. I'll immediatel…" at bounding box center [244, 173] width 186 height 21
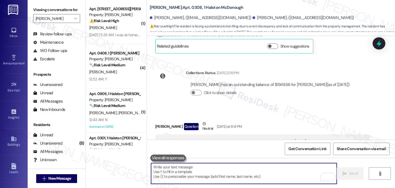
scroll to position [4646, 0]
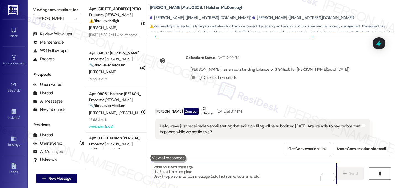
click at [313, 101] on div "Received via SMS Laniya Silva Question Neutral Yesterday at 6:14 PM Hello, we'v…" at bounding box center [263, 133] width 224 height 64
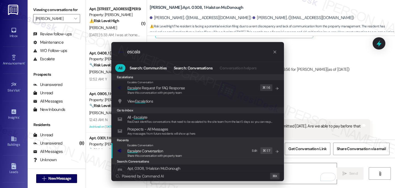
type input "escala"
click at [137, 150] on span "Escala" at bounding box center [132, 150] width 11 height 5
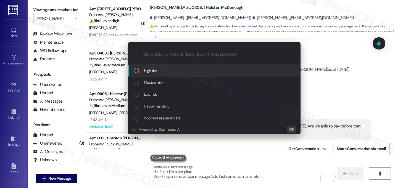
click at [151, 69] on span "High risk" at bounding box center [151, 70] width 14 height 6
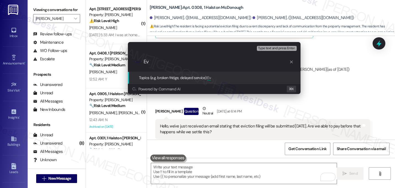
type input "E"
type input "C"
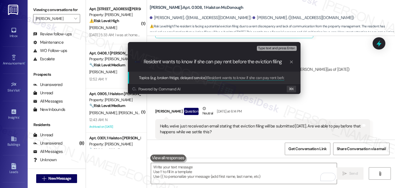
click at [163, 62] on input "Resident wants to know if she can pay rent before the eviction filing" at bounding box center [217, 62] width 146 height 6
type input "Resident received a notice and wants to know if she can pay rent before the evi…"
click at [189, 62] on input "Resident received a notice and wants to know if she can pay rent before the evi…" at bounding box center [217, 62] width 146 height 6
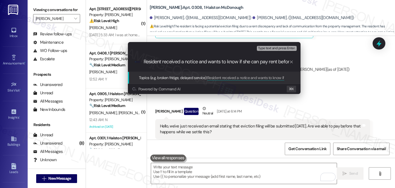
click at [189, 62] on input "Resident received a notice and wants to know if she can pay rent before the evi…" at bounding box center [217, 62] width 146 height 6
click at [207, 63] on input "Resident received a notice and wants to know if she can pay rent before the evi…" at bounding box center [217, 62] width 146 height 6
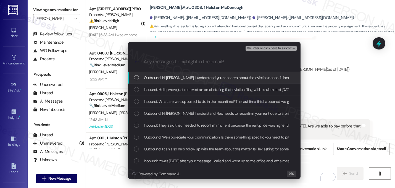
click at [198, 78] on span "Outbound: Hi Laniya, I understand your concern about the eviction notice. I'll …" at bounding box center [307, 78] width 327 height 6
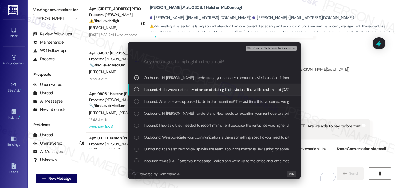
click at [186, 88] on span "Inbound: Hello, we've just received an email stating that eviction filing will …" at bounding box center [267, 90] width 247 height 6
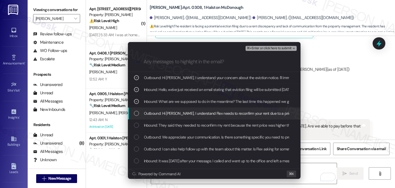
click at [176, 112] on span "Outbound: Hi Danilo, I understand Flex needs to reconfirm your rent due to a pr…" at bounding box center [300, 113] width 313 height 6
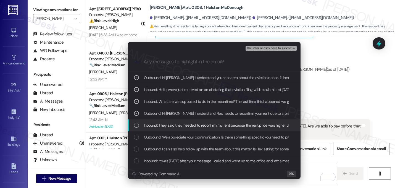
click at [174, 126] on span "Inbound: They said they needed to reconfirm my rent because the rent price was …" at bounding box center [223, 125] width 159 height 6
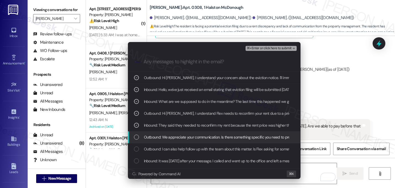
click at [179, 140] on span "Outbound: We appreciate your communication. Is there something specific you nee…" at bounding box center [278, 137] width 268 height 6
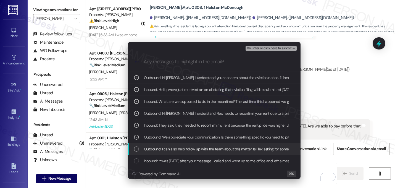
click at [184, 150] on span "Outbound: I can also help follow up with the team about this matter. Is Flex as…" at bounding box center [259, 149] width 230 height 6
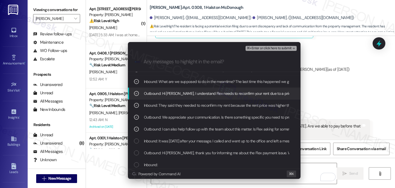
scroll to position [22, 0]
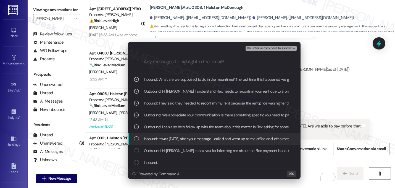
click at [184, 140] on span "Inbound: It was yesterday after your message. I called and went up to the offic…" at bounding box center [259, 139] width 230 height 6
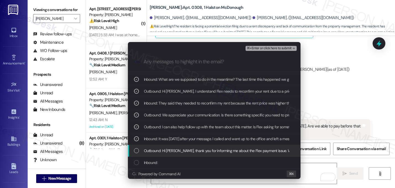
click at [189, 150] on span "Outbound: Hi Danilo, thank you for informing me about the Flex payment issue. W…" at bounding box center [272, 151] width 257 height 6
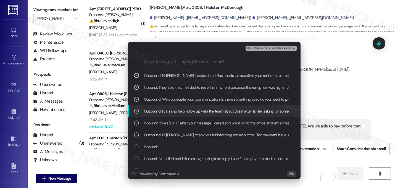
scroll to position [63, 0]
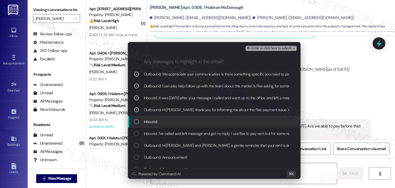
click at [174, 124] on div "Inbound:" at bounding box center [215, 122] width 162 height 6
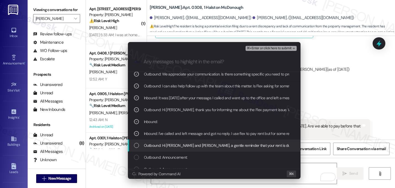
click at [182, 144] on span "Outbound: Hi Laniya and Danilo, a gentle reminder that your rent is due and you…" at bounding box center [362, 145] width 436 height 6
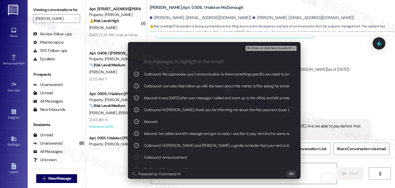
click at [284, 50] on span "⌘+Enter or click here to submit" at bounding box center [269, 48] width 45 height 4
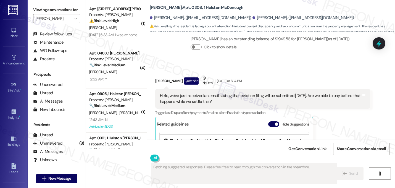
scroll to position [4730, 0]
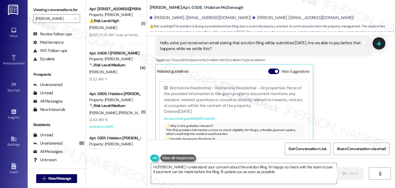
type textarea "Hi Laniya, I understand your concern about the eviction filing. I'm happy to ch…"
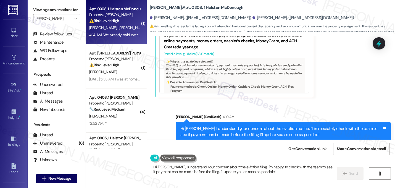
scroll to position [4786, 0]
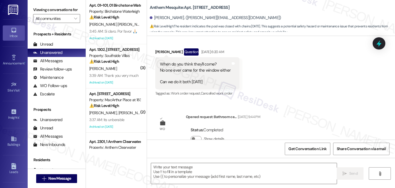
scroll to position [3737, 0]
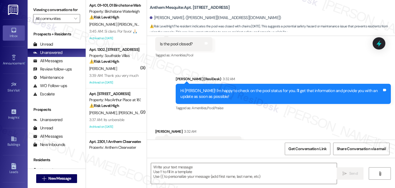
type textarea "Fetching suggested responses. Please feel free to read through the conversation…"
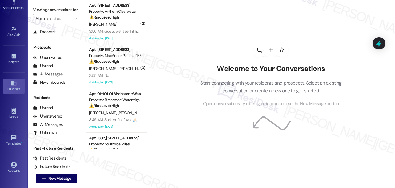
scroll to position [76, 0]
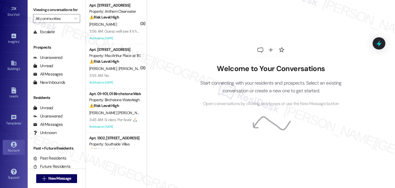
click at [11, 151] on div "Account" at bounding box center [14, 151] width 28 height 6
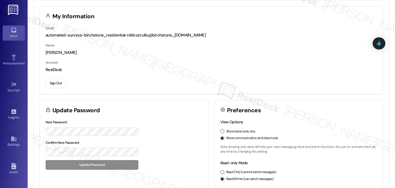
click at [15, 25] on link "Inbox" at bounding box center [14, 32] width 22 height 15
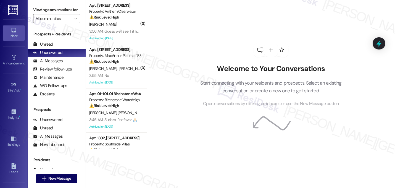
click at [64, 23] on input "All communities" at bounding box center [54, 18] width 36 height 9
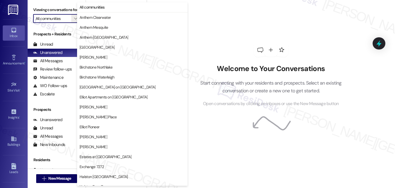
click at [212, 32] on div "Welcome to Your Conversations Start connecting with your residents and prospect…" at bounding box center [271, 75] width 166 height 150
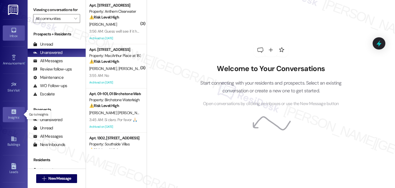
click at [16, 113] on link "Insights •" at bounding box center [14, 114] width 22 height 15
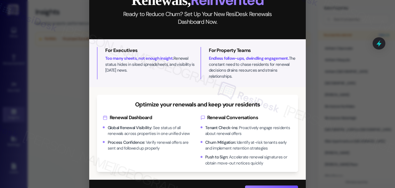
click at [333, 70] on div "Close Renewals, Reinvented Ready to Reduce Churn? Set Up Your New ResiDesk Rene…" at bounding box center [197, 94] width 395 height 188
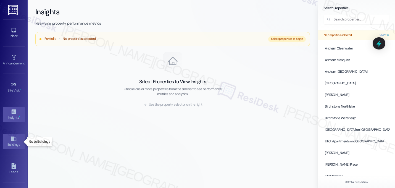
click at [11, 146] on div "Buildings" at bounding box center [14, 145] width 28 height 6
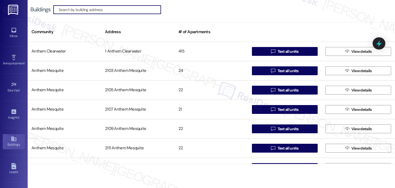
click at [87, 10] on input at bounding box center [110, 10] width 102 height 8
type input "e"
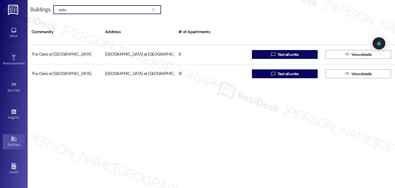
scroll to position [716, 0]
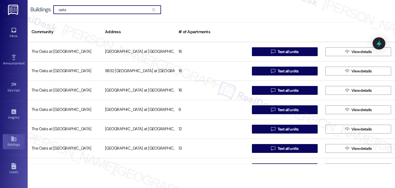
type input "oaks"
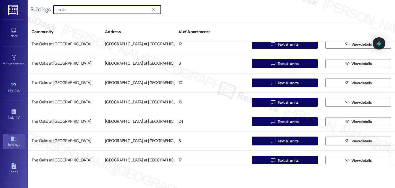
scroll to position [0, 0]
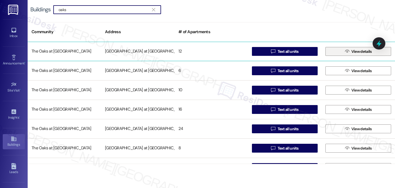
click at [345, 51] on icon "" at bounding box center [347, 51] width 4 height 4
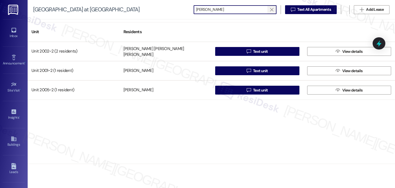
type input "[PERSON_NAME]"
click at [269, 9] on span "" at bounding box center [271, 10] width 5 height 8
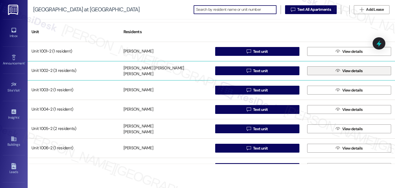
click at [342, 71] on span "View details" at bounding box center [352, 71] width 20 height 6
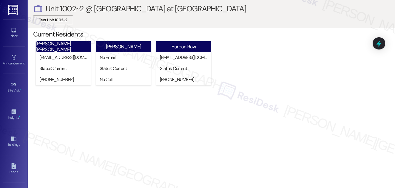
click at [44, 20] on span "Text Unit 1002~2" at bounding box center [53, 20] width 28 height 6
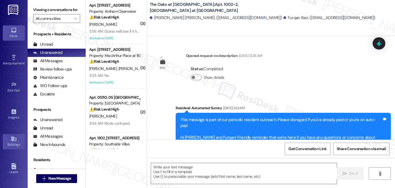
scroll to position [2287, 0]
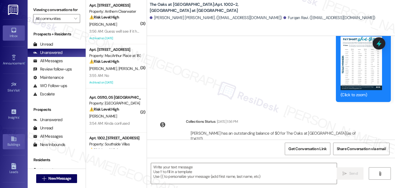
type textarea "Fetching suggested responses. Please feel free to read through the conversation…"
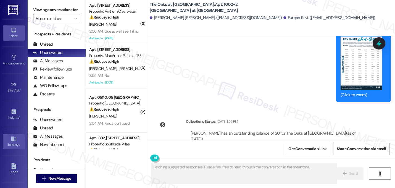
click at [9, 141] on link "Buildings" at bounding box center [14, 141] width 22 height 15
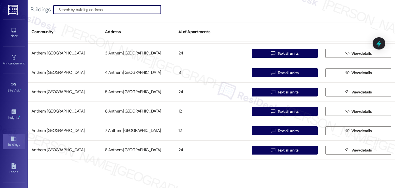
scroll to position [521, 0]
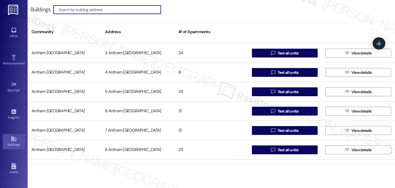
click at [96, 12] on input at bounding box center [110, 10] width 102 height 8
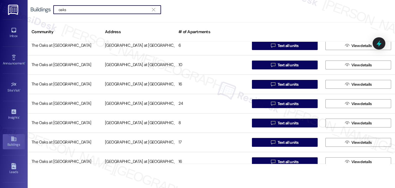
scroll to position [0, 0]
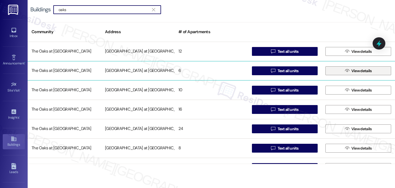
type input "oaks"
click at [360, 71] on span "View details" at bounding box center [362, 71] width 20 height 6
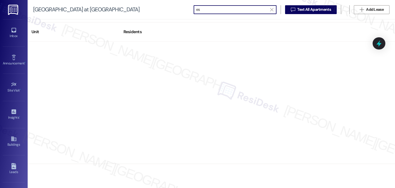
type input "e"
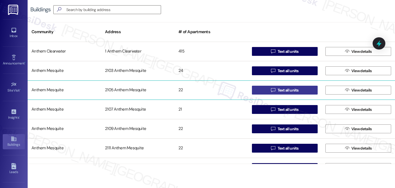
click at [285, 91] on span "Text all units" at bounding box center [288, 90] width 21 height 6
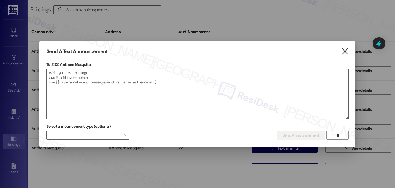
click at [344, 53] on icon "" at bounding box center [344, 52] width 7 height 6
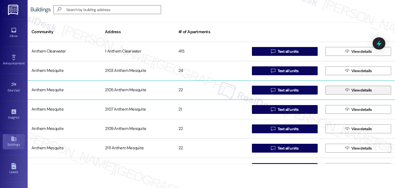
click at [350, 86] on span " View details" at bounding box center [358, 90] width 29 height 8
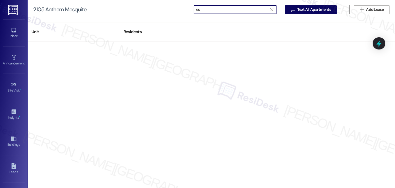
type input "e"
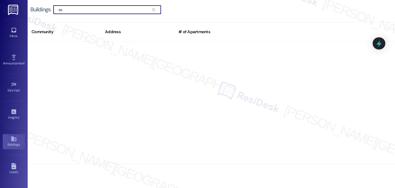
type input "e"
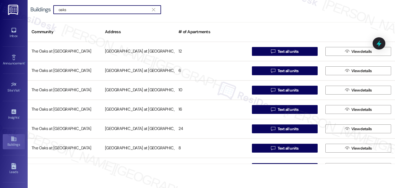
type input "oaks"
click at [13, 32] on icon at bounding box center [14, 30] width 6 height 6
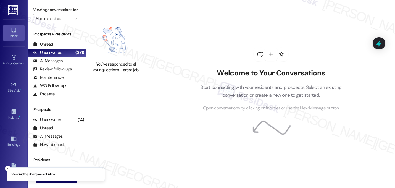
click at [56, 178] on li "Viewing the Unanswered inbox" at bounding box center [56, 174] width 98 height 14
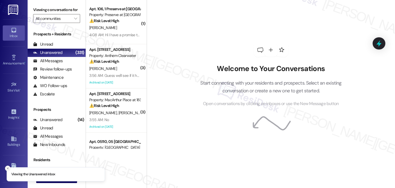
click at [7, 169] on icon "Close toast" at bounding box center [7, 168] width 3 height 3
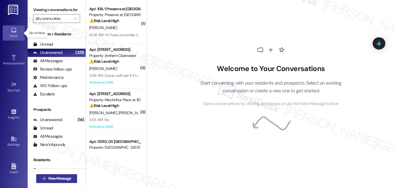
click at [44, 180] on icon "" at bounding box center [44, 178] width 4 height 4
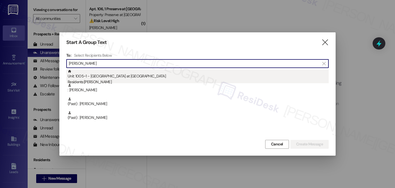
type input "[PERSON_NAME]"
click at [93, 77] on div "Unit: 1005~1 - [GEOGRAPHIC_DATA] at [GEOGRAPHIC_DATA] Residents: [PERSON_NAME]" at bounding box center [198, 77] width 261 height 16
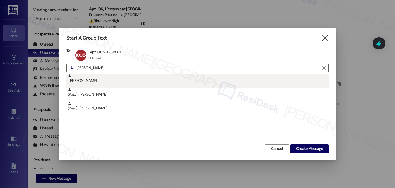
click at [99, 79] on div ": [PERSON_NAME]" at bounding box center [198, 79] width 261 height 10
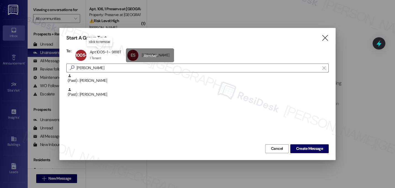
click at [145, 55] on div "ES Esha Shah Esha Shah click to remove" at bounding box center [150, 55] width 48 height 14
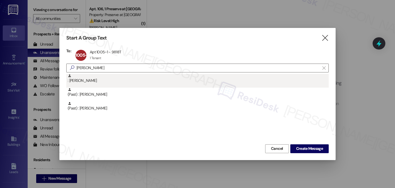
click at [97, 78] on div ": [PERSON_NAME]" at bounding box center [198, 79] width 261 height 10
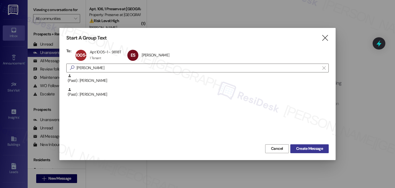
click at [304, 149] on span "Create Message" at bounding box center [309, 149] width 27 height 6
click at [305, 148] on span "Create Message" at bounding box center [309, 149] width 27 height 6
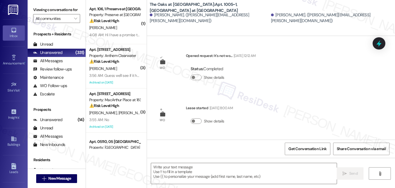
type textarea "Fetching suggested responses. Please feel free to read through the conversation…"
click at [276, 99] on div "WO Opened request: It's not wo... Feb 04, 2025 at 12:12 AM Status : Completed S…" at bounding box center [271, 88] width 248 height 104
click at [260, 87] on div "WO Opened request: It's not wo... Feb 04, 2025 at 12:12 AM Status : Completed S…" at bounding box center [205, 71] width 109 height 44
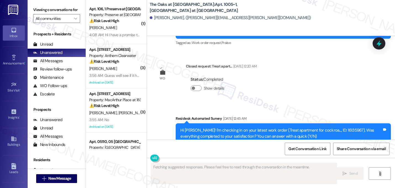
scroll to position [2178, 0]
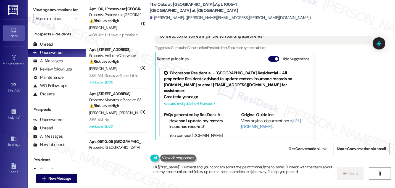
type textarea "Hi {{first_name}}, I understand your concern about the paint thinner/ethanol sm…"
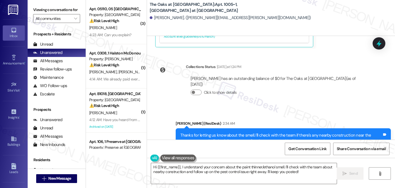
scroll to position [2282, 0]
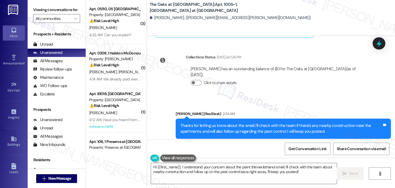
click at [294, 82] on div "[PERSON_NAME] has an outstanding balance of $0 for The Oaks at [GEOGRAPHIC_DATA…" at bounding box center [278, 78] width 185 height 32
click at [274, 98] on div "Sent via SMS [PERSON_NAME] (ResiDesk) 2:34 AM Thanks for letting us know about …" at bounding box center [271, 124] width 248 height 53
click at [69, 179] on span "New Message" at bounding box center [59, 179] width 23 height 6
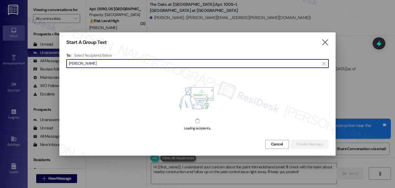
type input "[PERSON_NAME]"
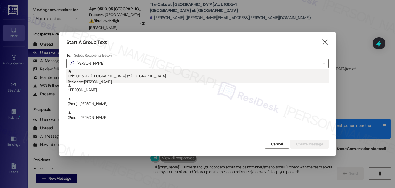
click at [88, 76] on div "Unit: 1005~1 - [GEOGRAPHIC_DATA] at [GEOGRAPHIC_DATA] Residents: [PERSON_NAME]" at bounding box center [198, 77] width 261 height 16
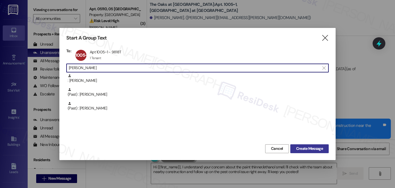
click at [300, 147] on span "Create Message" at bounding box center [309, 149] width 27 height 6
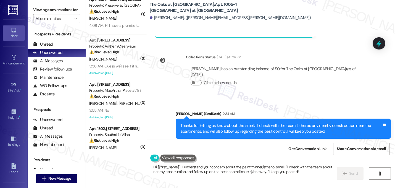
click at [250, 171] on textarea "Hi {{first_name}}, I understand your concern about the paint thinner/ethanol sm…" at bounding box center [244, 173] width 186 height 21
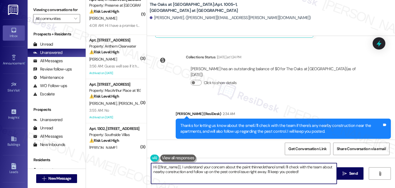
click at [250, 171] on textarea "Hi {{first_name}}, I understand your concern about the paint thinner/ethanol sm…" at bounding box center [244, 173] width 186 height 21
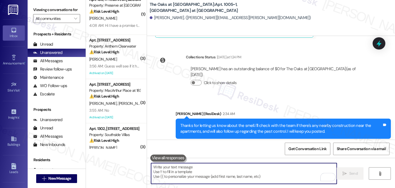
paste textarea "We will have pest control check in and speak directly to the property manager t…"
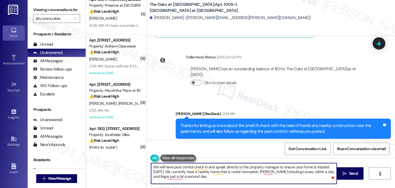
click at [152, 166] on textarea "We will have pest control check in and speak directly to the property manager t…" at bounding box center [244, 173] width 186 height 21
paste textarea "Hi {{first_name}}! Just a quick update on your concern."
click at [182, 167] on textarea "Hi {{first_name}}! Just a quick update on your concern. We will have pest contr…" at bounding box center [244, 173] width 186 height 21
click at [238, 168] on textarea "Hi {{first_name}}, just a quick update on your concern. We will have pest contr…" at bounding box center [244, 173] width 186 height 21
click at [284, 177] on textarea "Hi {{first_name}}, just a quick update on your concerns. We will have pest cont…" at bounding box center [244, 173] width 186 height 21
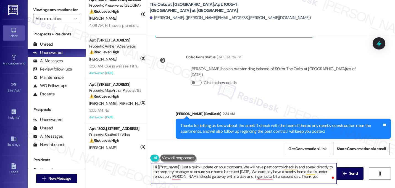
type textarea "Hi {{first_name}}, just a quick update on your concerns. We will have pest cont…"
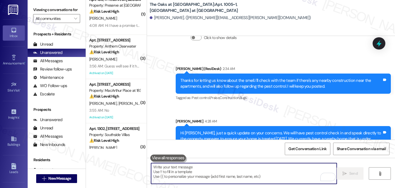
scroll to position [2333, 0]
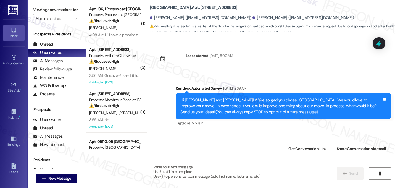
scroll to position [2870, 0]
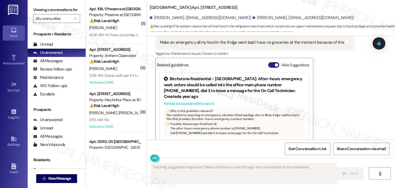
click at [271, 62] on button "Hide Suggestions" at bounding box center [273, 65] width 11 height 6
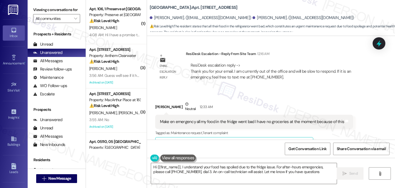
type textarea "Hi {{first_name}}, I understand your food has spoiled due to the fridge issue. …"
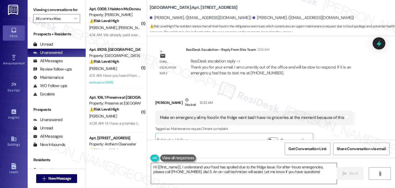
click textarea "Hi {{first_name}}, I understand your food has spoiled due to the fridge issue. …"
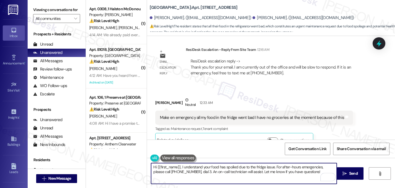
click textarea "Hi {{first_name}}, I understand your food has spoiled due to the fridge issue. …"
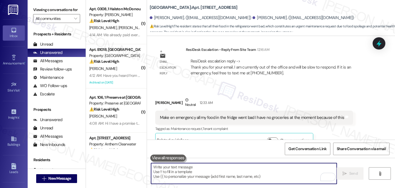
click textarea "To enrich screen reader interactions, please activate Accessibility in Grammarl…"
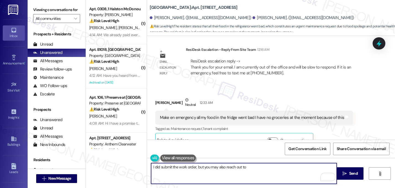
click textarea "I did submit the work order, but you may also reach out to"
click textarea "I did submit the work order and am just waiting for their response, but you may…"
paste textarea "[PHONE_NUMBER]"
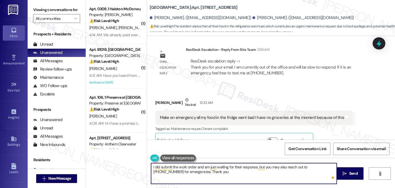
type textarea "I did submit the work order and am just waiting for their response, but you may…"
click textarea "I did submit the work order and am just waiting for their response, but you may…"
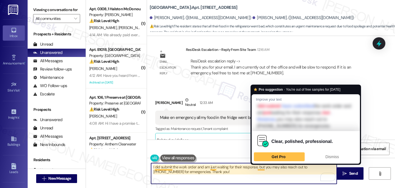
click textarea "I did submit the work order and am just waiting for their response, but you may…"
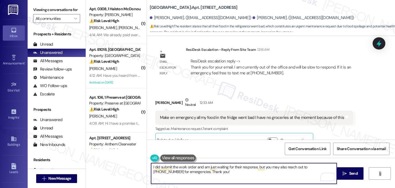
click textarea "I did submit the work order and am just waiting for their response, but you may…"
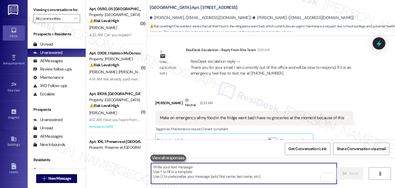
scroll to position [2839, 0]
